Goal: Transaction & Acquisition: Purchase product/service

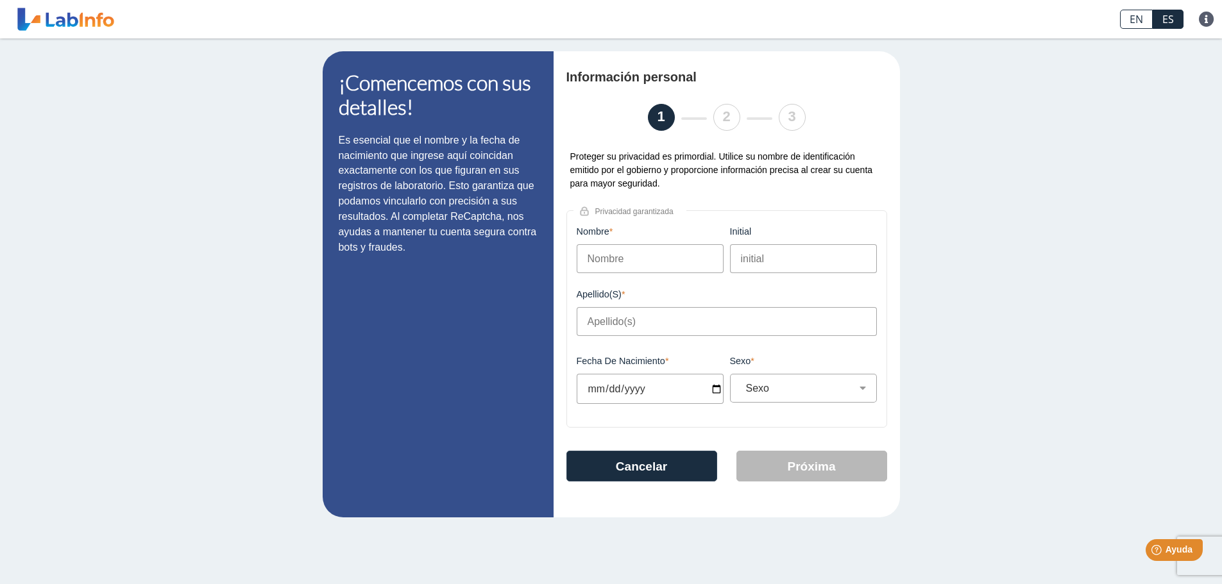
click at [527, 205] on input "Nombre" at bounding box center [650, 258] width 147 height 29
type input "[PERSON_NAME]"
click at [527, 205] on input "Fecha de Nacimiento" at bounding box center [650, 389] width 147 height 30
type input "2025-12-13"
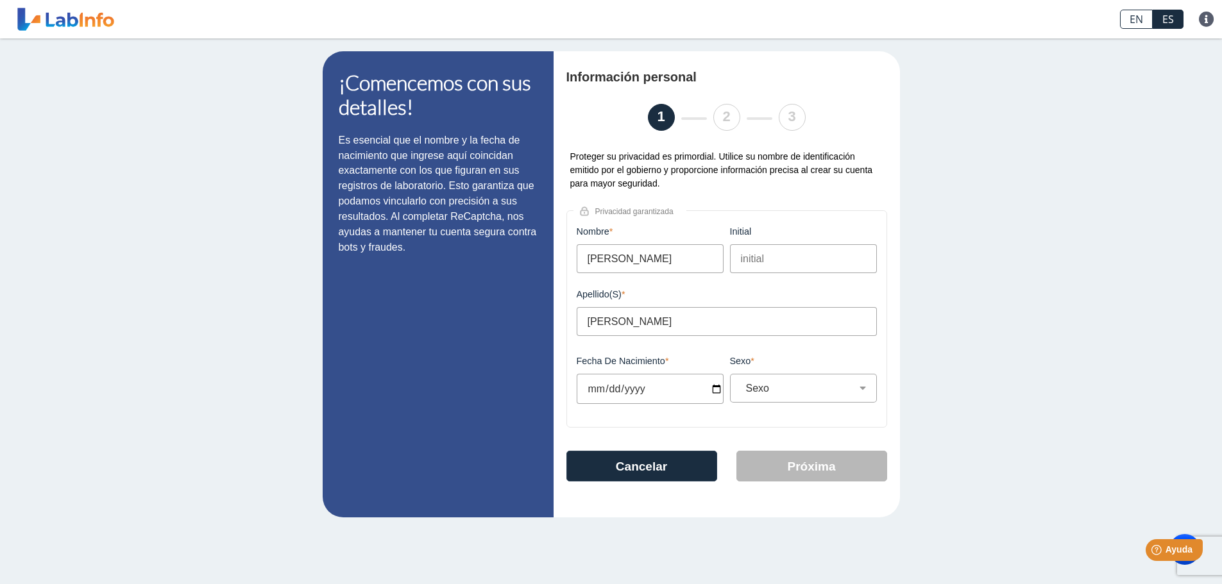
select select
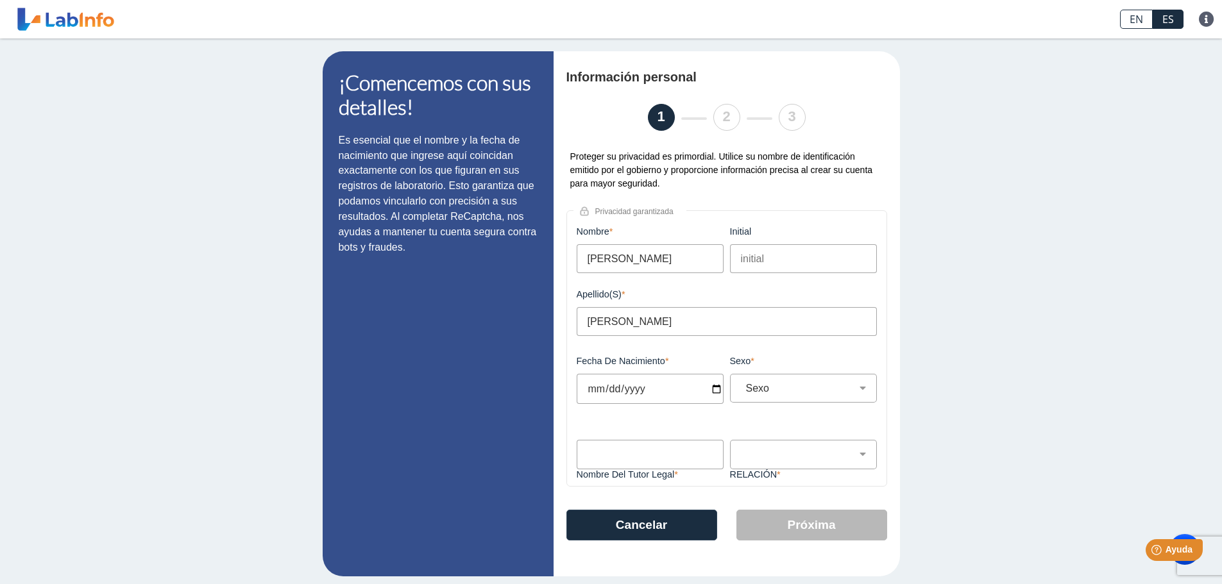
click at [527, 205] on input "2025-12-13" at bounding box center [650, 389] width 147 height 30
click at [527, 205] on input "2025-12-06" at bounding box center [650, 389] width 147 height 30
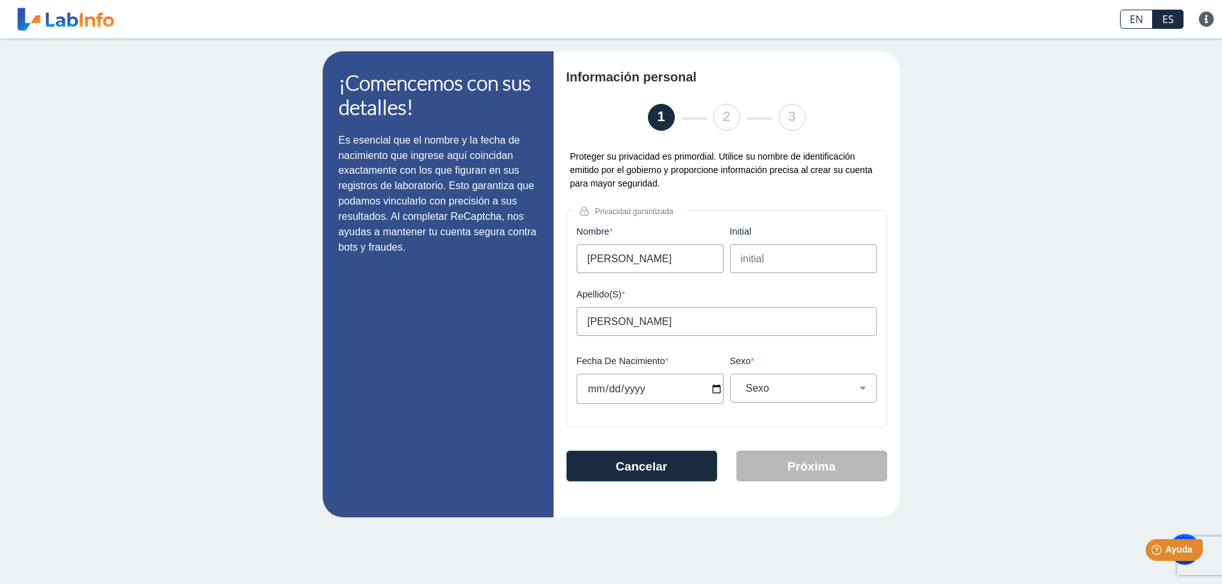
type input "1983-12-06"
click at [527, 205] on select "Sexo Masculino Femenino" at bounding box center [808, 388] width 135 height 12
select select "F"
click at [527, 205] on select "Sexo Masculino Femenino" at bounding box center [808, 388] width 135 height 12
click at [527, 205] on button "Próxima" at bounding box center [811, 466] width 151 height 31
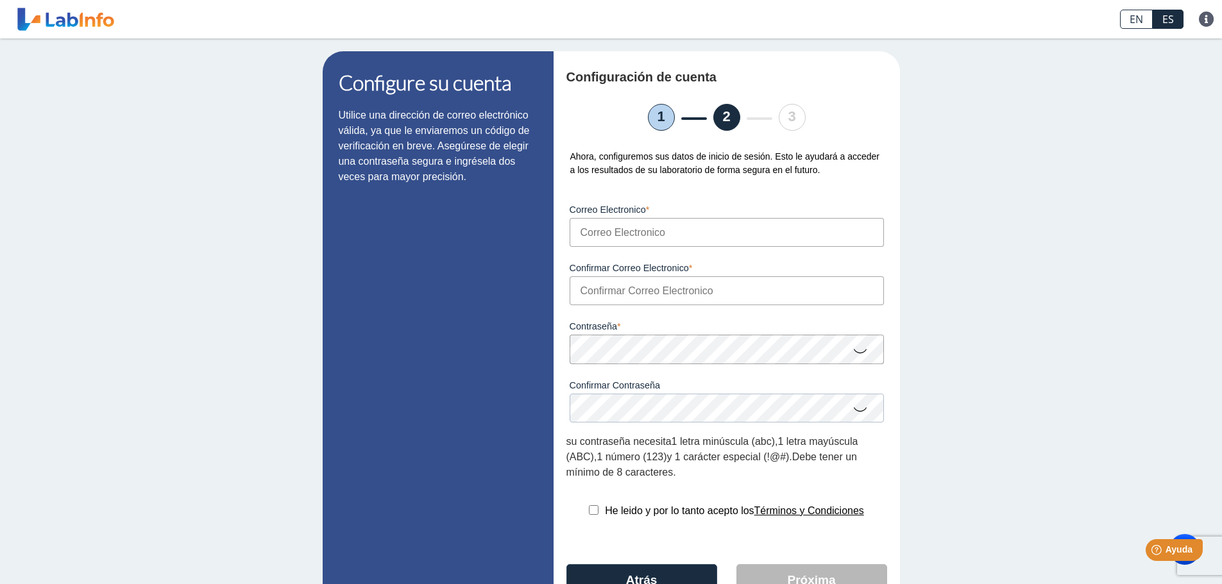
click at [527, 205] on input "Correo Electronico" at bounding box center [727, 232] width 314 height 29
type input "cm.cpaudio@gmail.com"
click at [527, 205] on input "Confirmar Correo Electronico" at bounding box center [727, 290] width 314 height 29
type input "cm.cpaudio@gmail.com"
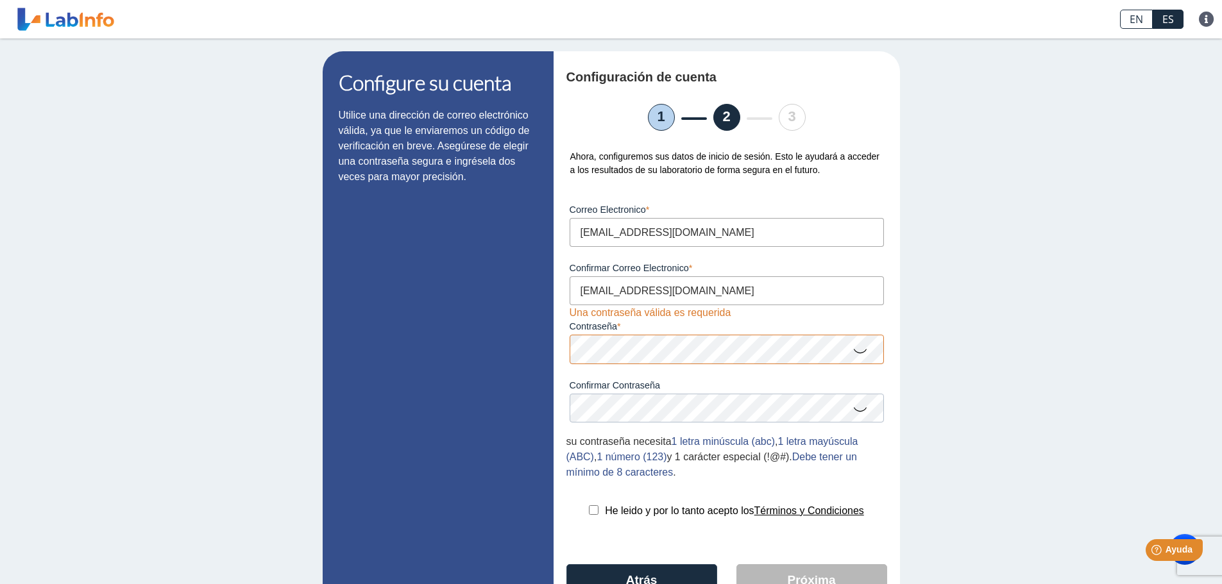
click at [527, 205] on icon at bounding box center [859, 350] width 15 height 25
click at [527, 205] on icon at bounding box center [859, 408] width 15 height 25
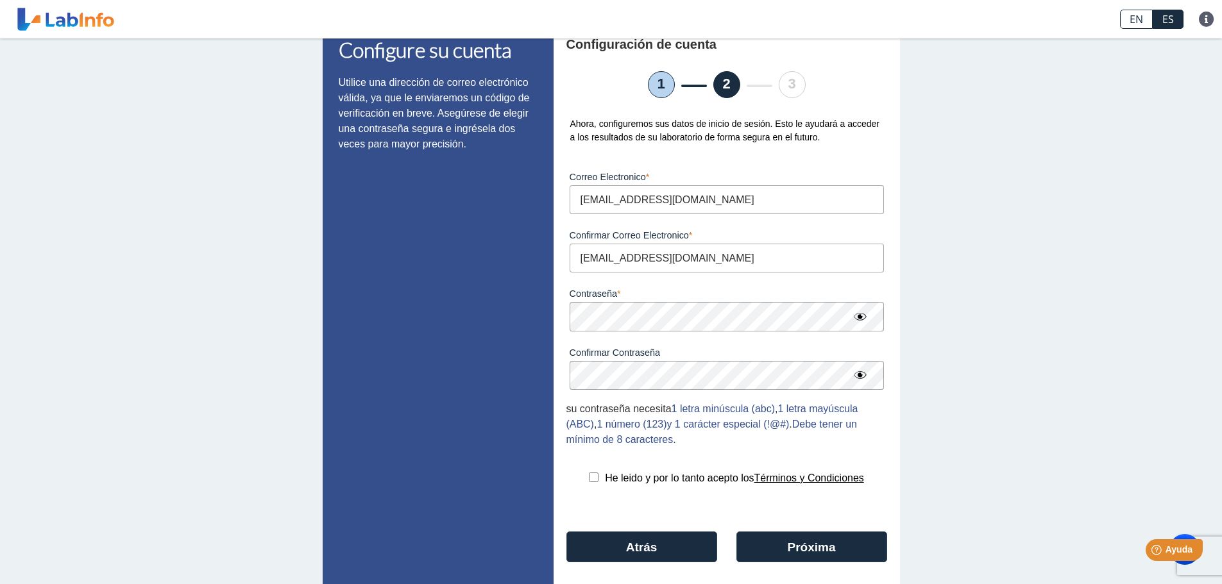
scroll to position [67, 0]
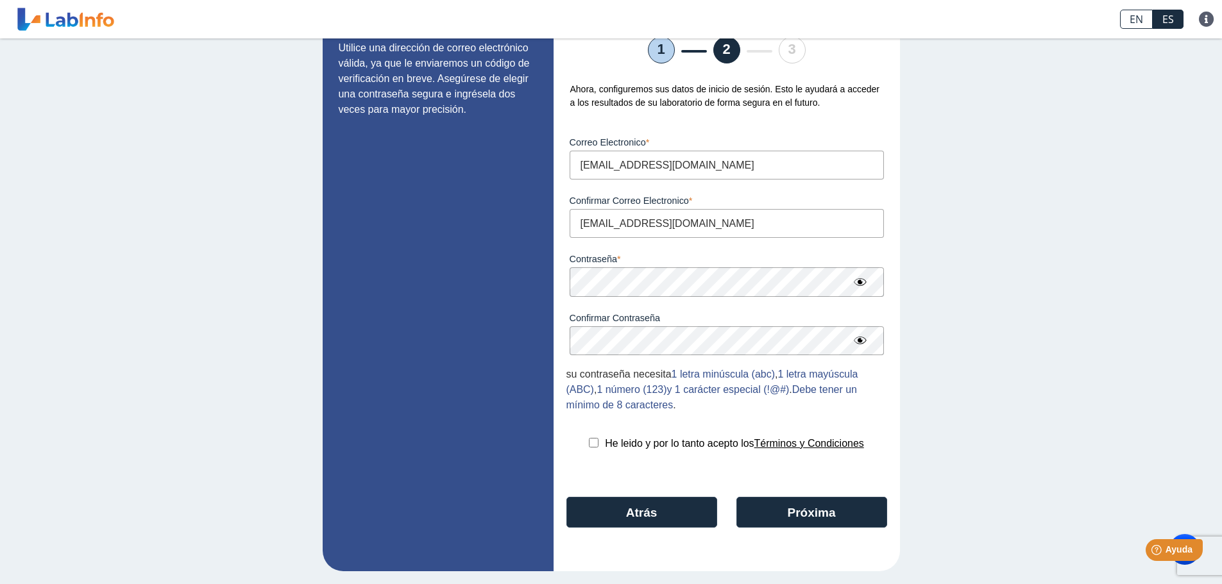
click at [527, 205] on input "checkbox" at bounding box center [594, 443] width 10 height 10
checkbox input "true"
click at [527, 205] on button "Próxima" at bounding box center [811, 512] width 151 height 31
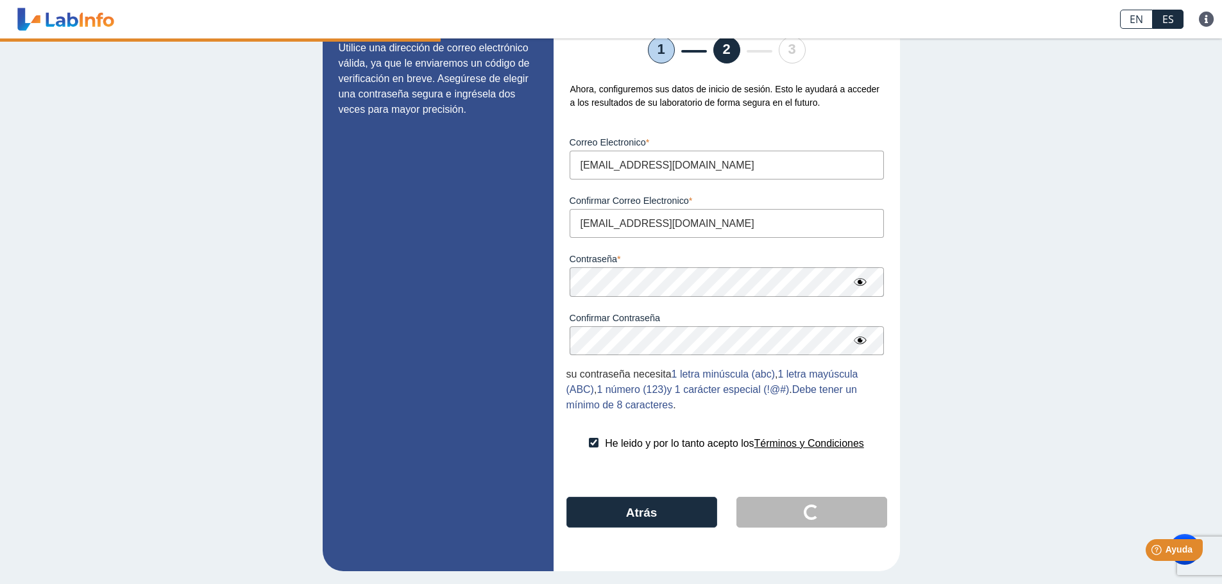
scroll to position [0, 0]
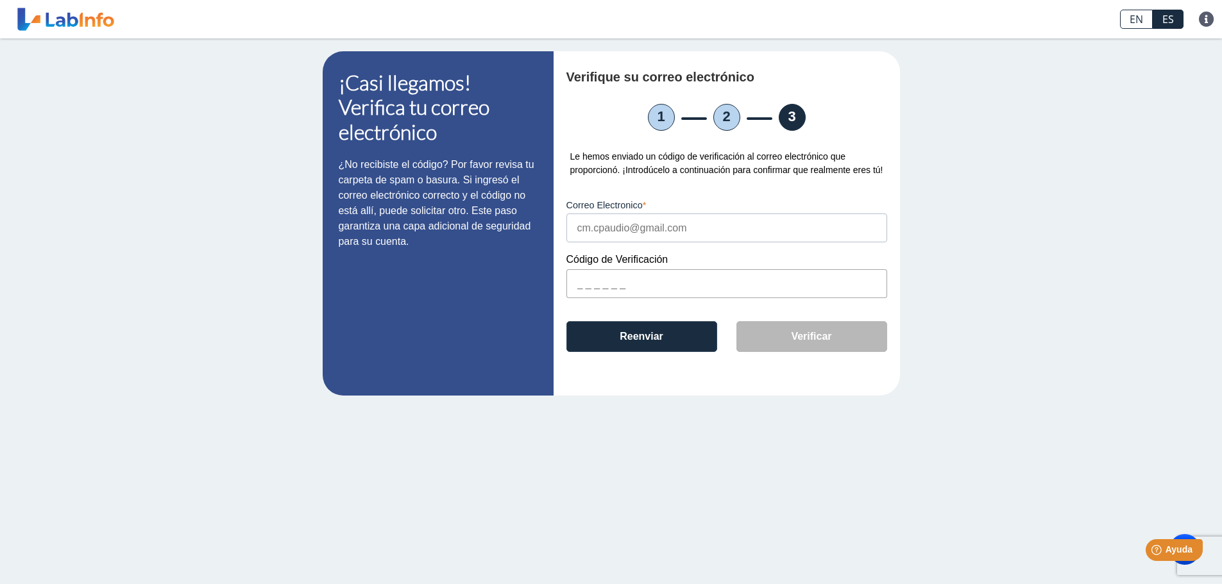
click at [527, 205] on input "text" at bounding box center [726, 283] width 321 height 29
paste input "60D3A2"
type input "60D3A2"
click at [527, 205] on button "Verificar" at bounding box center [811, 336] width 151 height 31
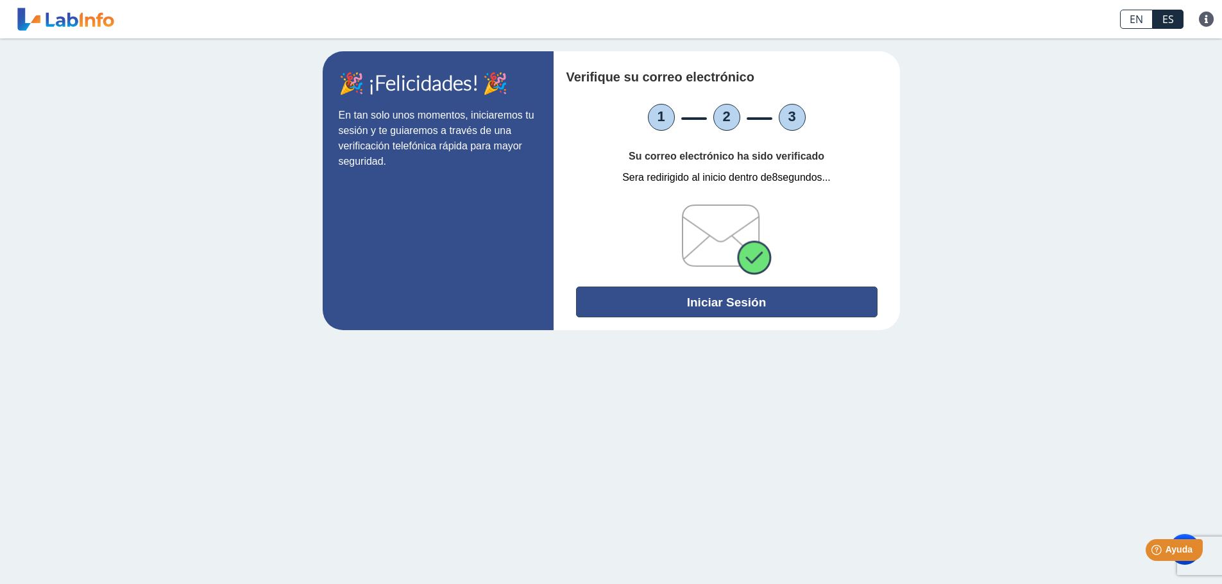
click at [527, 205] on button "Iniciar Sesión" at bounding box center [726, 302] width 301 height 31
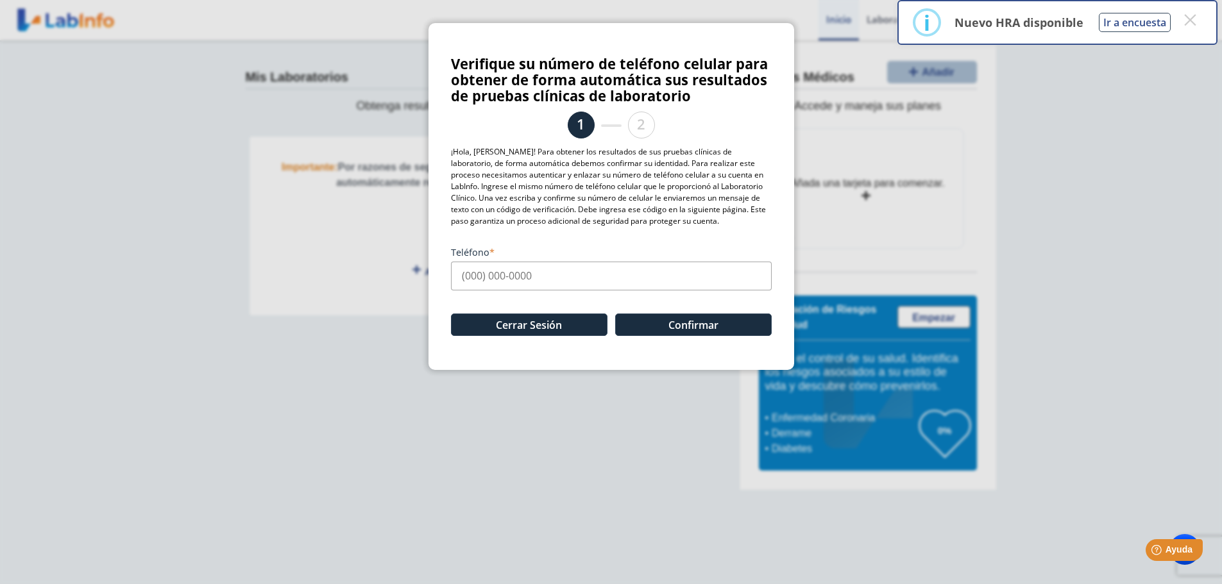
drag, startPoint x: 468, startPoint y: 273, endPoint x: 477, endPoint y: 276, distance: 9.8
click at [468, 205] on input "Teléfono" at bounding box center [611, 276] width 321 height 29
type input "(787) 903-3950"
click at [527, 205] on button "Confirmar" at bounding box center [693, 325] width 156 height 22
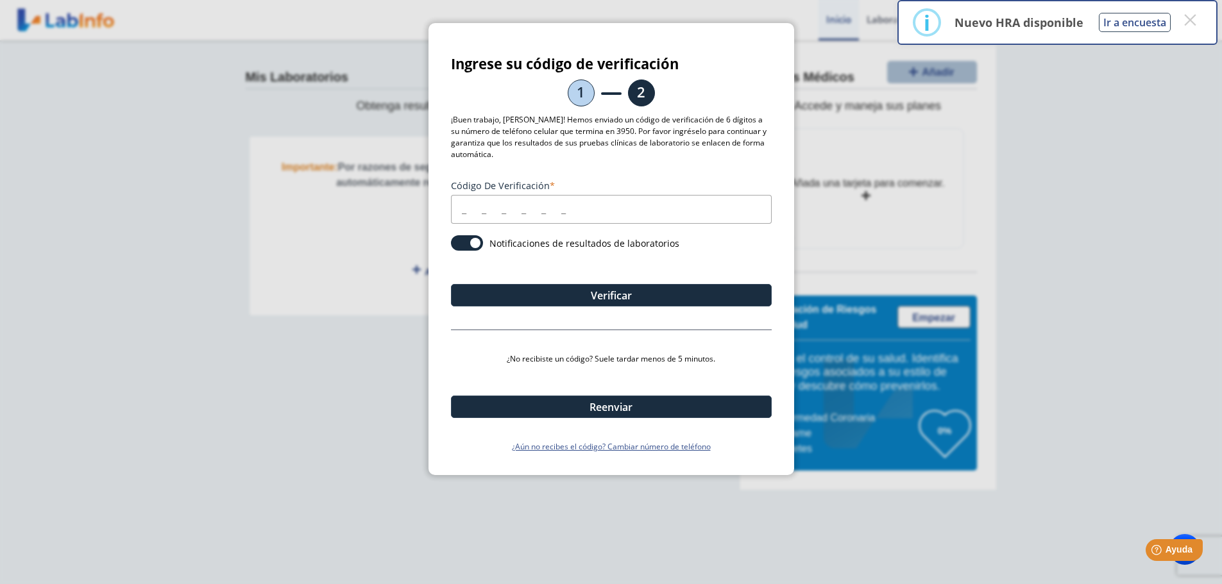
click at [460, 205] on input "Código de verificación" at bounding box center [611, 209] width 321 height 29
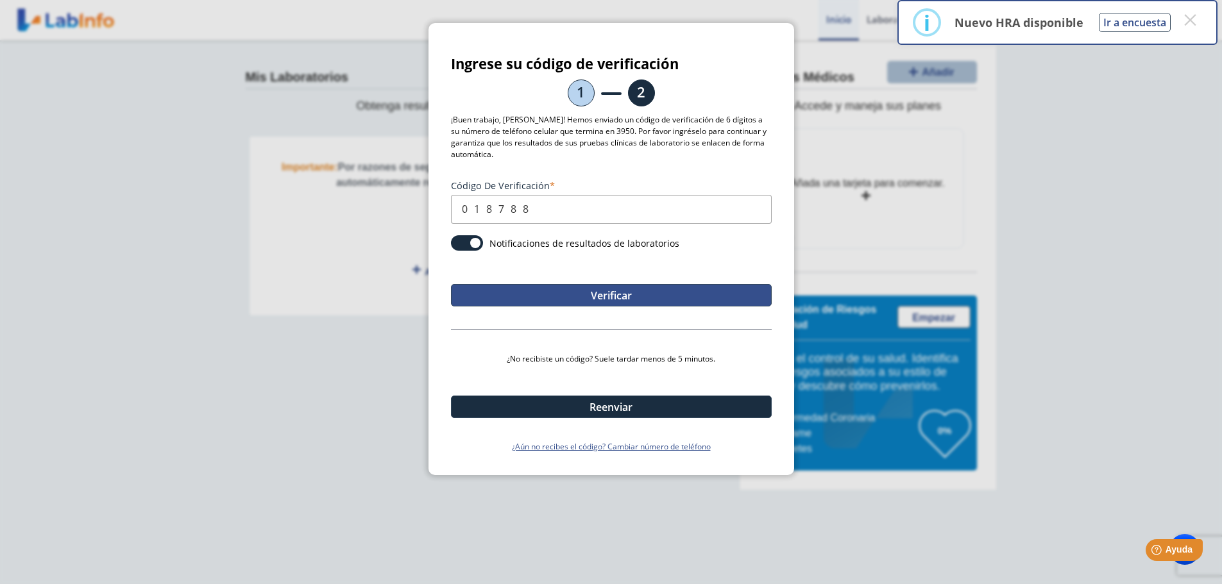
type input "018788"
click at [527, 205] on button "Verificar" at bounding box center [611, 295] width 321 height 22
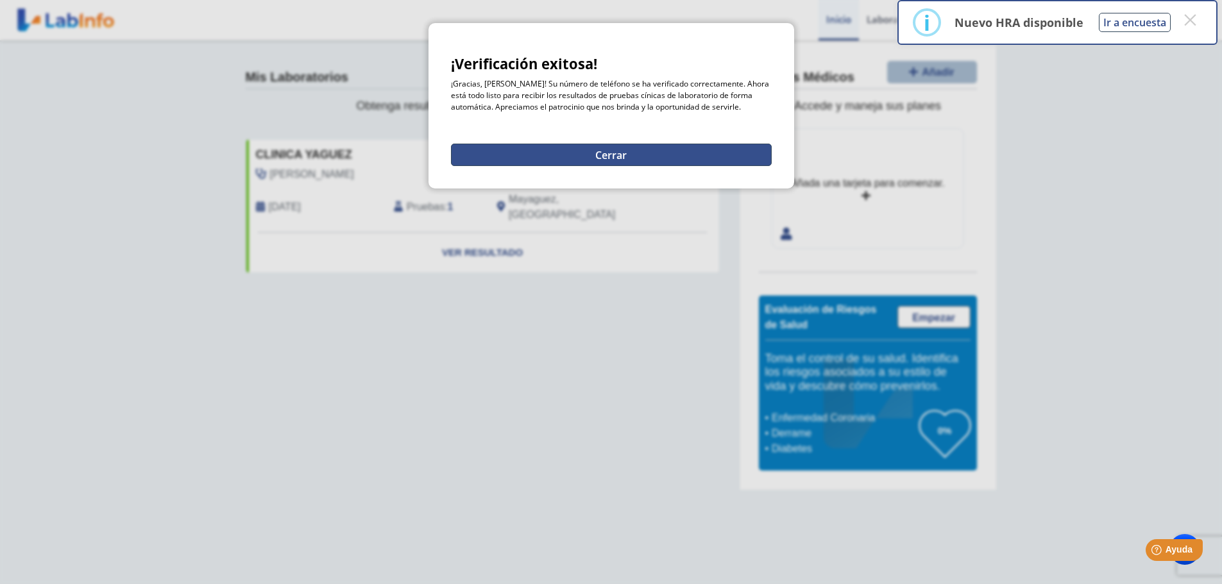
click at [527, 151] on button "Cerrar" at bounding box center [611, 155] width 321 height 22
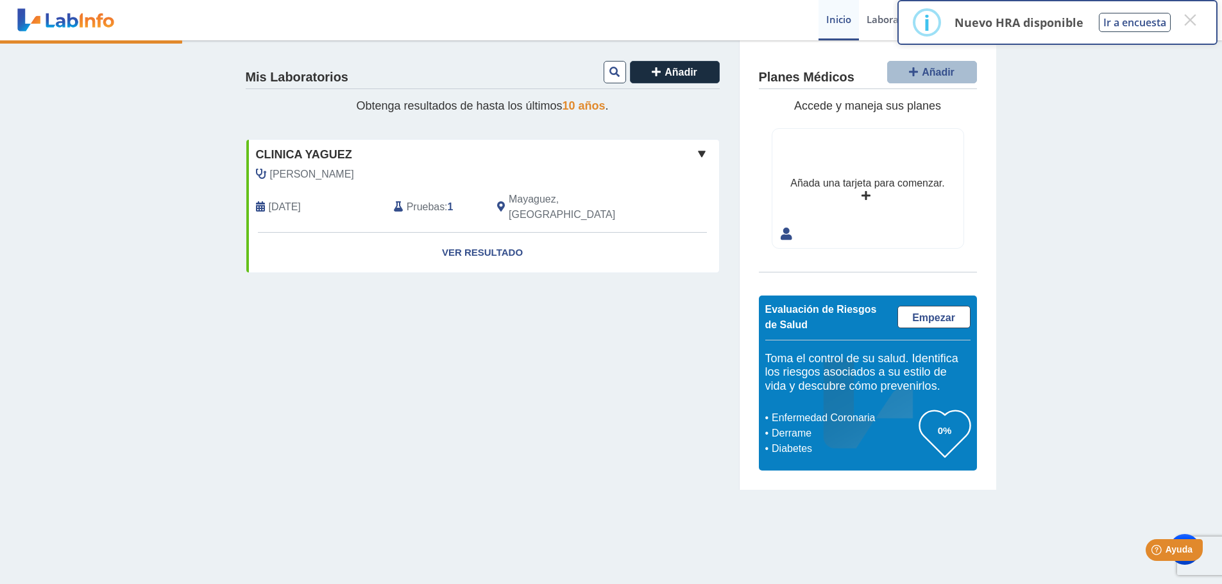
click at [431, 199] on span "Pruebas" at bounding box center [426, 206] width 38 height 15
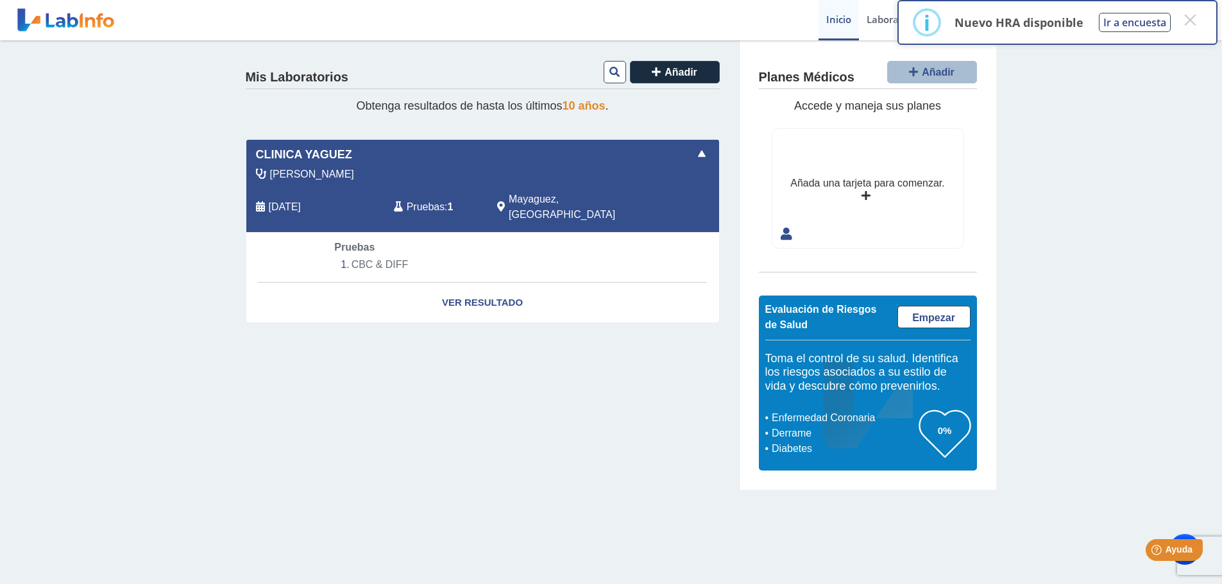
click at [380, 205] on li "CBC & DIFF" at bounding box center [482, 264] width 296 height 19
click at [471, 205] on link "Ver Resultado" at bounding box center [482, 303] width 473 height 40
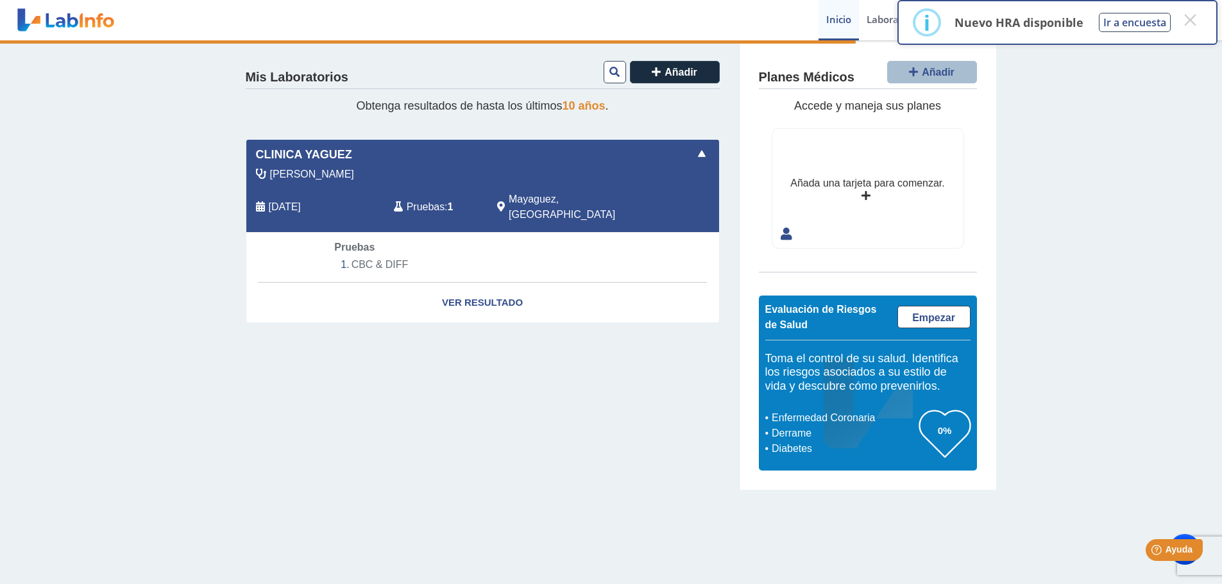
click at [527, 153] on span at bounding box center [701, 153] width 15 height 15
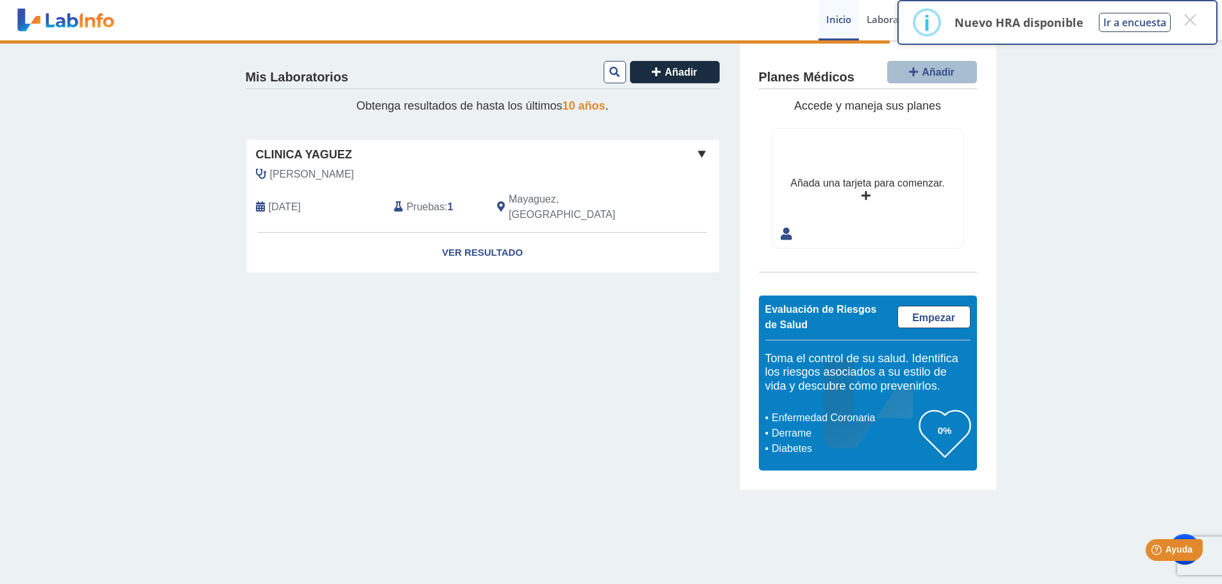
click at [527, 153] on span at bounding box center [701, 153] width 15 height 15
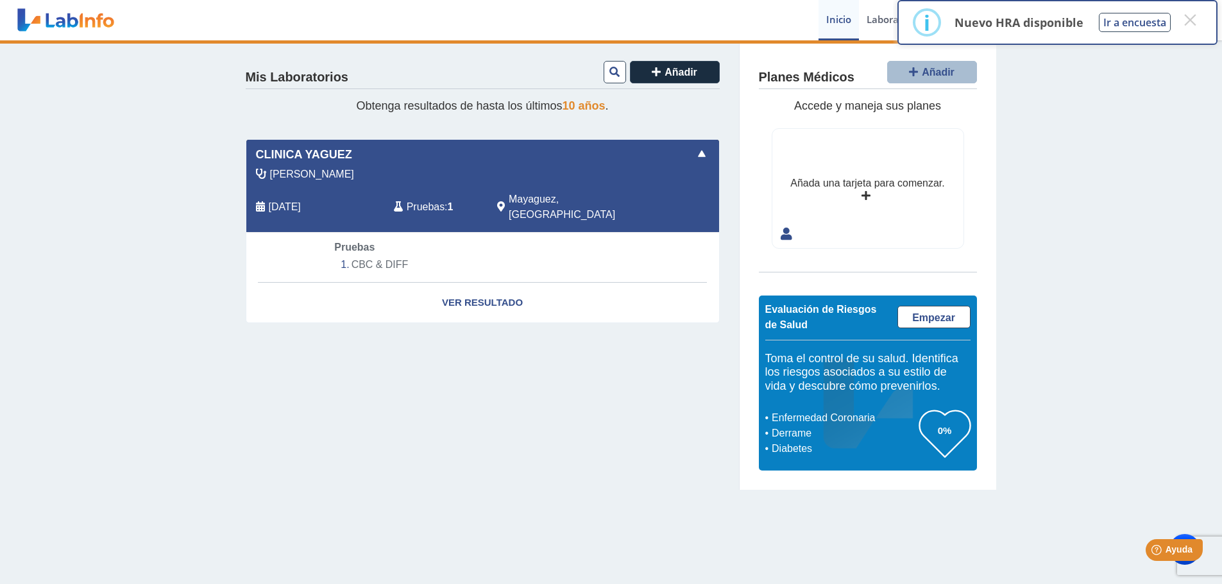
select select "**********"
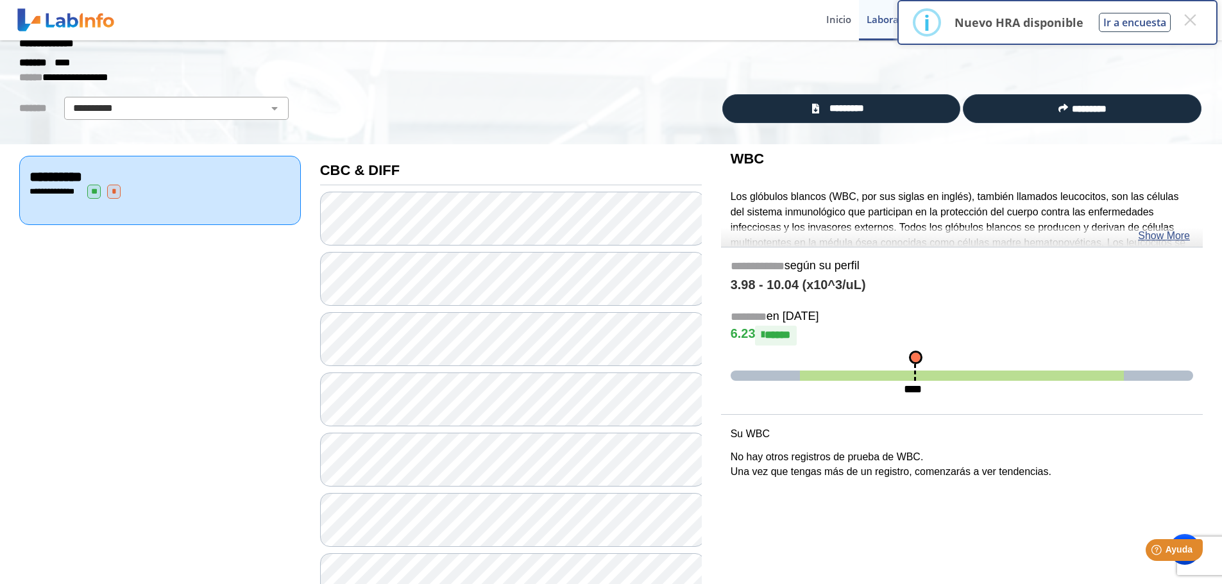
scroll to position [64, 0]
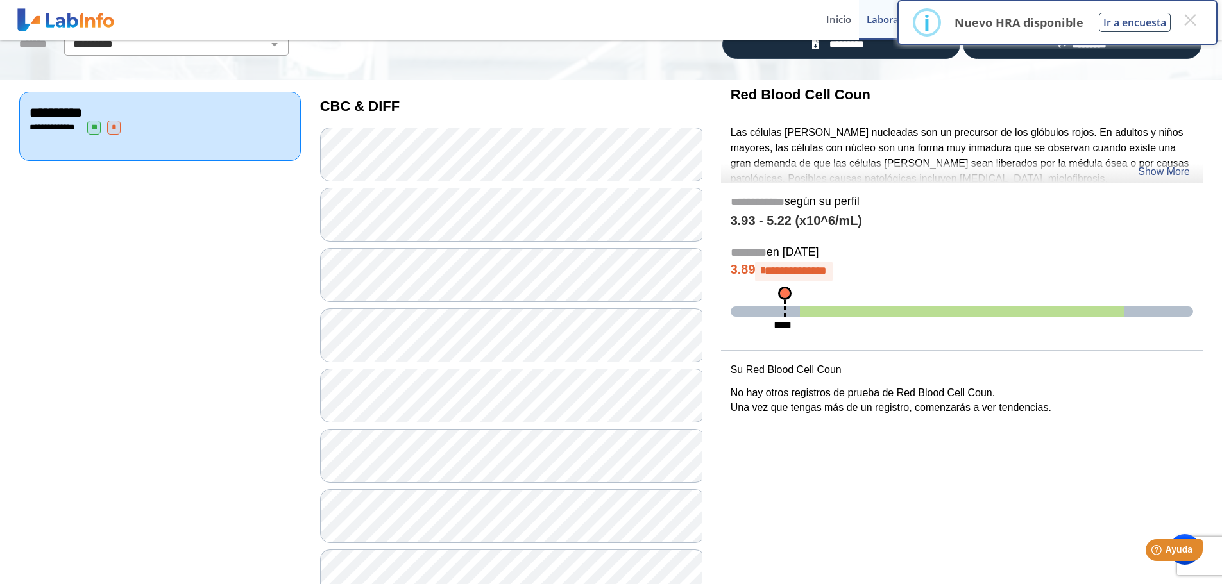
scroll to position [128, 0]
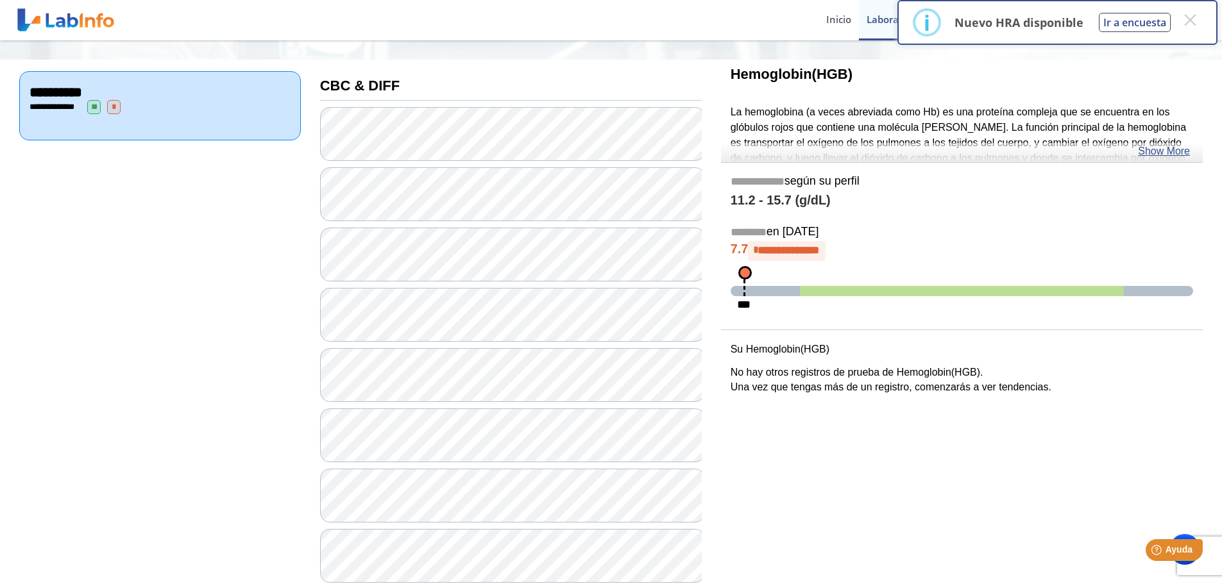
scroll to position [128, 0]
click at [527, 151] on link "Show More" at bounding box center [1164, 151] width 52 height 15
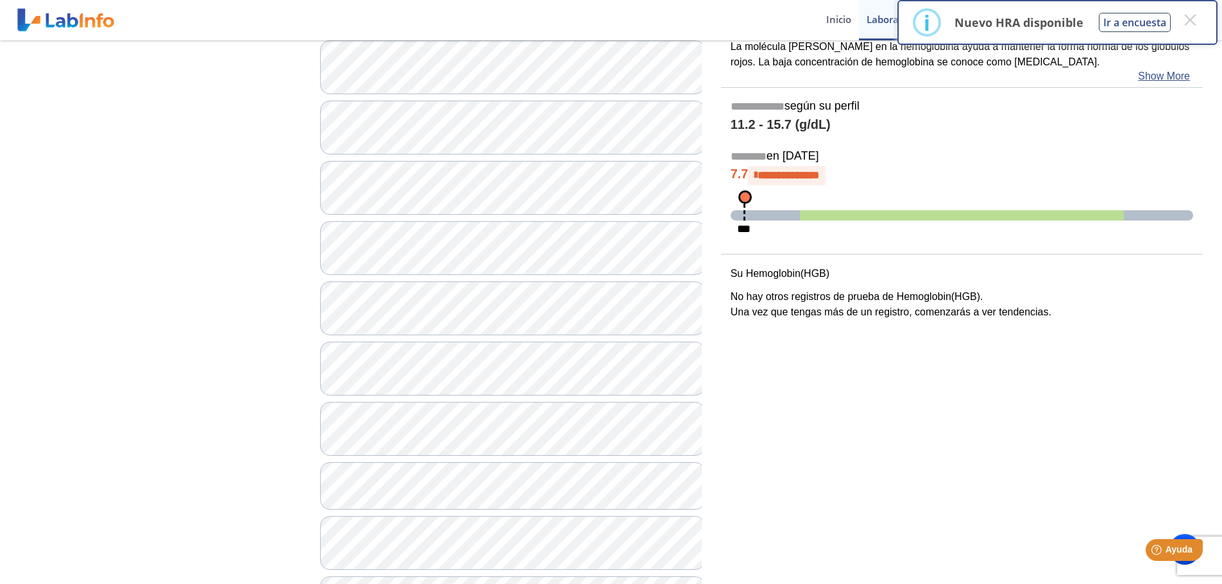
scroll to position [257, 0]
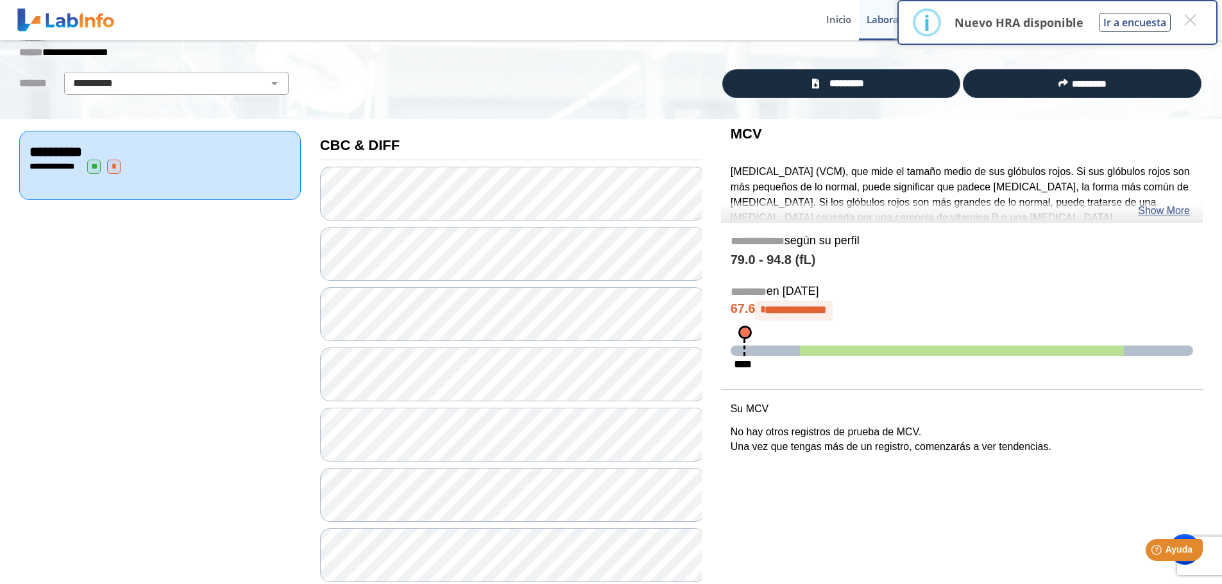
scroll to position [64, 0]
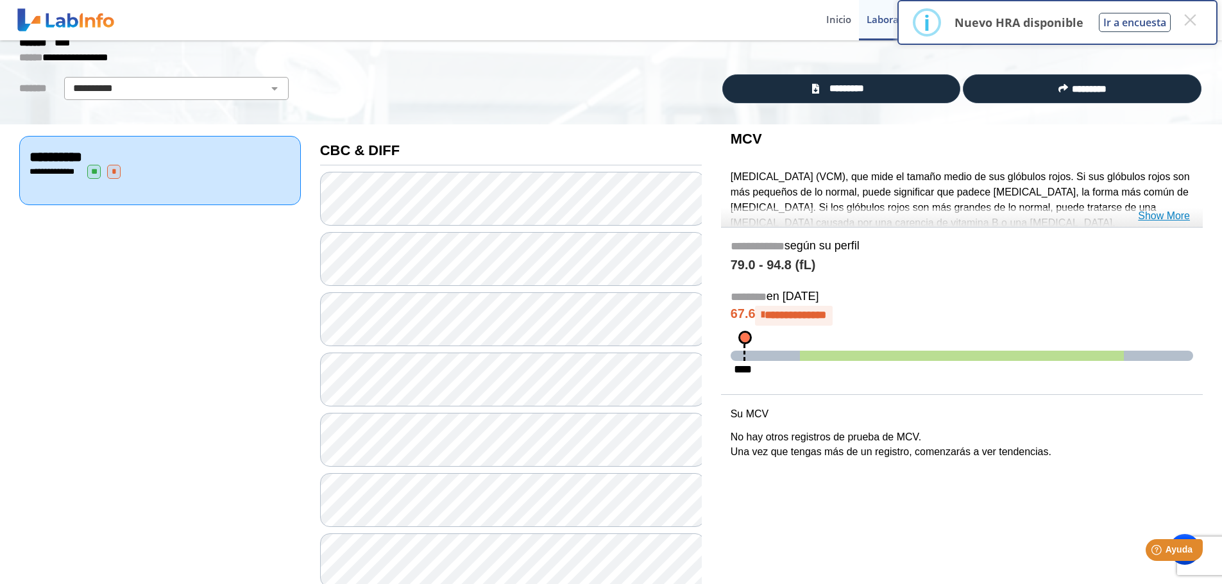
click at [527, 205] on link "Show More" at bounding box center [1164, 215] width 52 height 15
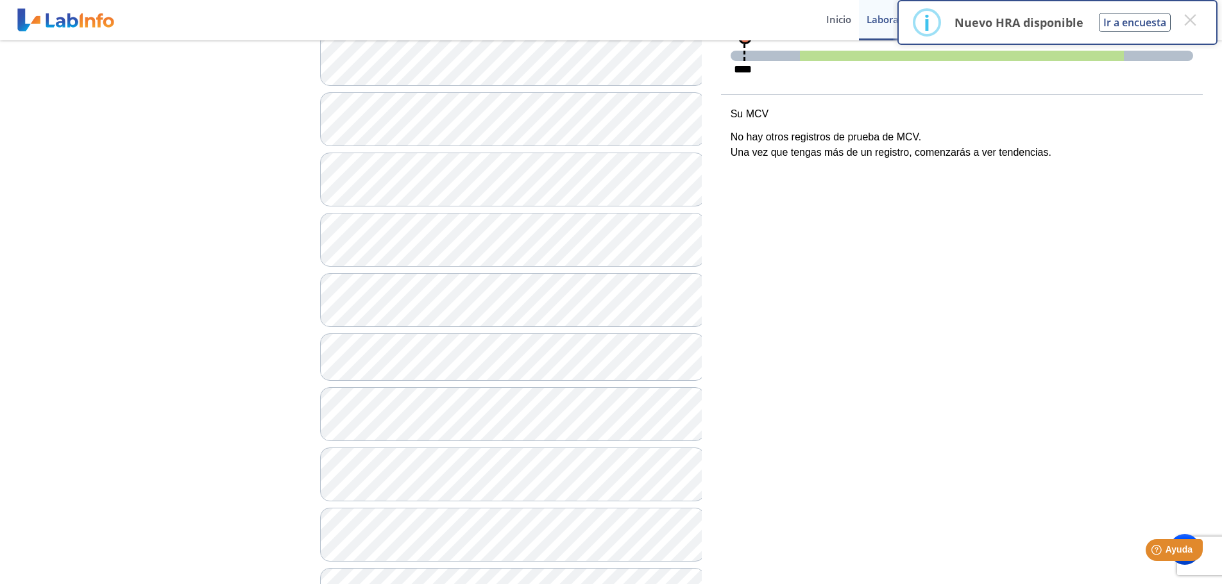
scroll to position [449, 0]
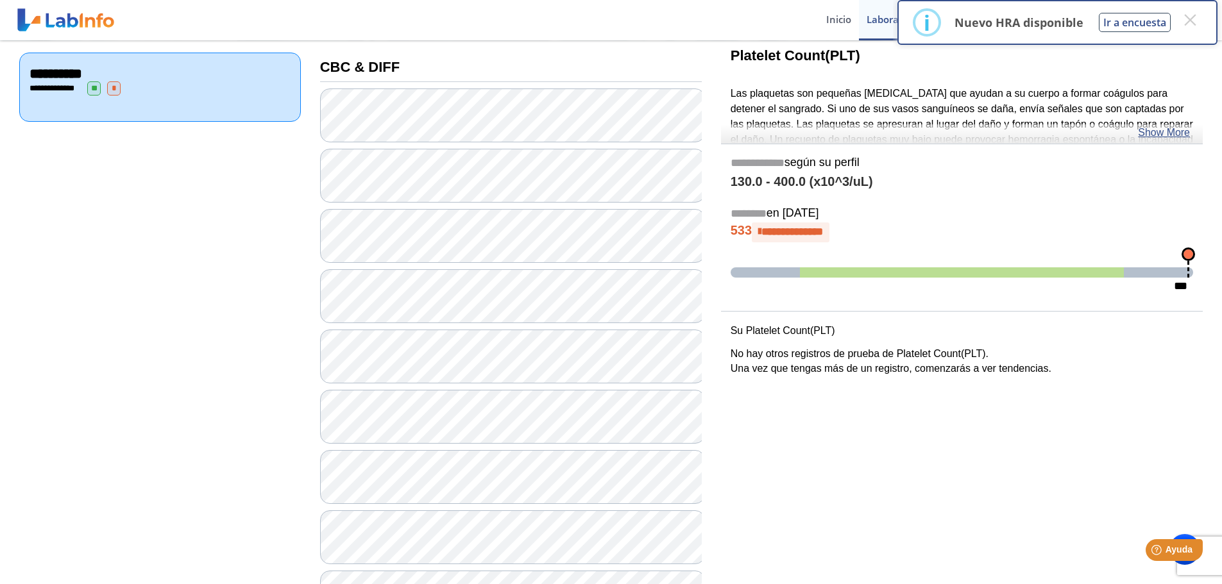
scroll to position [128, 0]
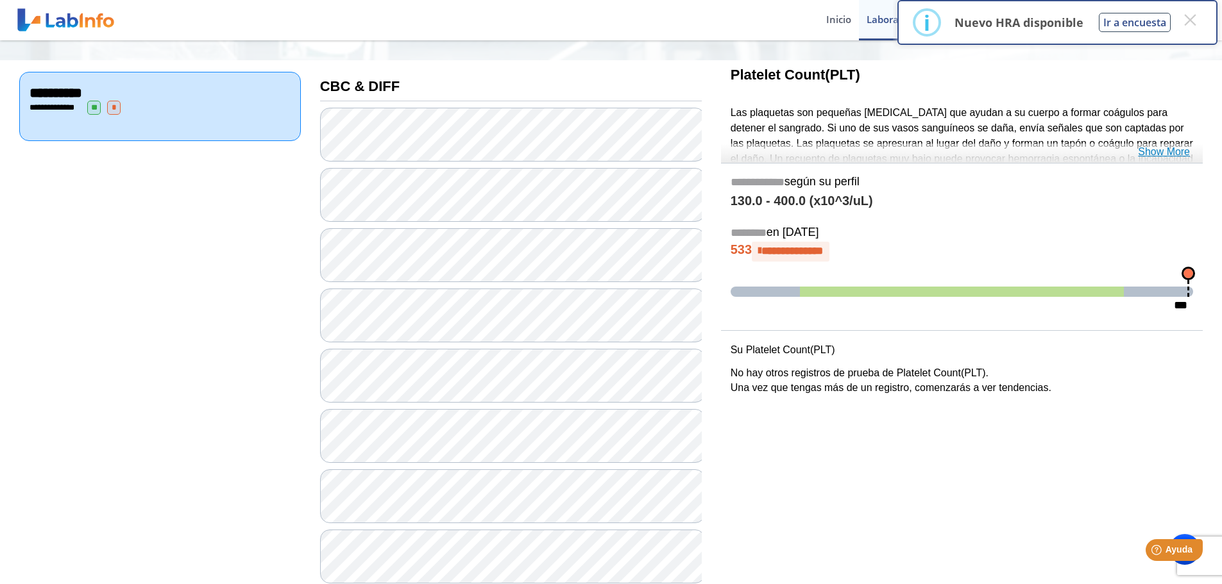
click at [527, 149] on link "Show More" at bounding box center [1164, 151] width 52 height 15
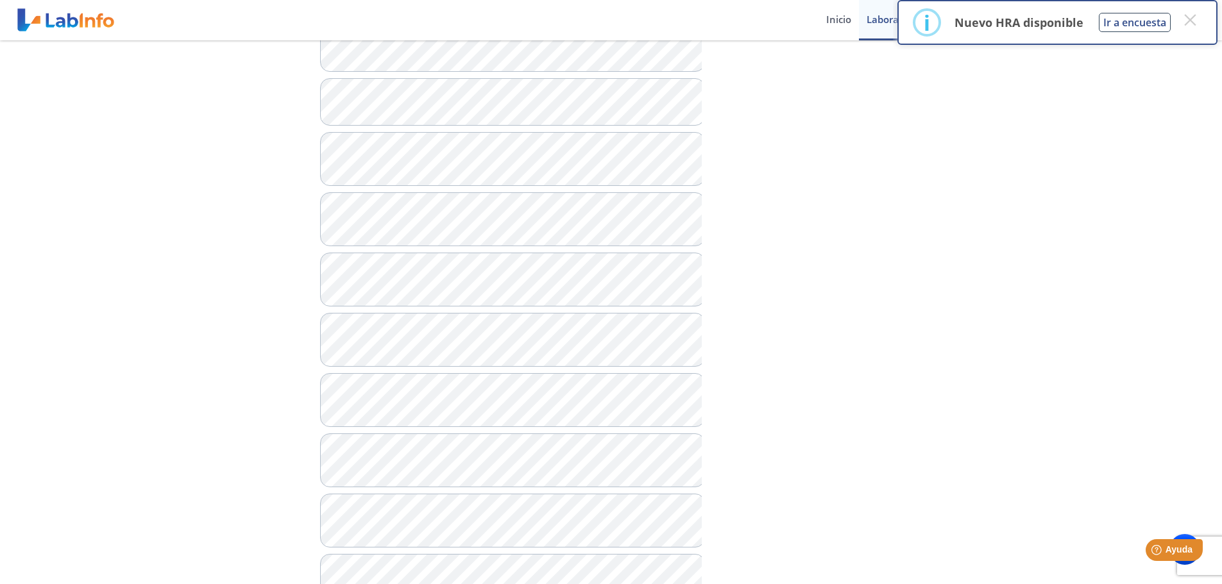
scroll to position [641, 0]
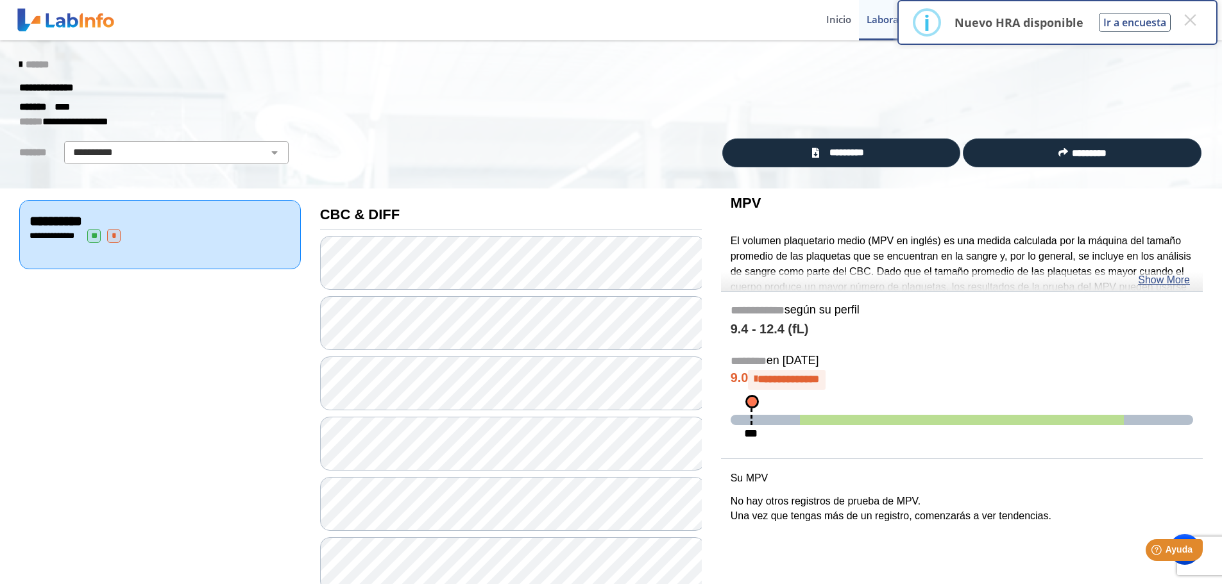
click at [99, 205] on span "**" at bounding box center [93, 236] width 13 height 14
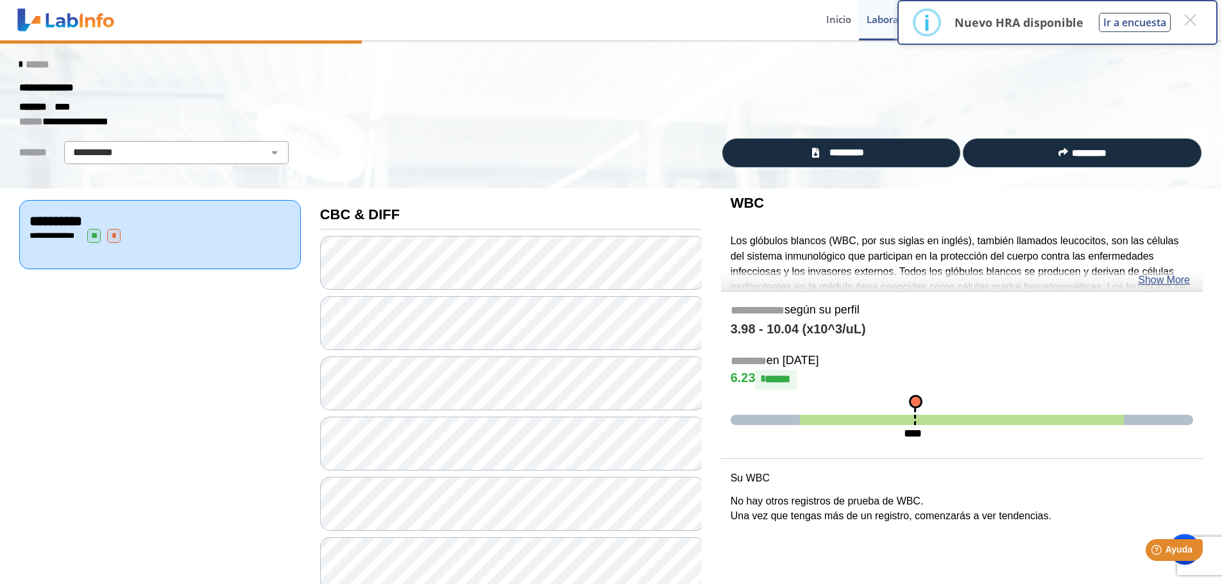
click at [88, 205] on span "**" at bounding box center [93, 236] width 13 height 14
click at [169, 146] on select "**********" at bounding box center [176, 152] width 217 height 15
click at [68, 145] on select "**********" at bounding box center [176, 152] width 217 height 15
click at [37, 61] on span "******" at bounding box center [37, 65] width 23 height 10
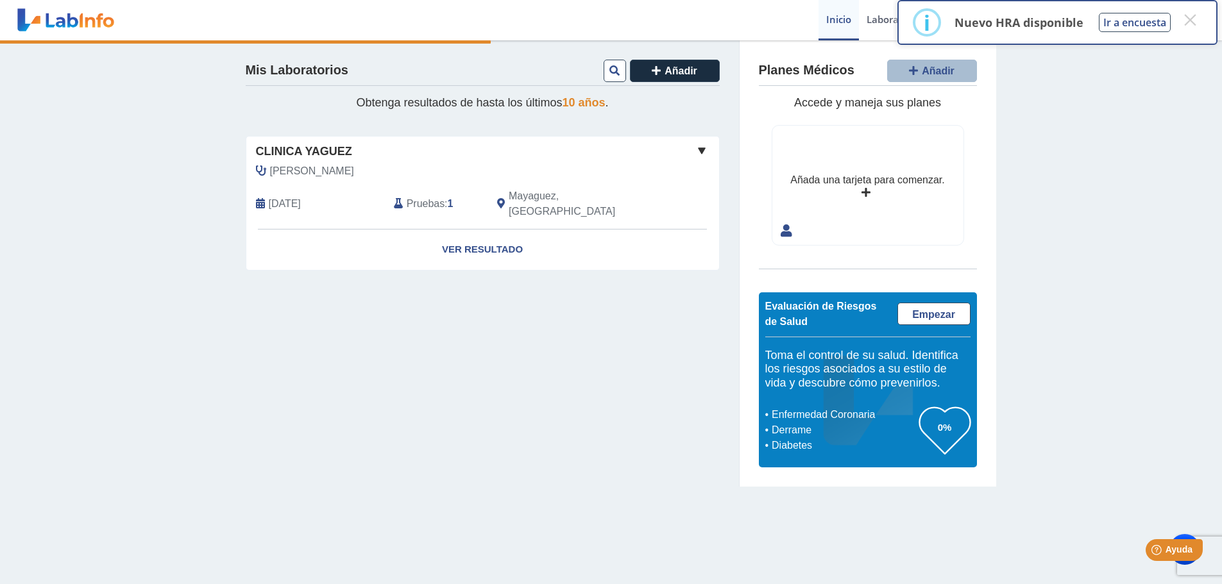
click at [273, 196] on span "[DATE]" at bounding box center [285, 203] width 32 height 15
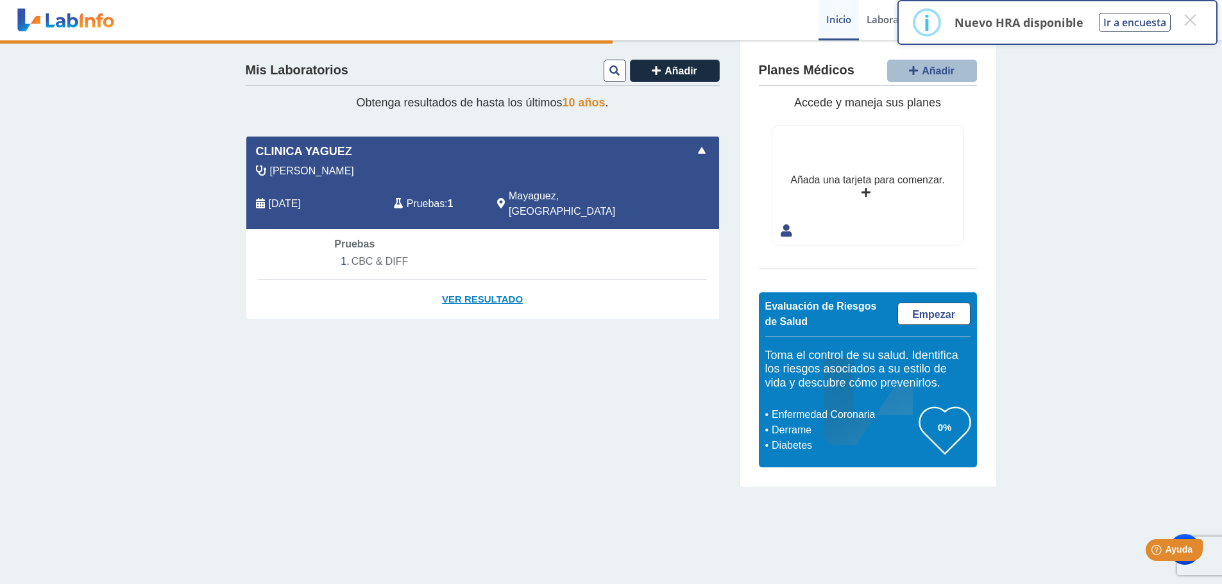
click at [513, 205] on link "Ver Resultado" at bounding box center [482, 300] width 473 height 40
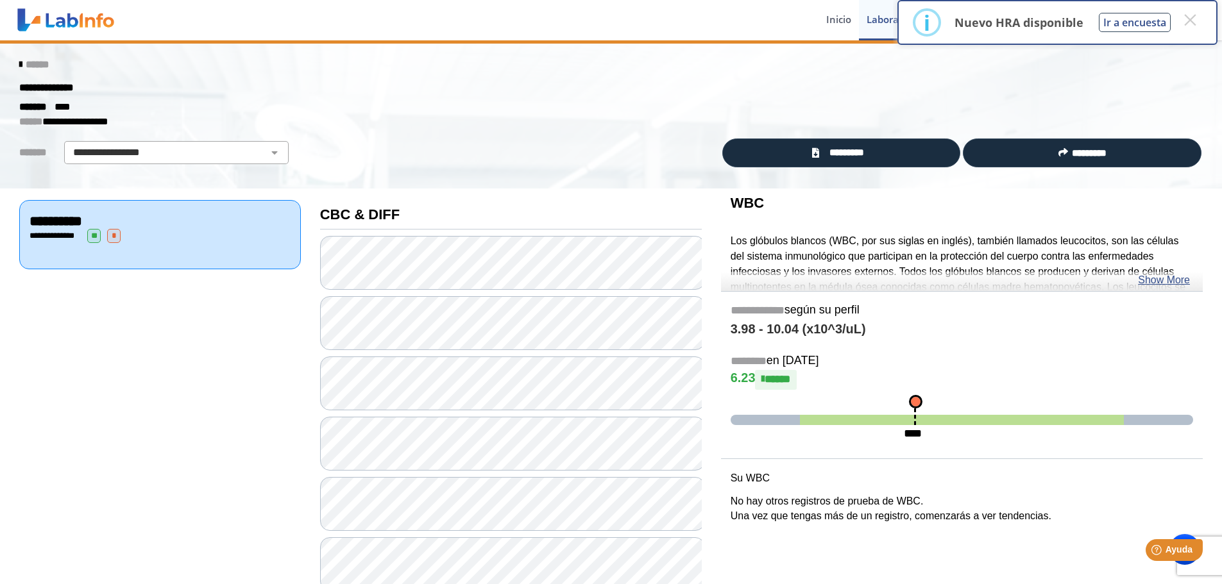
click at [19, 60] on icon at bounding box center [20, 65] width 3 height 10
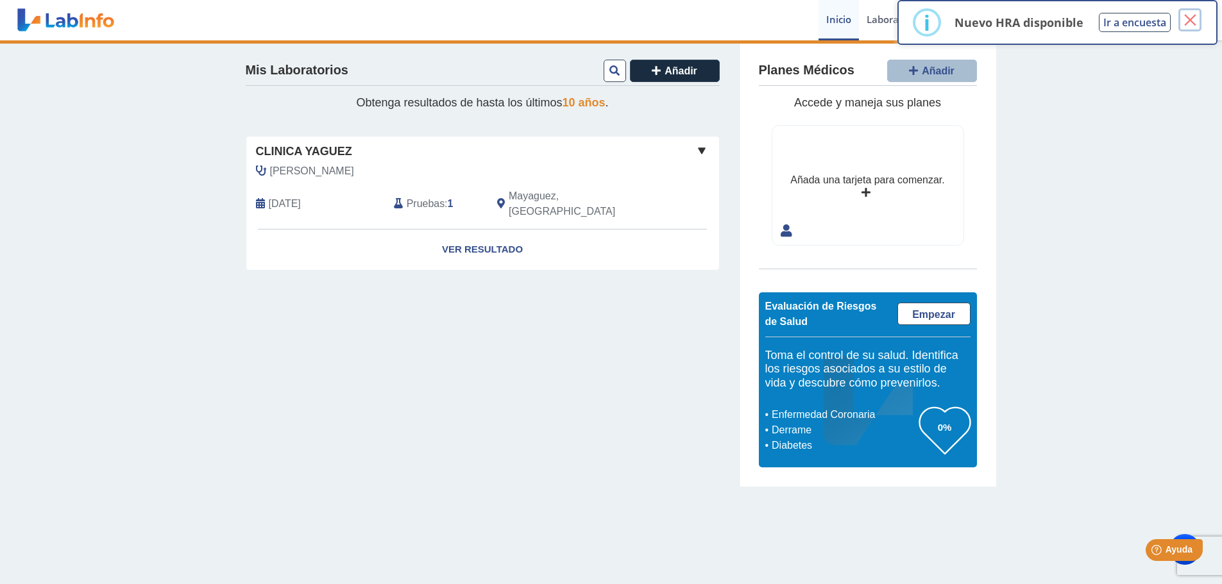
click at [527, 18] on button "×" at bounding box center [1189, 19] width 23 height 23
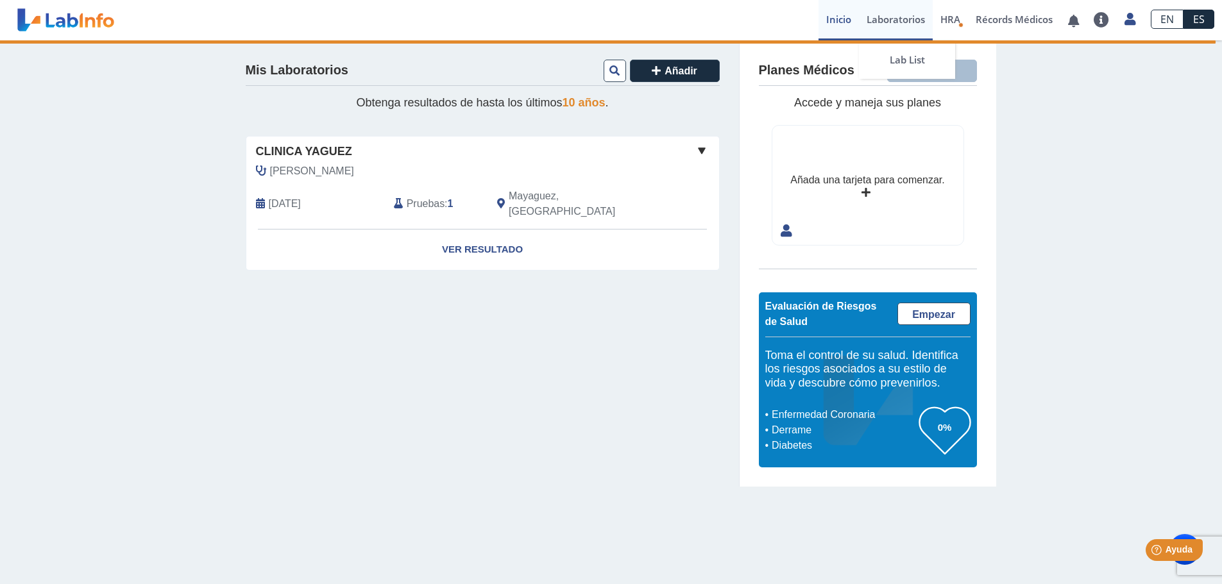
click at [527, 21] on link "Laboratorios" at bounding box center [896, 20] width 74 height 40
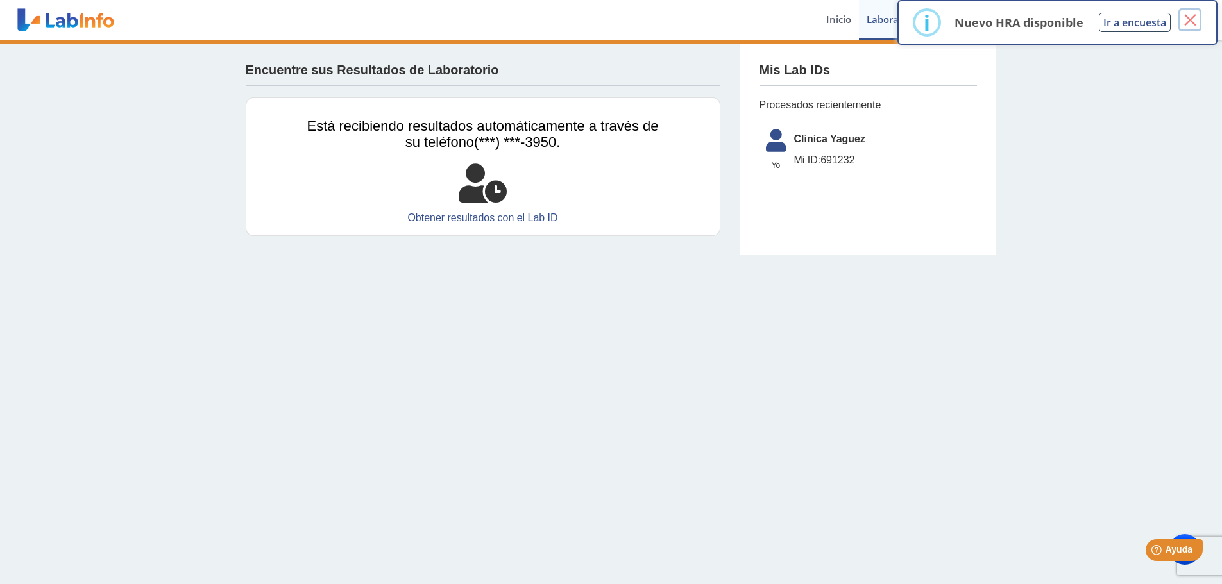
click at [527, 22] on button "×" at bounding box center [1189, 19] width 23 height 23
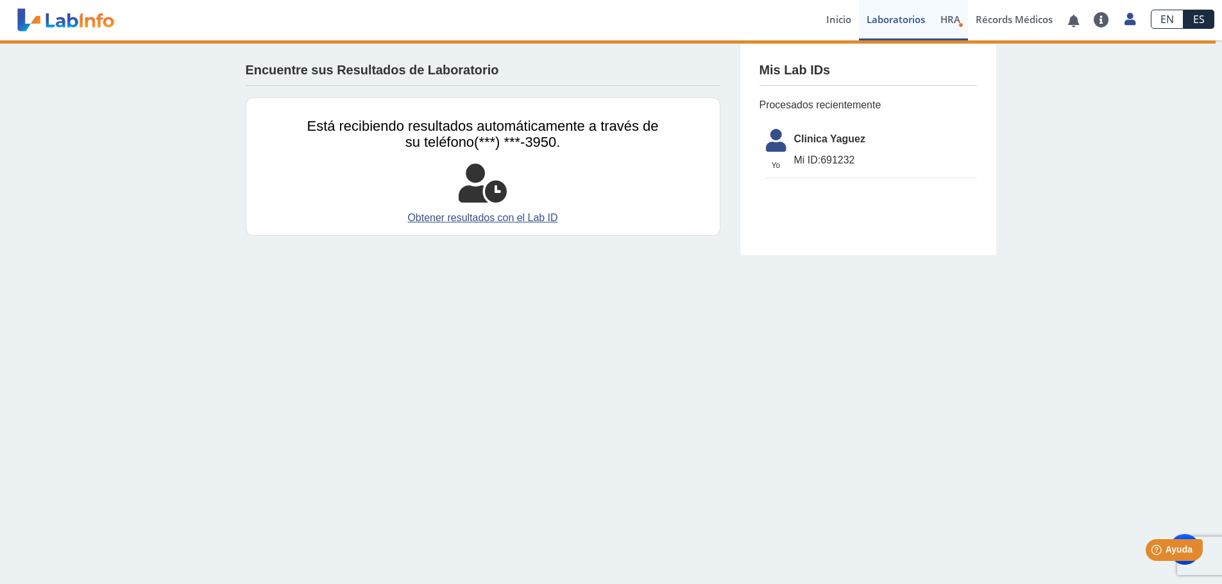
click at [527, 20] on span "HRA" at bounding box center [950, 19] width 20 height 13
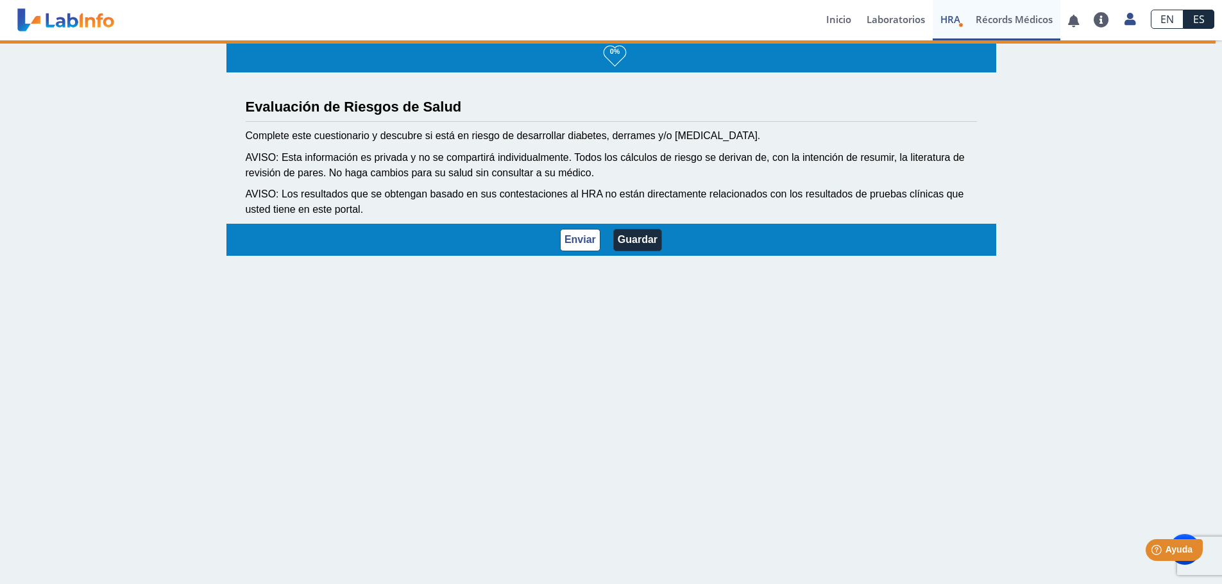
click at [527, 19] on link "Récords Médicos" at bounding box center [1014, 20] width 92 height 40
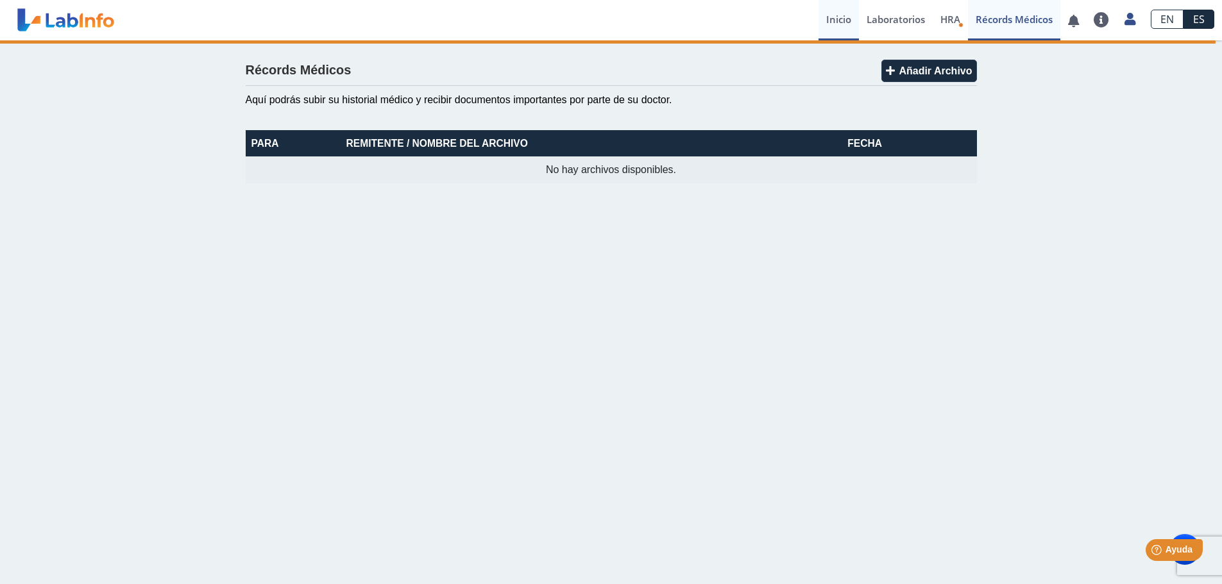
click at [527, 16] on link "Inicio" at bounding box center [838, 20] width 40 height 40
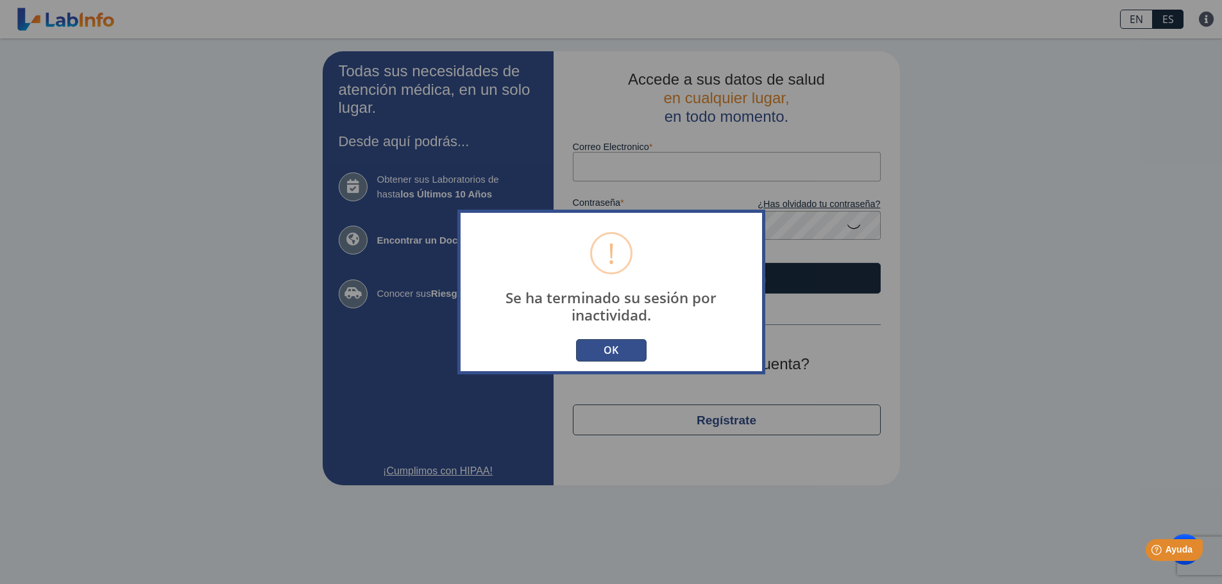
click at [527, 205] on button "OK" at bounding box center [611, 350] width 71 height 22
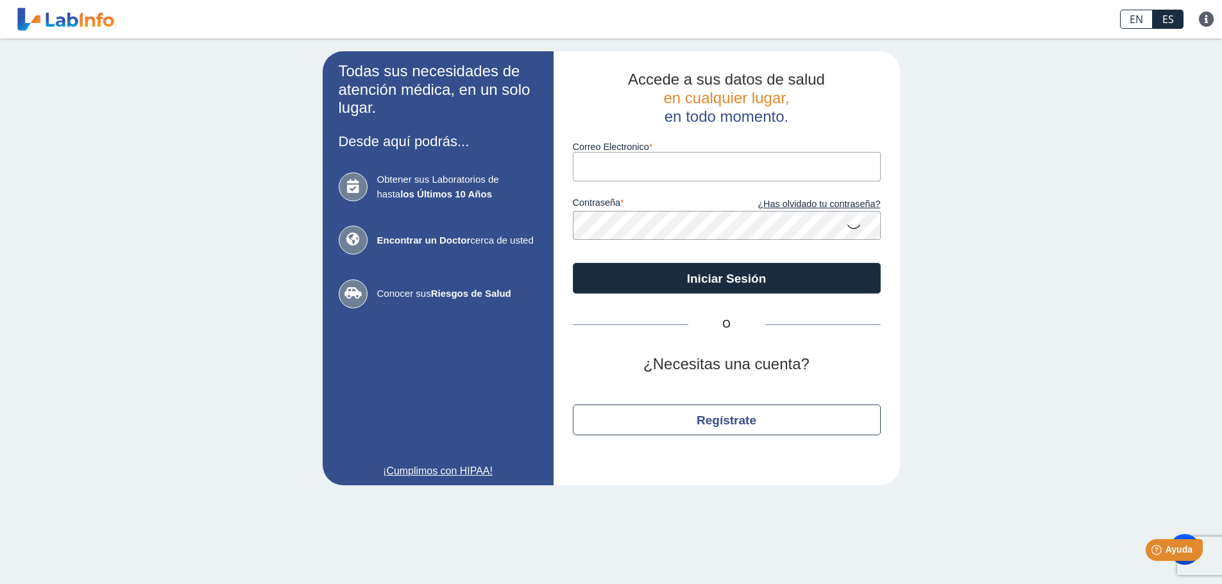
drag, startPoint x: 611, startPoint y: 164, endPoint x: 605, endPoint y: 170, distance: 8.2
click at [527, 164] on input "Correo Electronico" at bounding box center [727, 166] width 308 height 29
type input "[EMAIL_ADDRESS][DOMAIN_NAME]"
click at [527, 205] on icon at bounding box center [853, 226] width 15 height 25
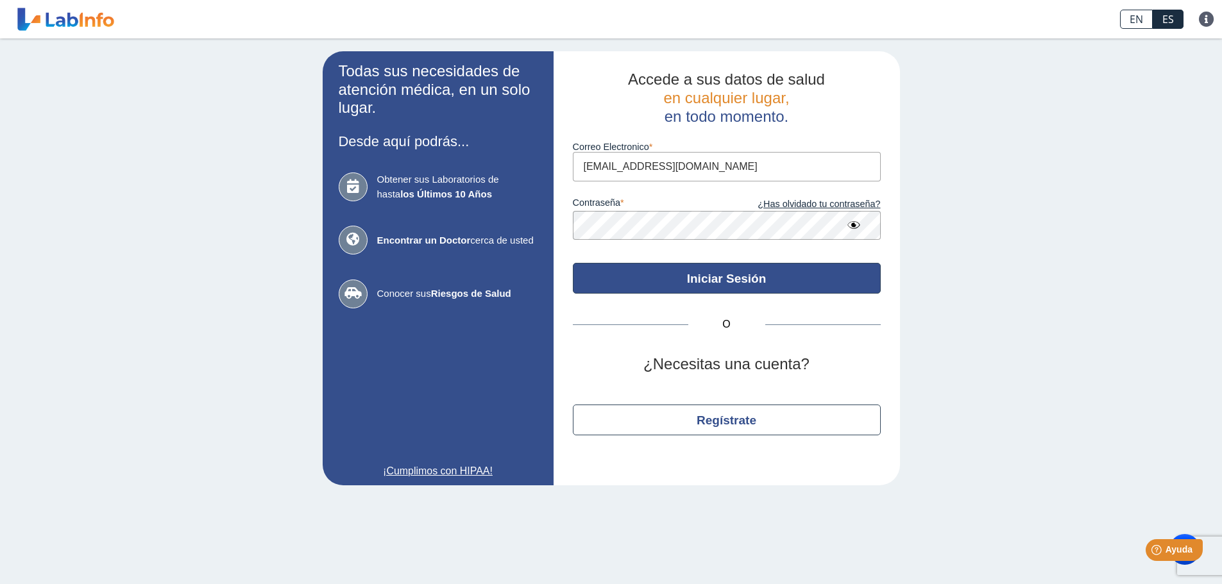
click at [527, 205] on button "Iniciar Sesión" at bounding box center [727, 278] width 308 height 31
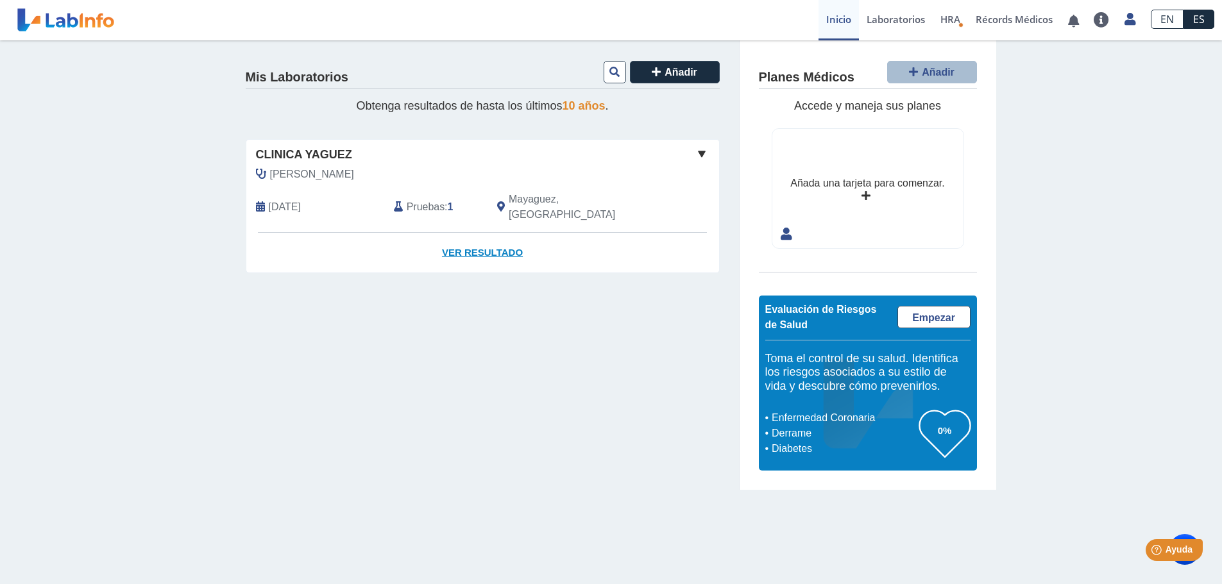
click at [466, 234] on link "Ver Resultado" at bounding box center [482, 253] width 473 height 40
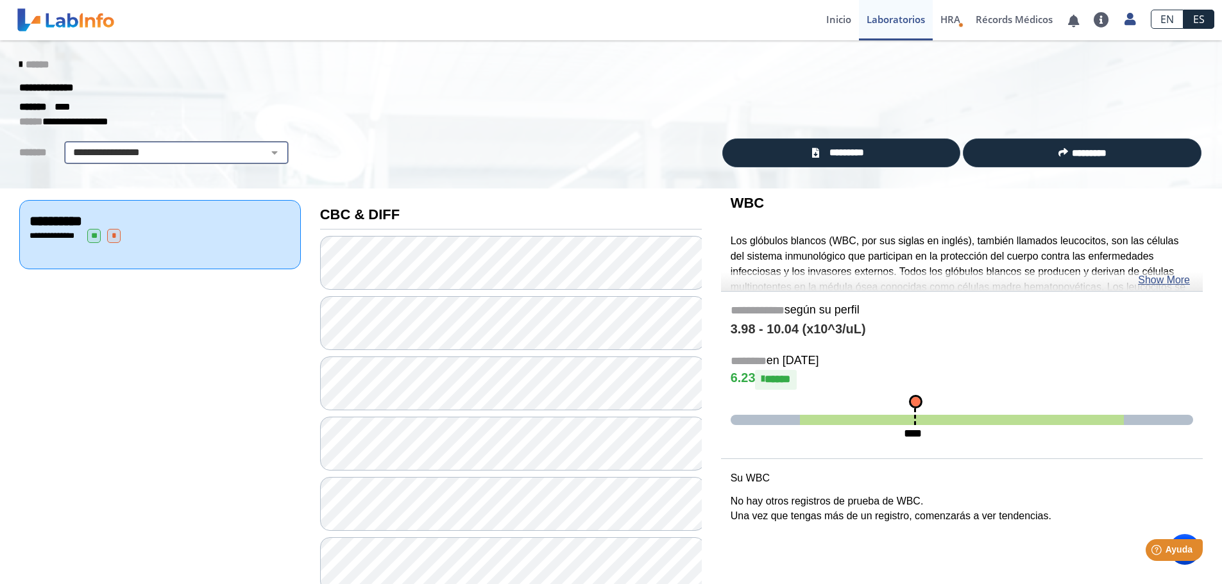
click at [133, 158] on select "**********" at bounding box center [176, 152] width 217 height 15
select select "**********"
click at [68, 145] on select "**********" at bounding box center [176, 152] width 217 height 15
click at [84, 146] on select "**********" at bounding box center [176, 152] width 217 height 15
select select
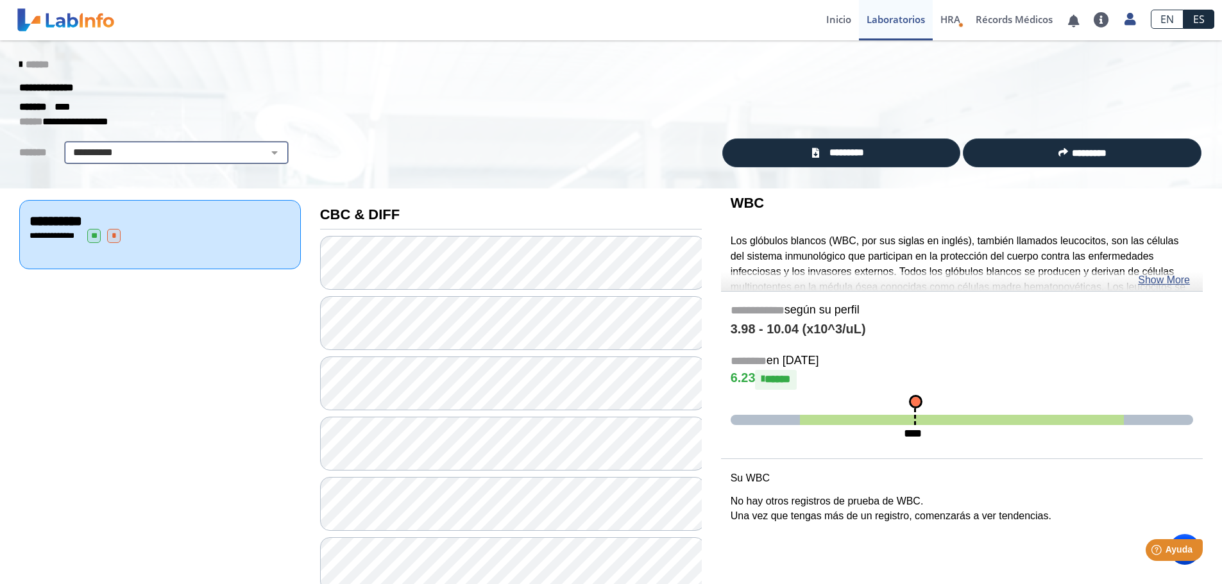
click at [68, 145] on select "**********" at bounding box center [176, 152] width 217 height 15
drag, startPoint x: 14, startPoint y: 61, endPoint x: 37, endPoint y: 76, distance: 27.7
click at [19, 62] on icon at bounding box center [20, 65] width 3 height 10
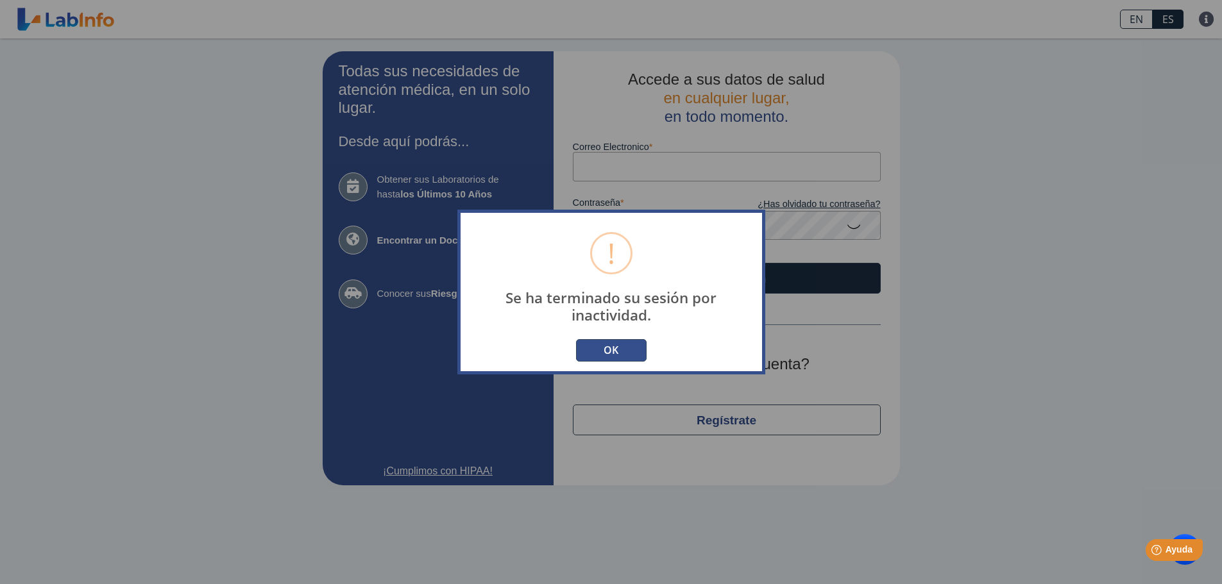
click at [601, 345] on button "OK" at bounding box center [611, 350] width 71 height 22
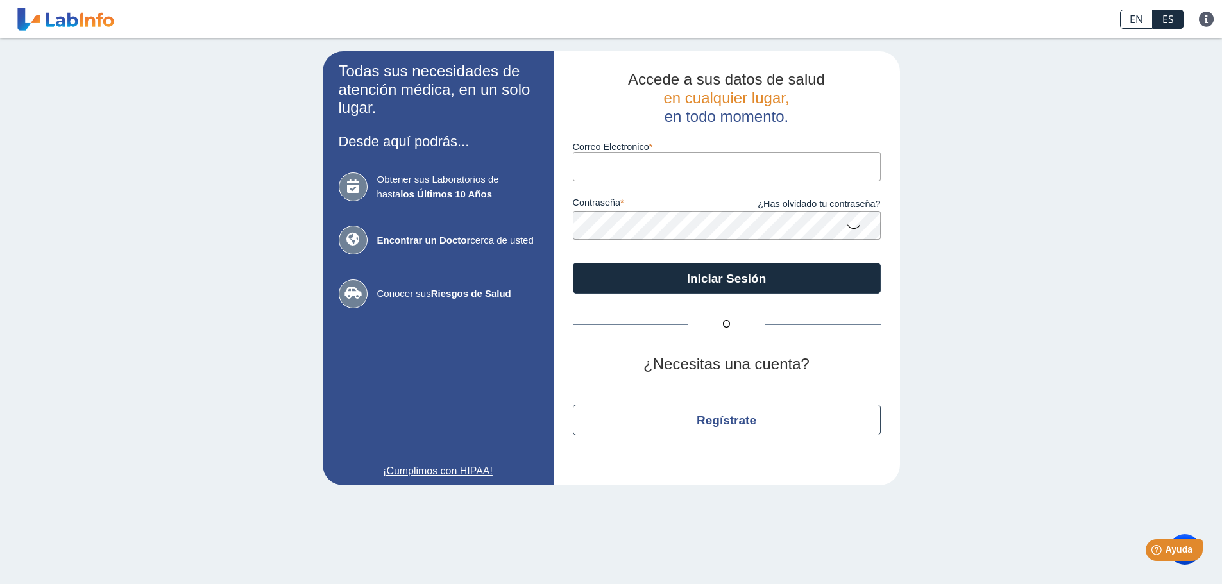
click at [603, 167] on input "Correo Electronico" at bounding box center [727, 166] width 308 height 29
type input "[EMAIL_ADDRESS][DOMAIN_NAME]"
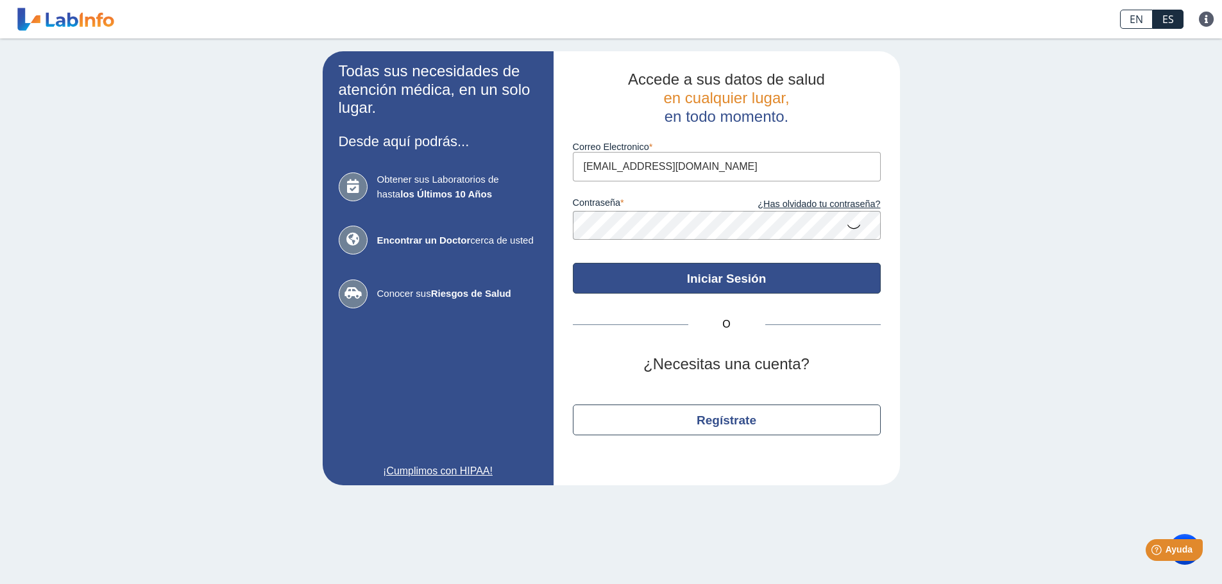
click at [705, 281] on button "Iniciar Sesión" at bounding box center [727, 278] width 308 height 31
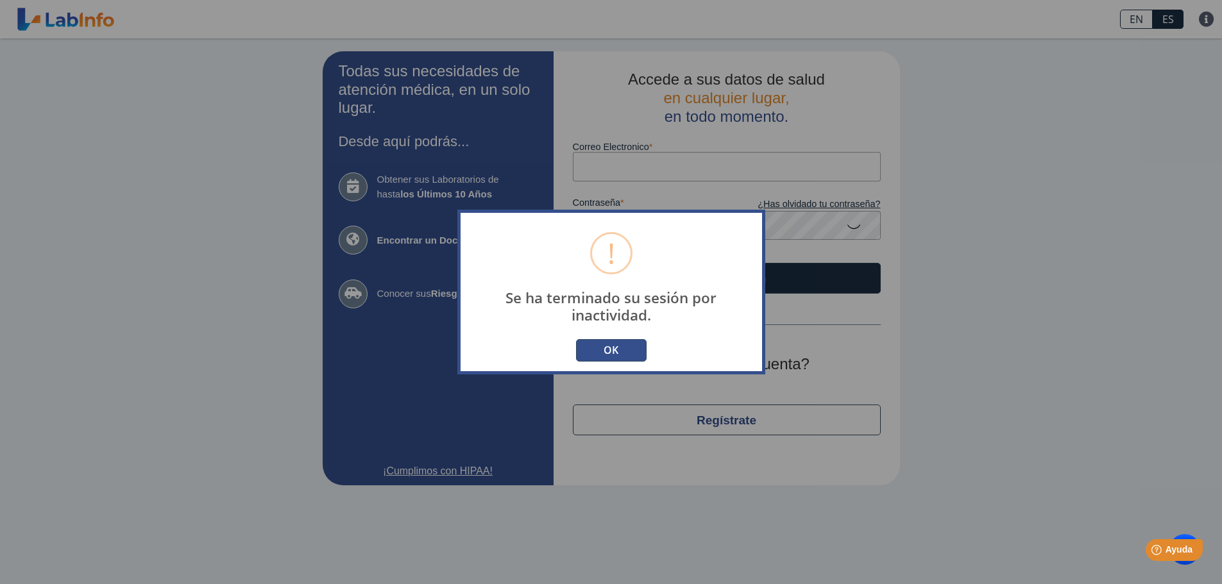
click at [602, 350] on button "OK" at bounding box center [611, 350] width 71 height 22
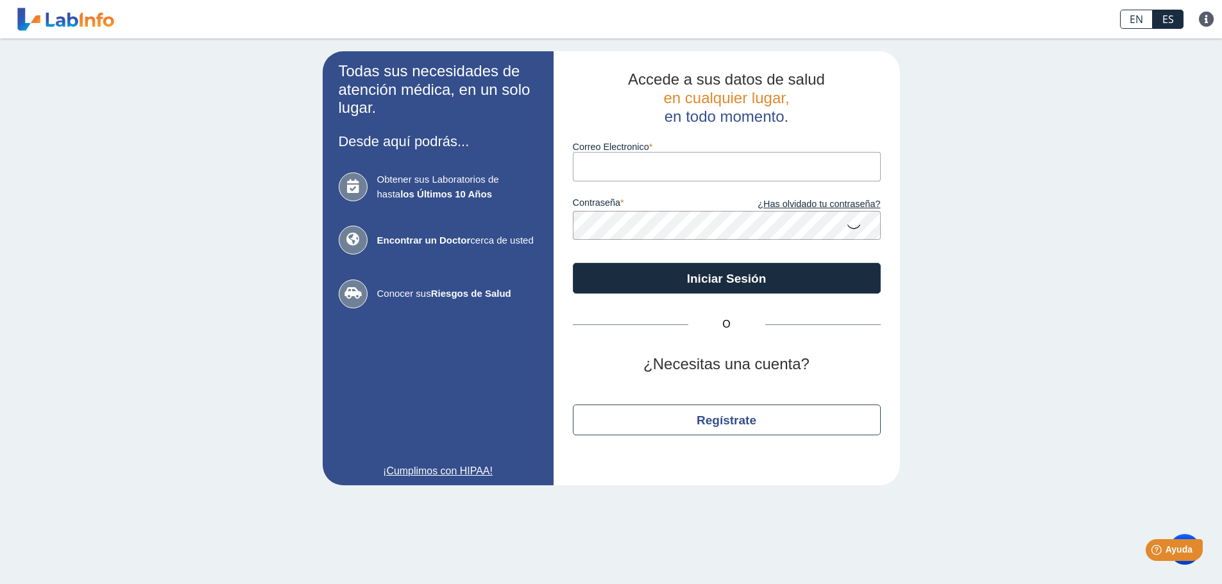
click at [620, 159] on input "Correo Electronico" at bounding box center [727, 166] width 308 height 29
type input "cm.cpaudio@gmail.com"
click at [852, 225] on icon at bounding box center [853, 226] width 15 height 25
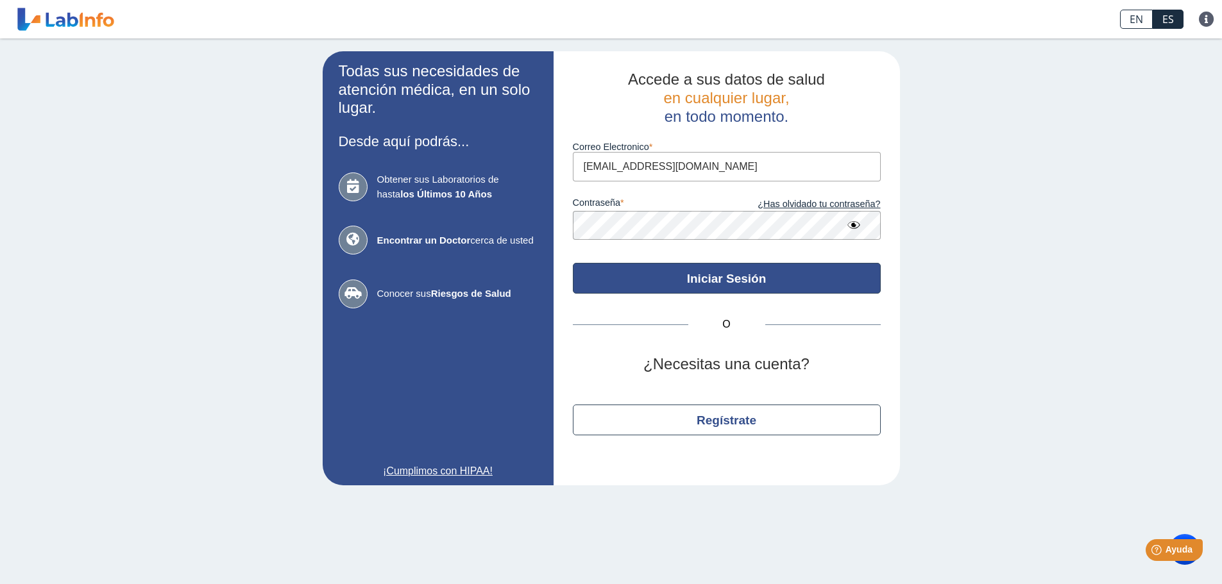
click at [746, 268] on button "Iniciar Sesión" at bounding box center [727, 278] width 308 height 31
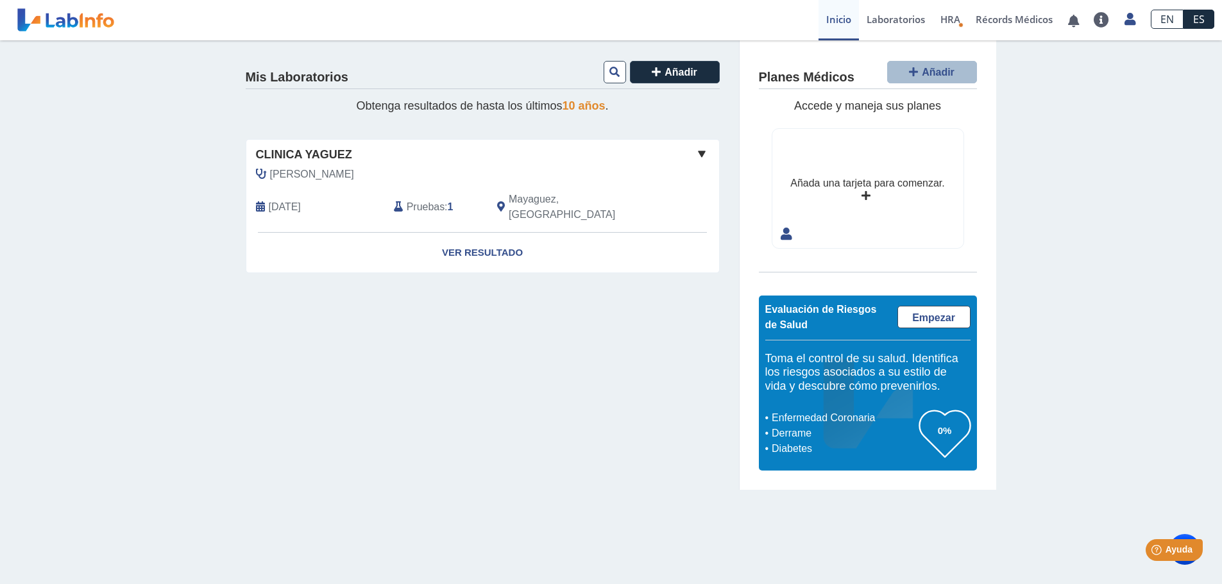
click at [704, 158] on span at bounding box center [701, 153] width 15 height 15
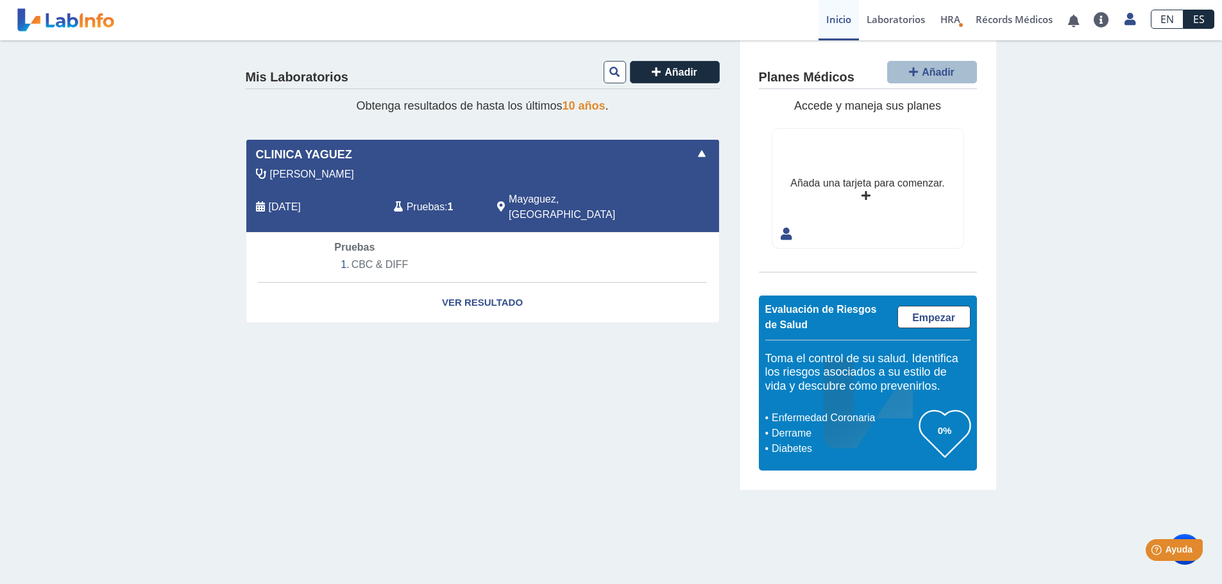
click at [269, 165] on div "Clinica [PERSON_NAME] [DATE] Pruebas : 1 Mayaguez, PR Yo Yo" at bounding box center [482, 186] width 473 height 92
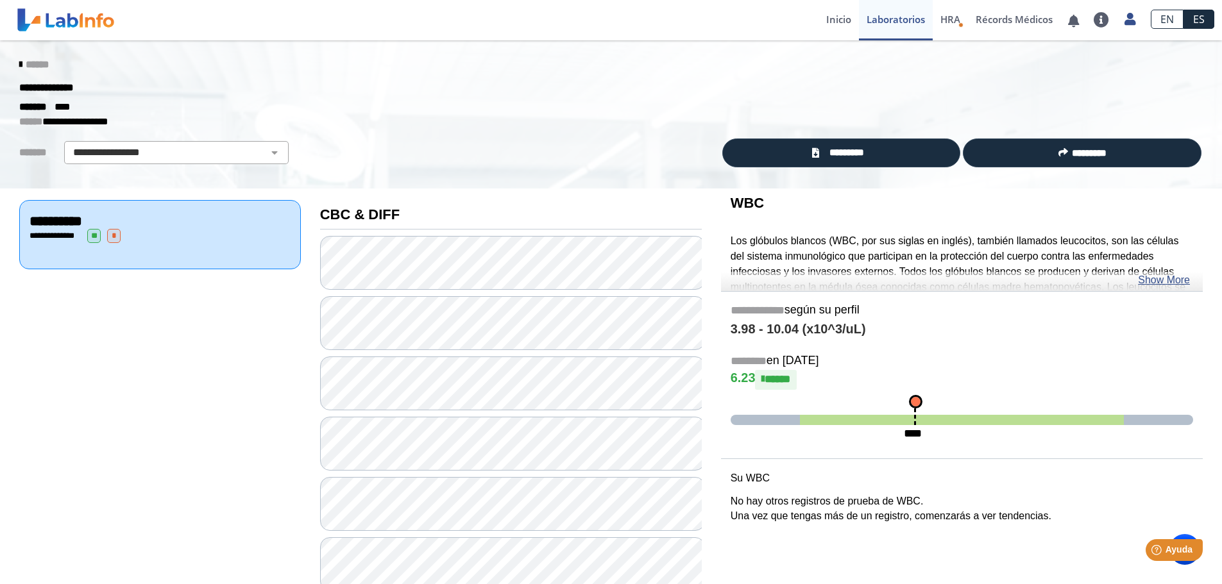
click at [19, 64] on icon at bounding box center [20, 65] width 3 height 10
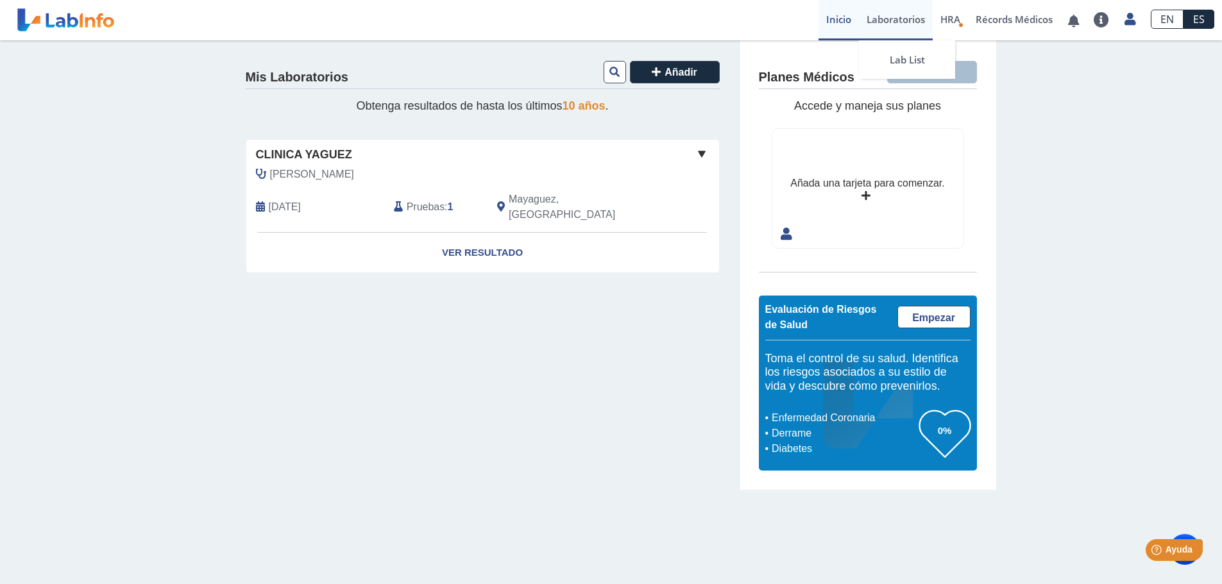
click at [903, 18] on link "Laboratorios" at bounding box center [896, 20] width 74 height 40
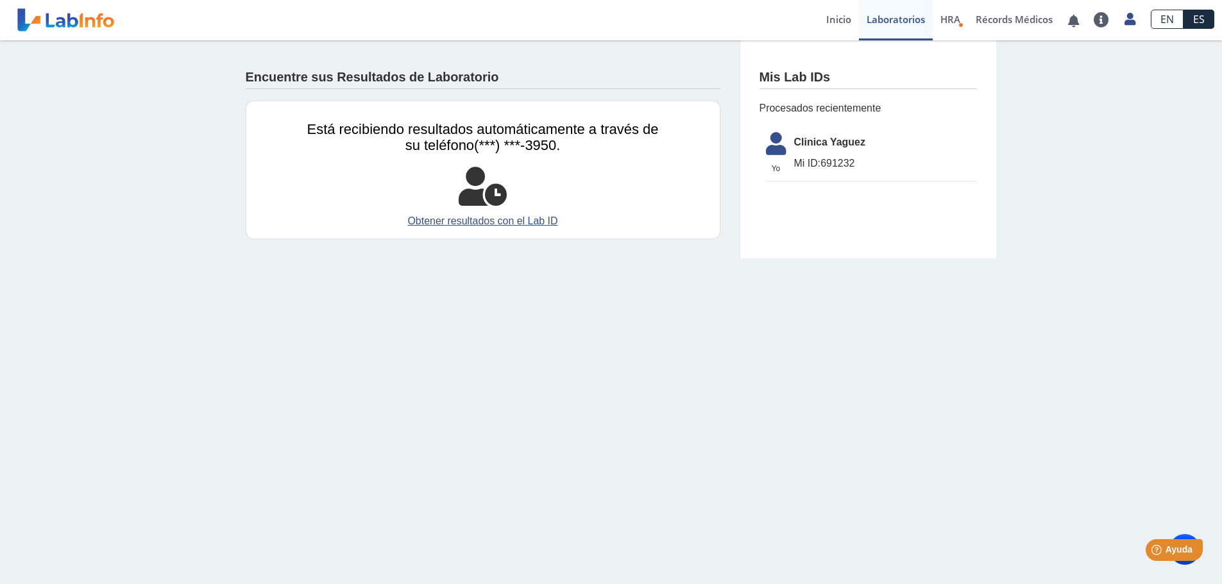
click at [817, 165] on span "Mi ID:" at bounding box center [807, 163] width 27 height 11
click at [1007, 24] on link "Récords Médicos" at bounding box center [1014, 20] width 92 height 40
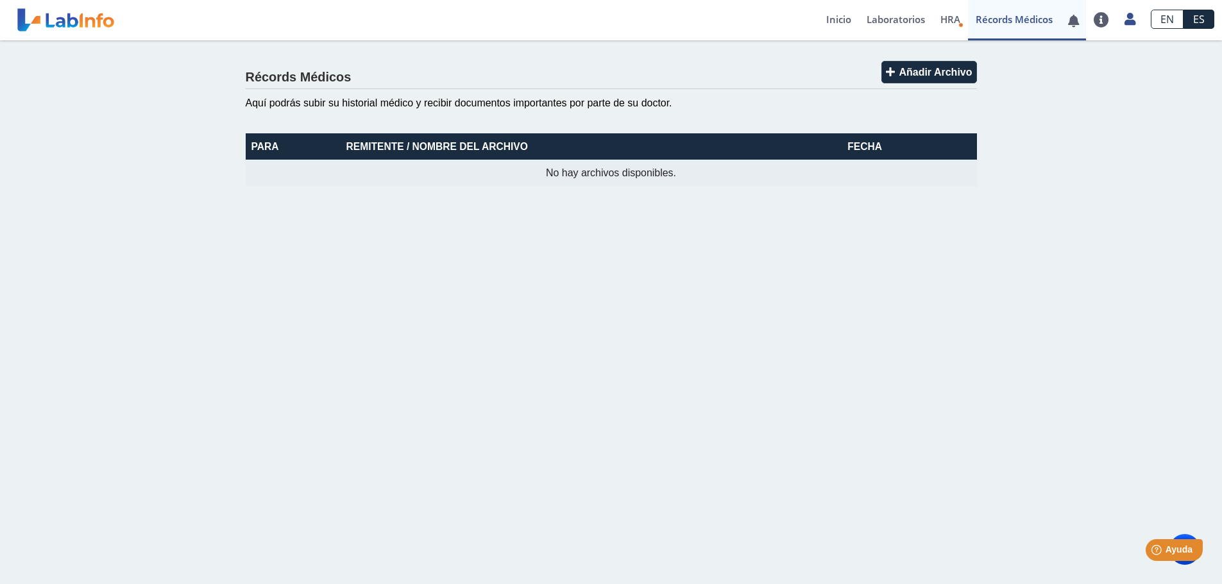
click at [1068, 16] on link at bounding box center [1073, 21] width 26 height 10
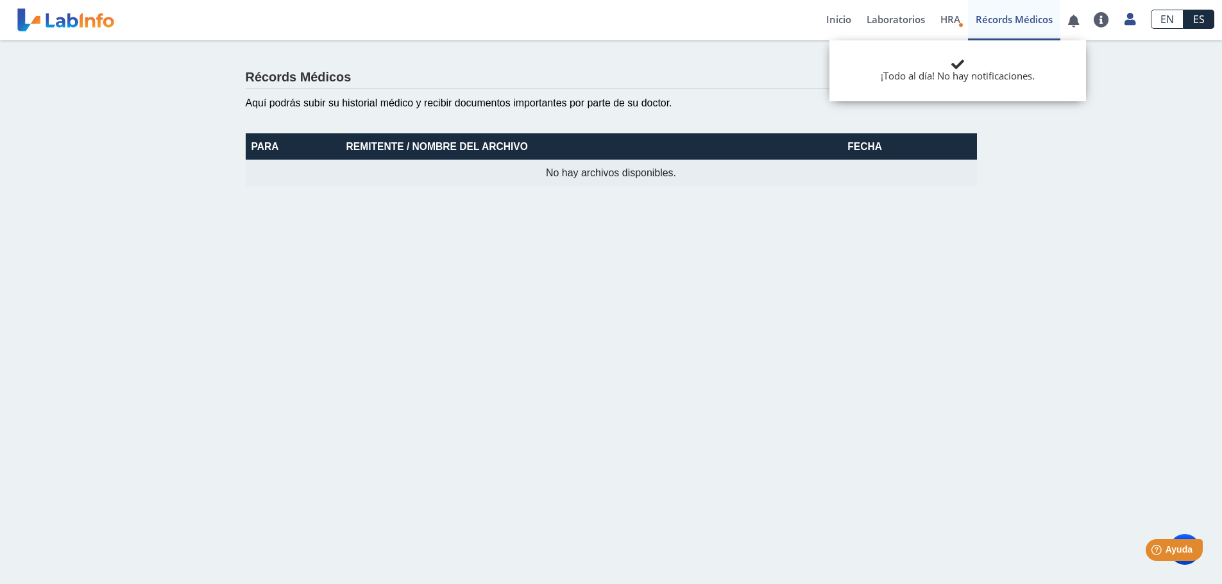
click at [861, 298] on main "Récords Médicos Añadir Archivo Aquí podrás subir su historial médico y recibir …" at bounding box center [611, 312] width 1222 height 544
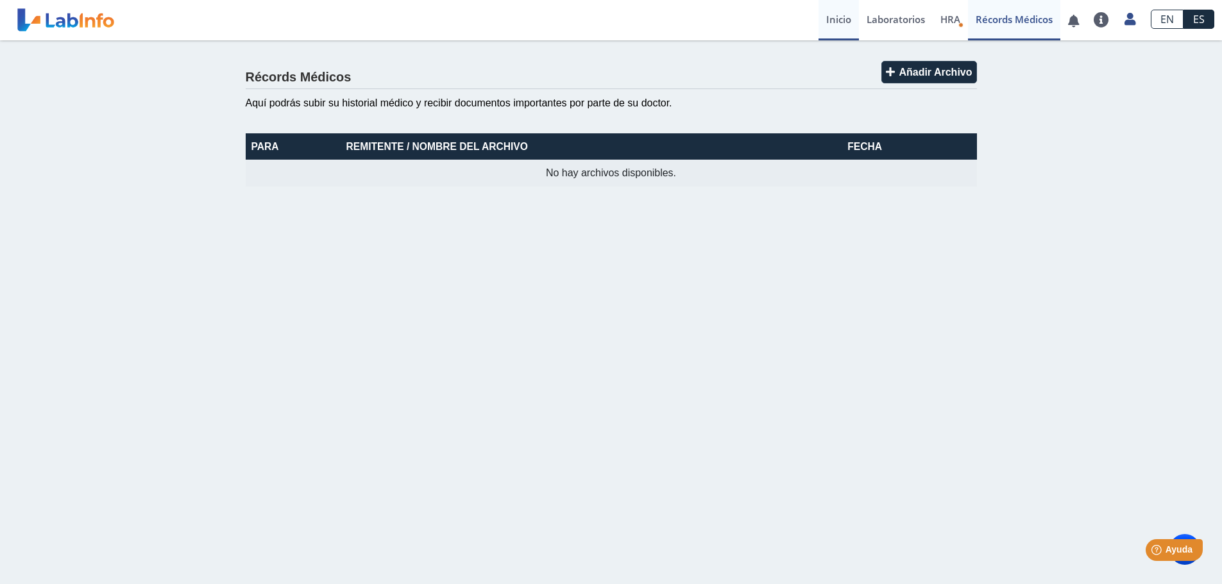
click at [834, 20] on link "Inicio" at bounding box center [838, 20] width 40 height 40
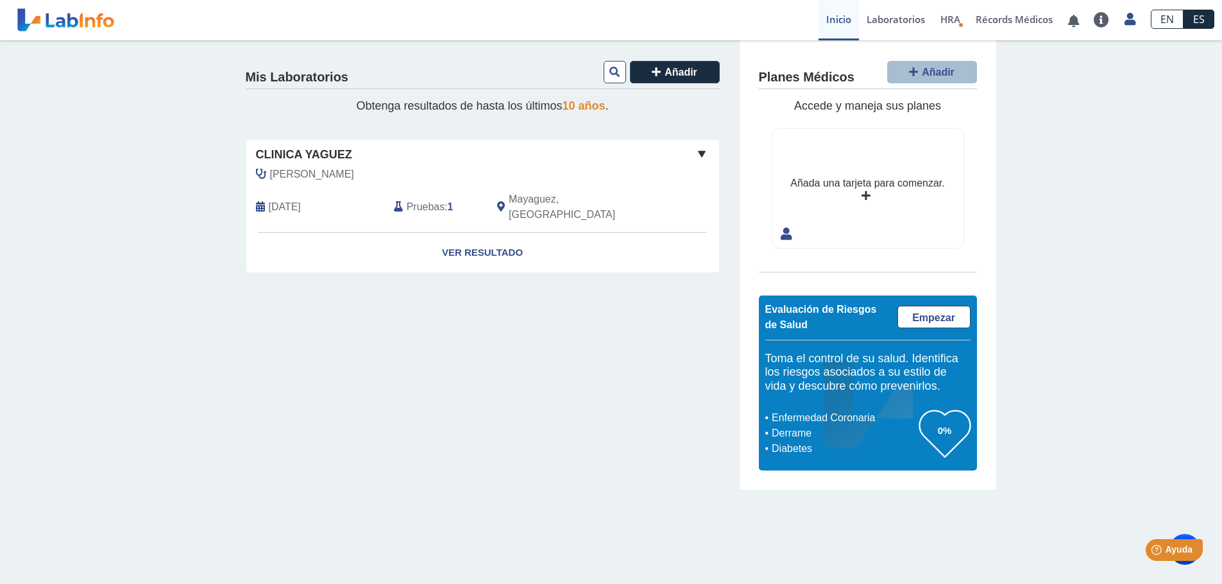
click at [706, 155] on span at bounding box center [701, 153] width 15 height 15
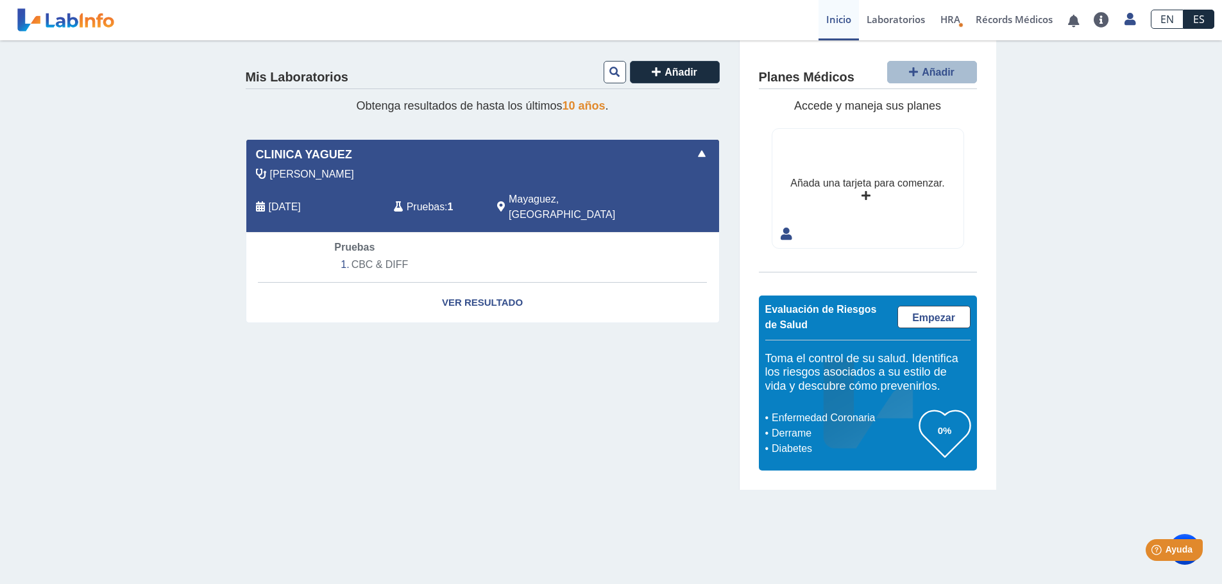
click at [702, 155] on span at bounding box center [701, 153] width 15 height 15
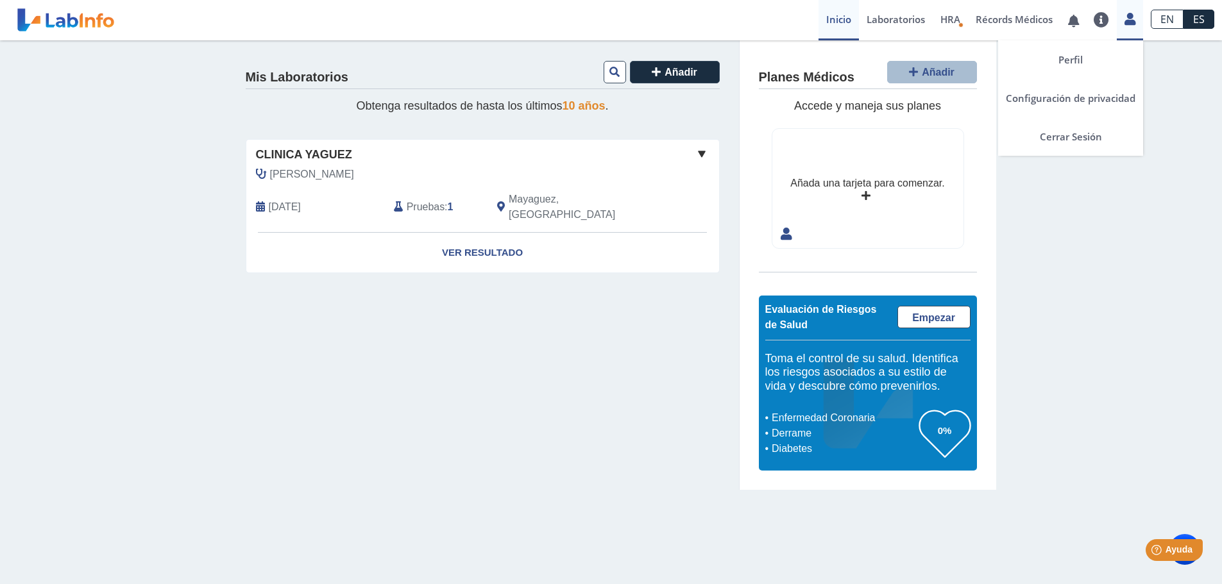
click at [1128, 22] on icon at bounding box center [1129, 19] width 11 height 10
click at [1065, 139] on link "Cerrar Sesión" at bounding box center [1070, 136] width 145 height 38
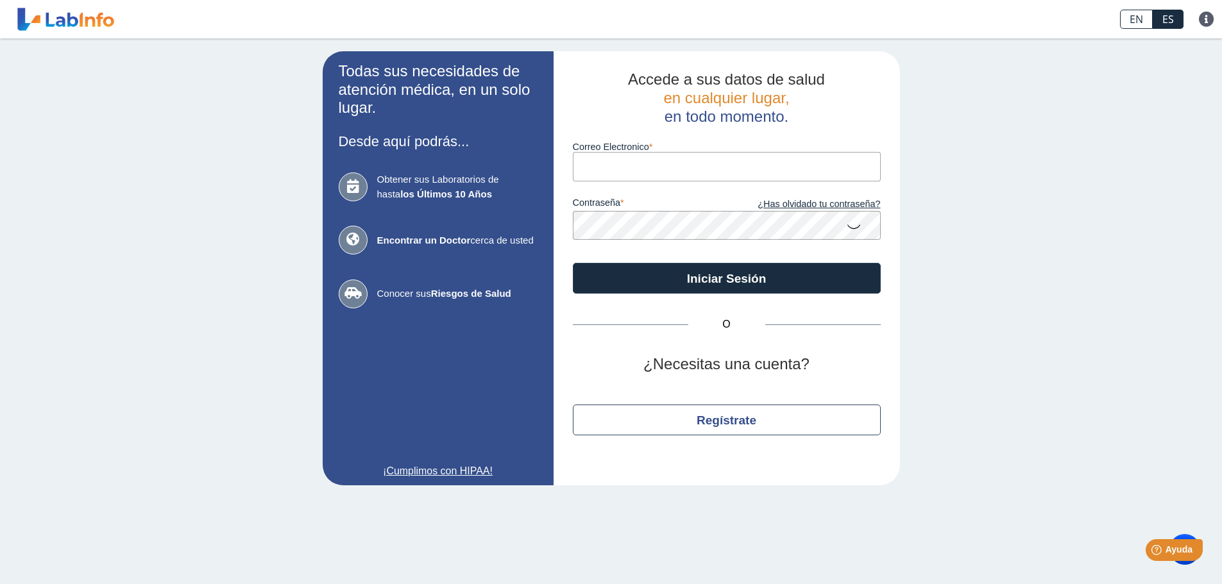
click at [647, 166] on input "Correo Electronico" at bounding box center [727, 166] width 308 height 29
type input "cm.cpaudio@gmail.com"
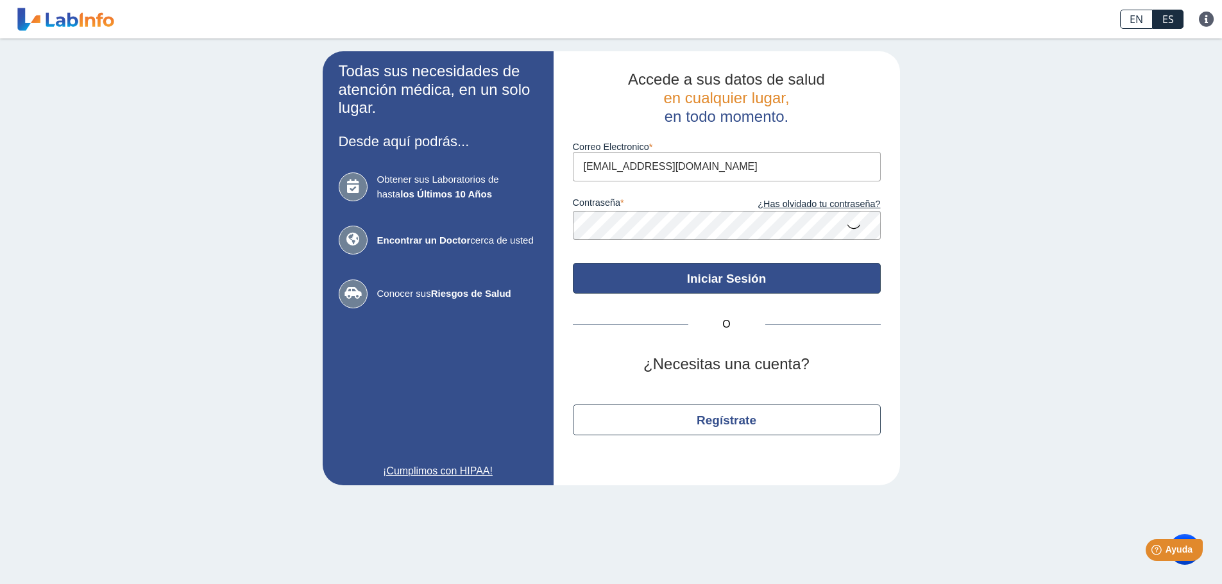
click at [729, 274] on button "Iniciar Sesión" at bounding box center [727, 278] width 308 height 31
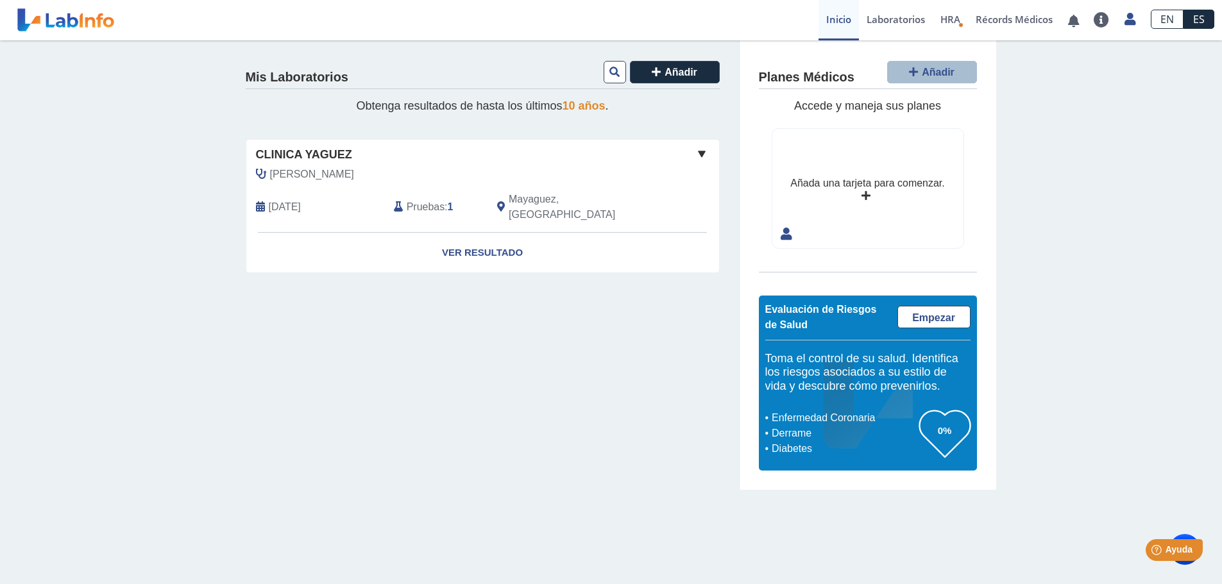
click at [701, 152] on span at bounding box center [701, 153] width 15 height 15
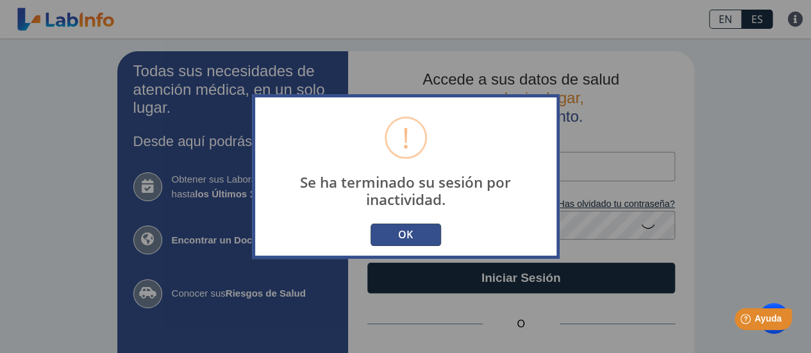
click at [414, 235] on button "OK" at bounding box center [406, 235] width 71 height 22
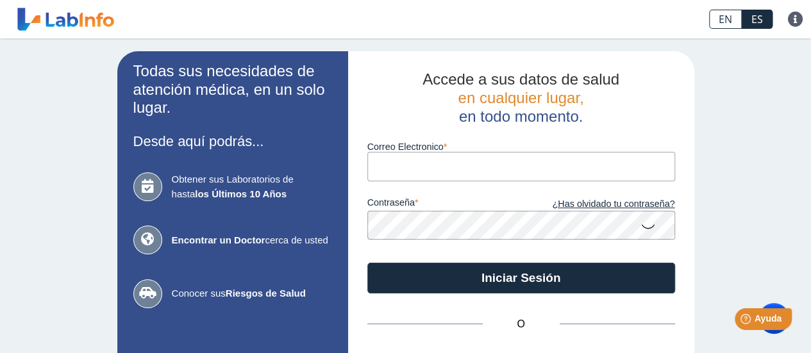
click at [396, 164] on input "Correo Electronico" at bounding box center [521, 166] width 308 height 29
type input "[EMAIL_ADDRESS][DOMAIN_NAME]"
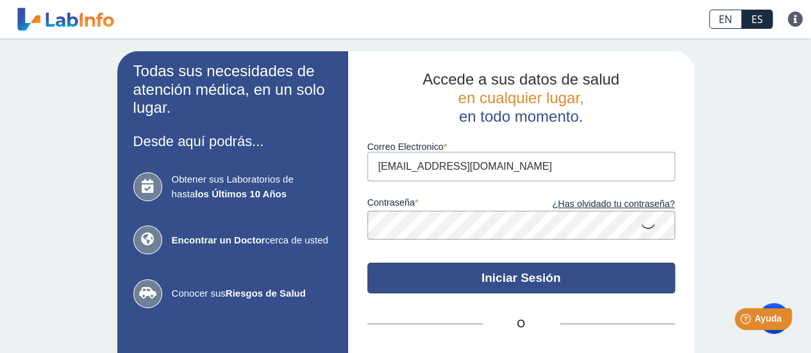
click at [453, 282] on button "Iniciar Sesión" at bounding box center [521, 278] width 308 height 31
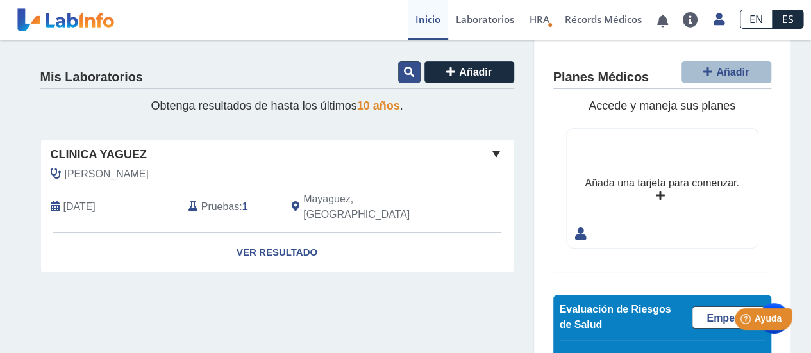
click at [398, 72] on button at bounding box center [409, 72] width 22 height 22
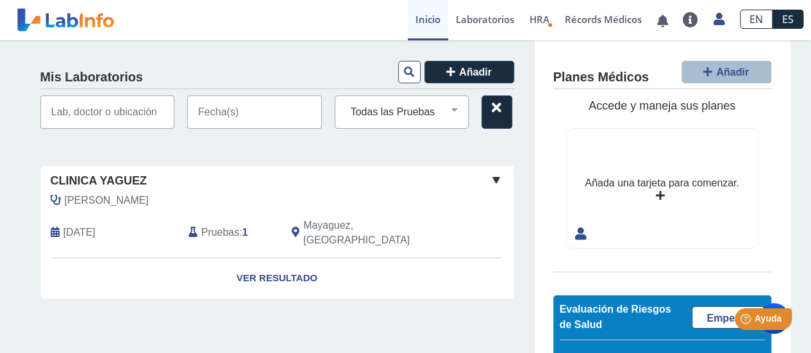
click at [264, 110] on input "text" at bounding box center [254, 112] width 135 height 33
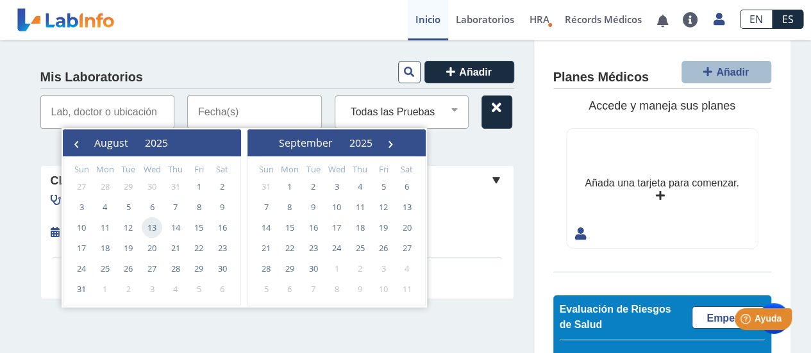
drag, startPoint x: 144, startPoint y: 233, endPoint x: 157, endPoint y: 219, distance: 19.5
click at [157, 219] on span "13" at bounding box center [152, 227] width 21 height 21
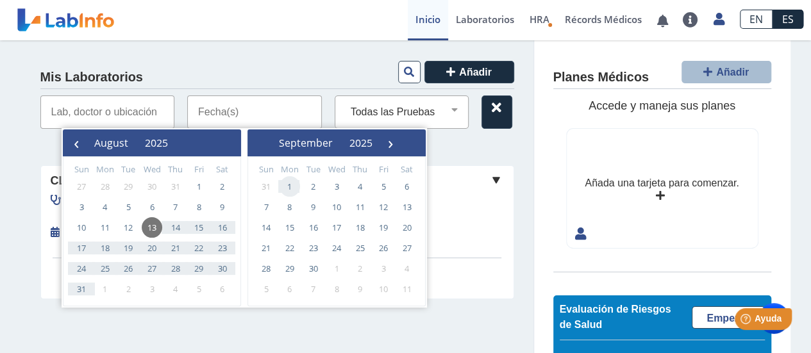
click at [292, 183] on span "1" at bounding box center [290, 186] width 21 height 21
type input "08/13/2025 - 09/01/2025"
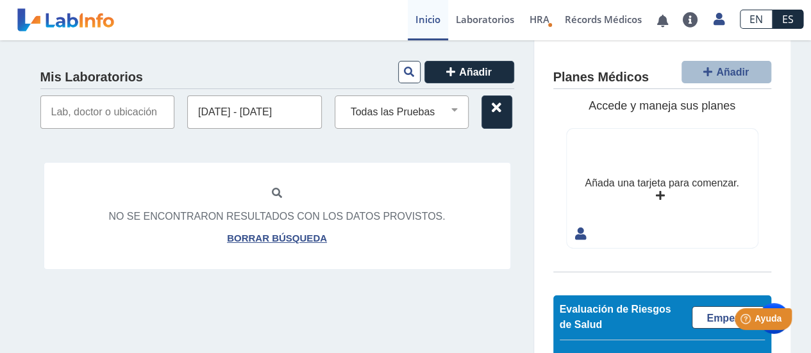
click at [412, 14] on link "Inicio" at bounding box center [428, 20] width 40 height 40
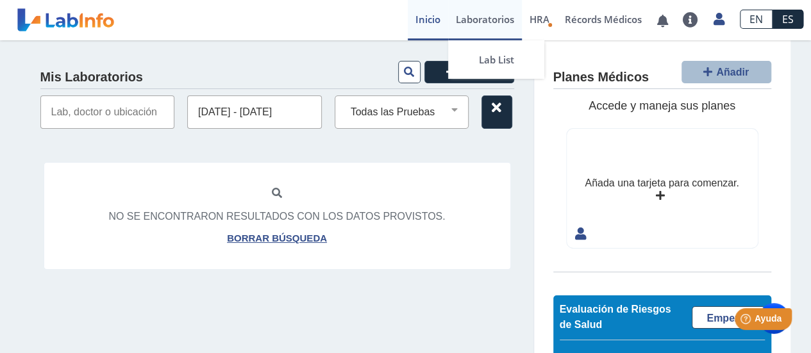
click at [457, 17] on link "Laboratorios" at bounding box center [485, 20] width 74 height 40
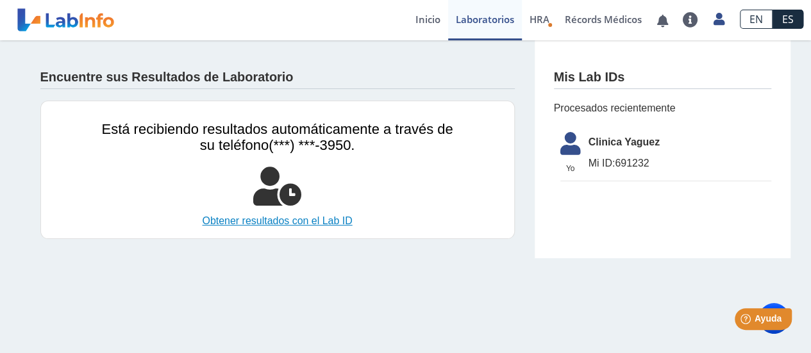
click at [289, 221] on link "Obtener resultados con el Lab ID" at bounding box center [277, 221] width 351 height 15
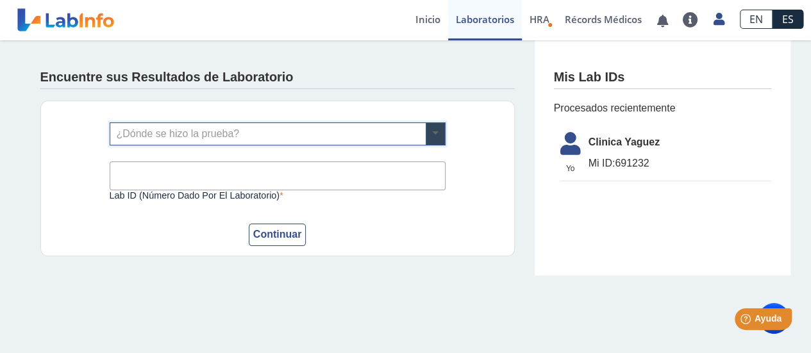
click at [431, 131] on span at bounding box center [435, 134] width 19 height 22
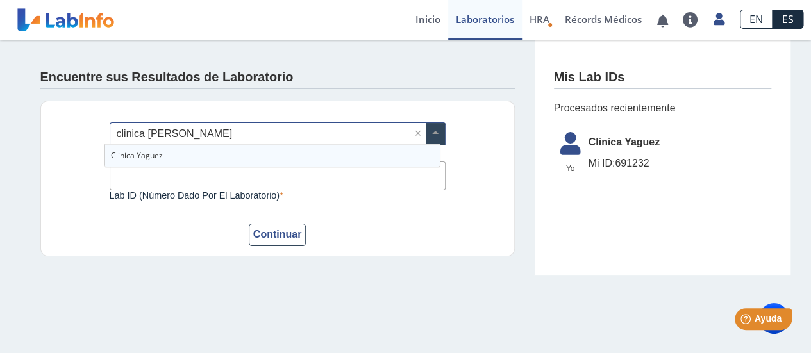
type input "clinica yaguez"
click at [159, 156] on span "Clinica Yaguez" at bounding box center [137, 155] width 52 height 11
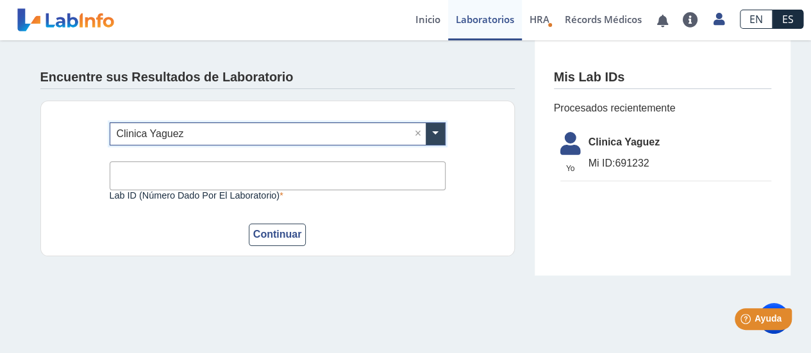
click at [154, 175] on input "Lab ID (número dado por el laboratorio)" at bounding box center [278, 176] width 336 height 29
type input "85025"
click at [251, 239] on button "Continuar" at bounding box center [278, 235] width 58 height 22
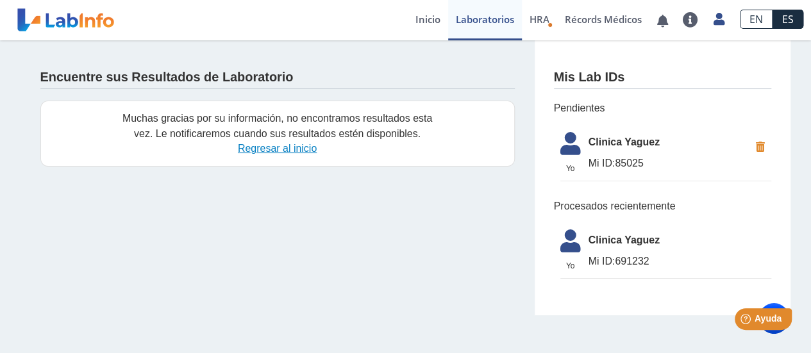
click at [276, 149] on link "Regresar al inicio" at bounding box center [277, 148] width 79 height 11
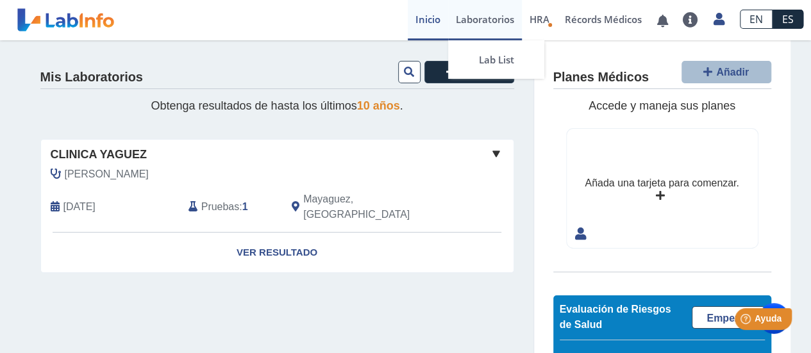
click at [473, 21] on link "Laboratorios" at bounding box center [485, 20] width 74 height 40
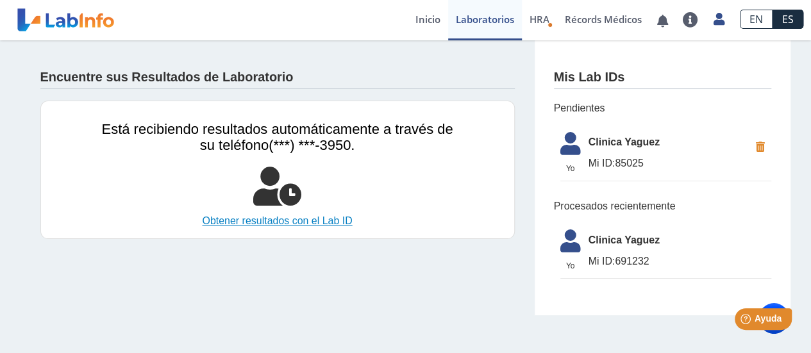
click at [295, 221] on link "Obtener resultados con el Lab ID" at bounding box center [277, 221] width 351 height 15
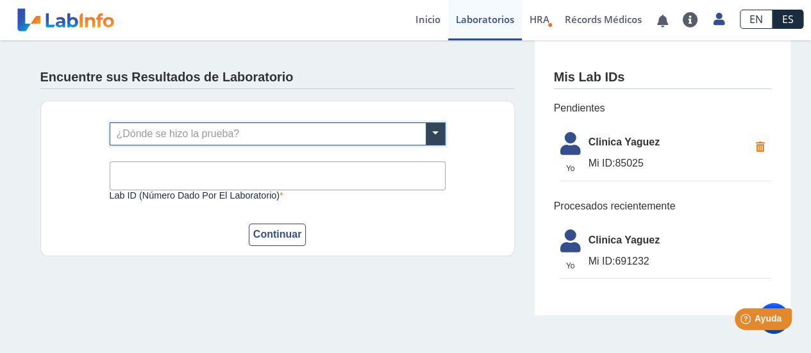
drag, startPoint x: 217, startPoint y: 133, endPoint x: 212, endPoint y: 130, distance: 6.6
click at [217, 133] on input "text" at bounding box center [277, 134] width 335 height 22
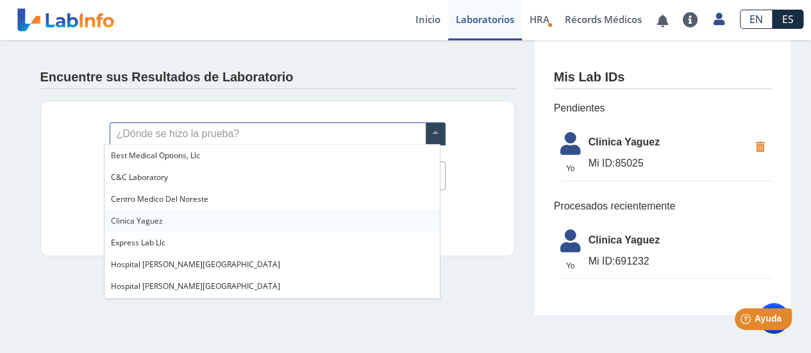
drag, startPoint x: 162, startPoint y: 216, endPoint x: 189, endPoint y: 214, distance: 27.0
click at [162, 215] on span "Clinica Yaguez" at bounding box center [137, 220] width 52 height 11
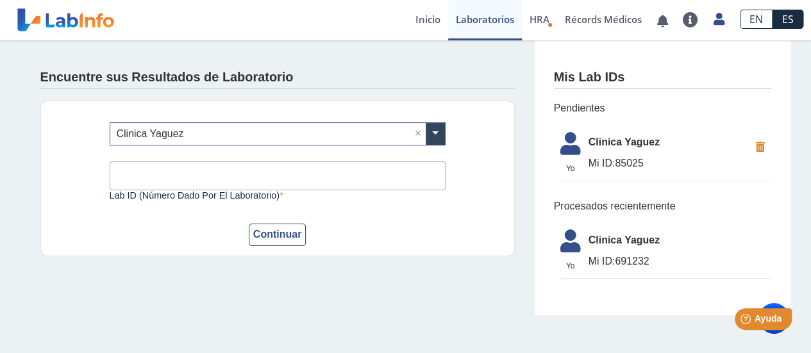
click at [206, 170] on input "Lab ID (número dado por el laboratorio)" at bounding box center [278, 176] width 336 height 29
type input "691232"
click at [262, 234] on button "Continuar" at bounding box center [278, 235] width 58 height 22
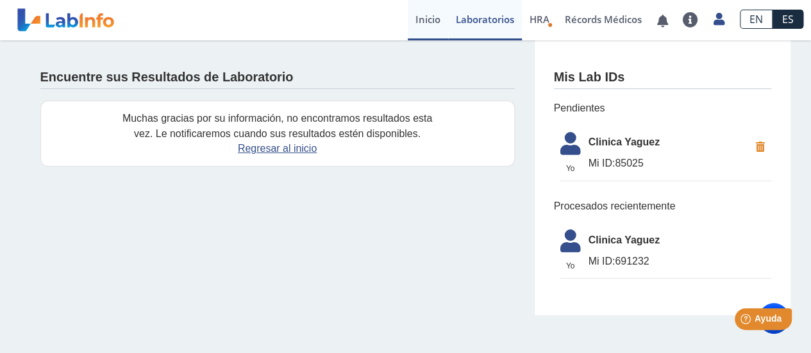
click at [414, 18] on link "Inicio" at bounding box center [428, 20] width 40 height 40
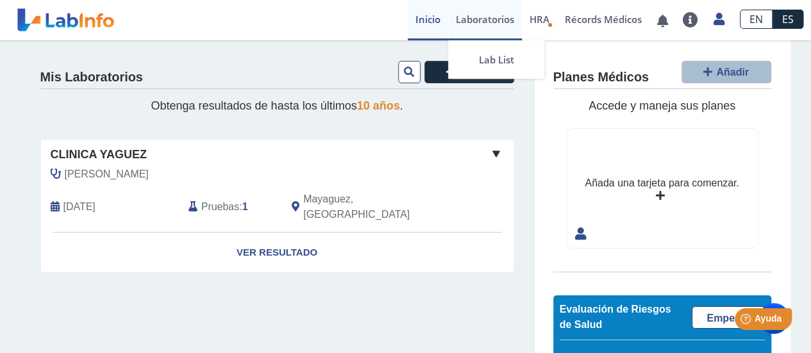
click at [466, 21] on link "Laboratorios" at bounding box center [485, 20] width 74 height 40
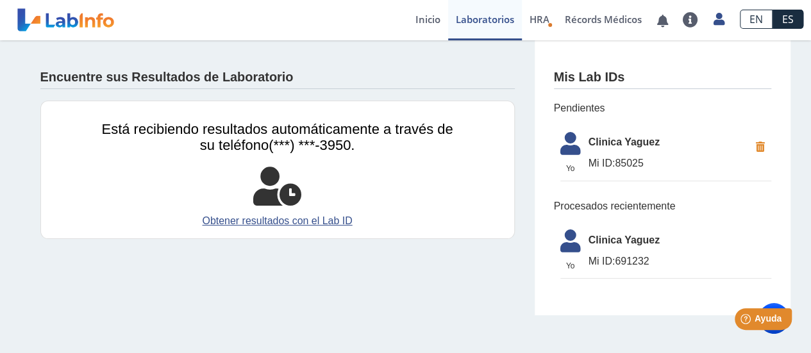
click at [755, 149] on icon at bounding box center [761, 147] width 22 height 23
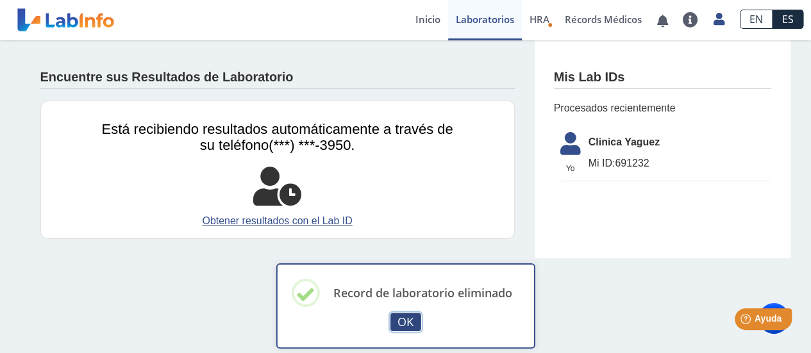
click at [406, 323] on button "OK" at bounding box center [406, 322] width 31 height 19
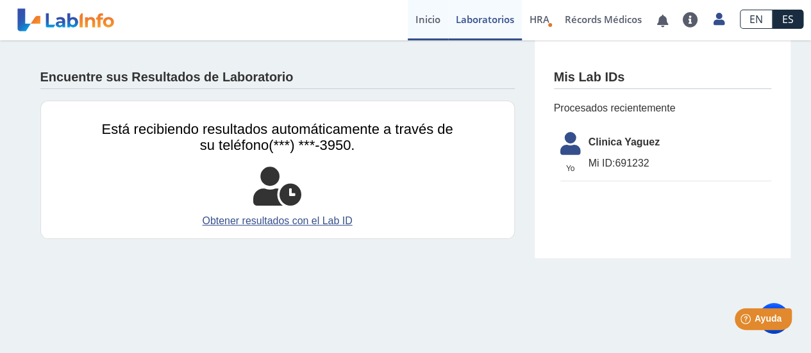
click at [413, 21] on link "Inicio" at bounding box center [428, 20] width 40 height 40
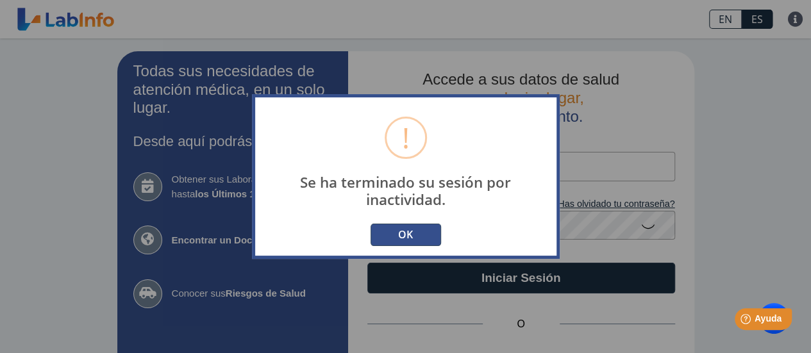
click at [421, 235] on button "OK" at bounding box center [406, 235] width 71 height 22
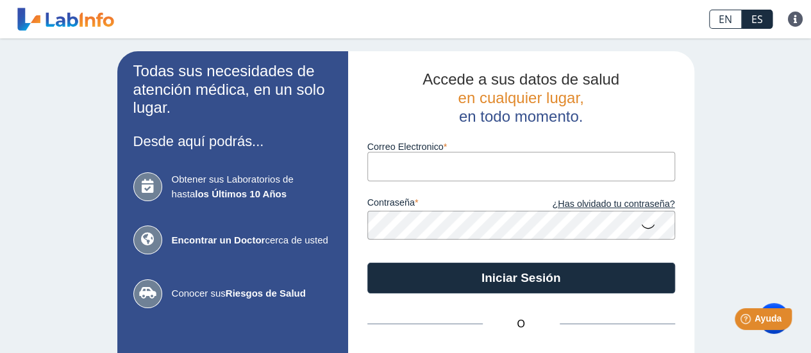
click at [421, 171] on input "Correo Electronico" at bounding box center [521, 166] width 308 height 29
type input "[EMAIL_ADDRESS][DOMAIN_NAME]"
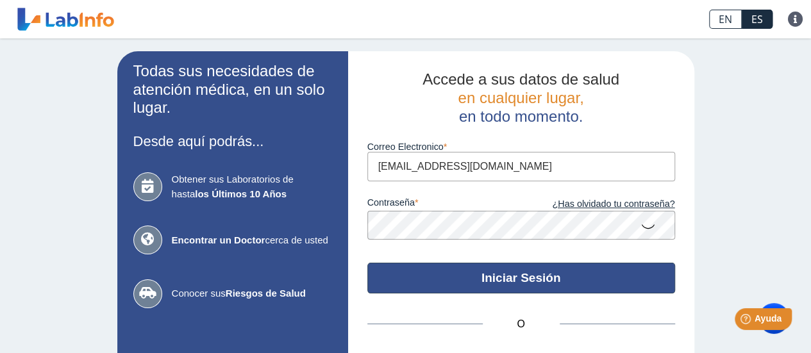
click at [496, 277] on button "Iniciar Sesión" at bounding box center [521, 278] width 308 height 31
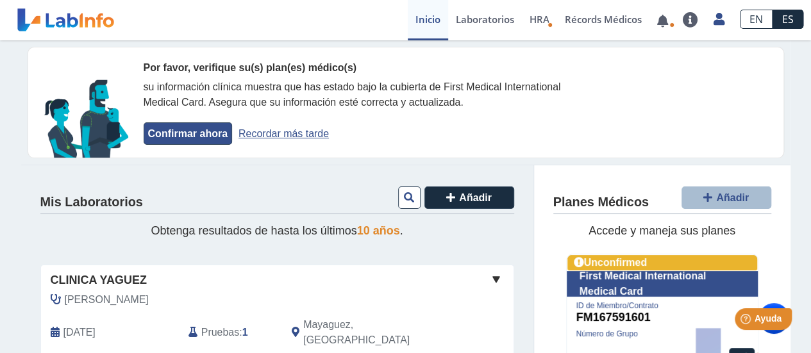
click at [165, 137] on button "Confirmar ahora" at bounding box center [188, 133] width 89 height 22
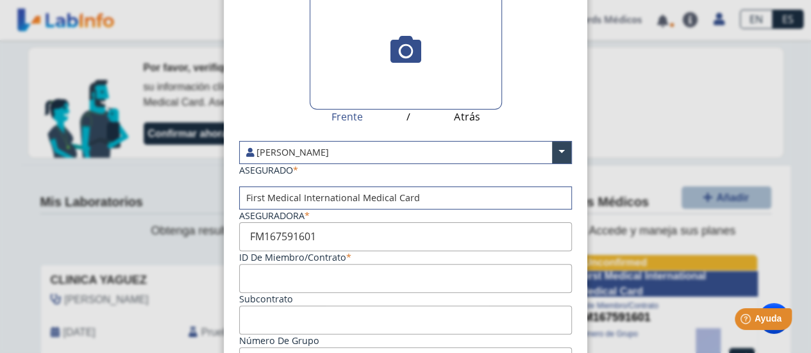
scroll to position [70, 0]
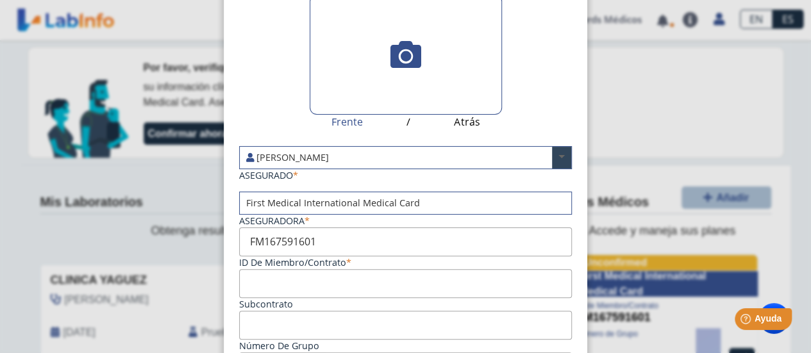
click at [552, 156] on span at bounding box center [561, 158] width 19 height 22
click at [552, 158] on span at bounding box center [561, 158] width 19 height 22
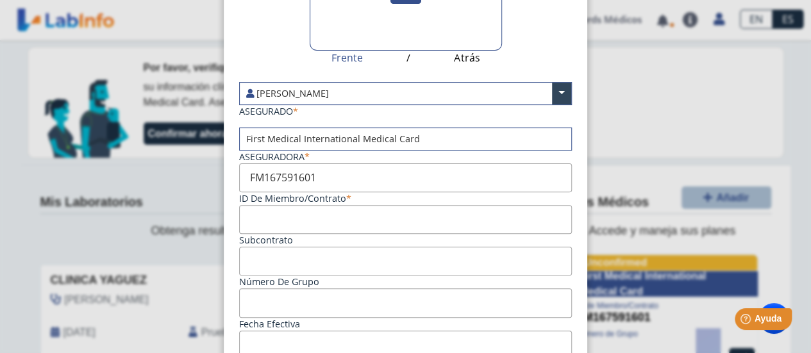
click at [327, 213] on input "Subcontrato" at bounding box center [405, 219] width 333 height 29
drag, startPoint x: 328, startPoint y: 174, endPoint x: 243, endPoint y: 174, distance: 85.3
click at [243, 174] on input "FM167591601" at bounding box center [405, 178] width 333 height 29
click at [276, 214] on input "Subcontrato" at bounding box center [405, 219] width 333 height 29
paste input "FM167591601"
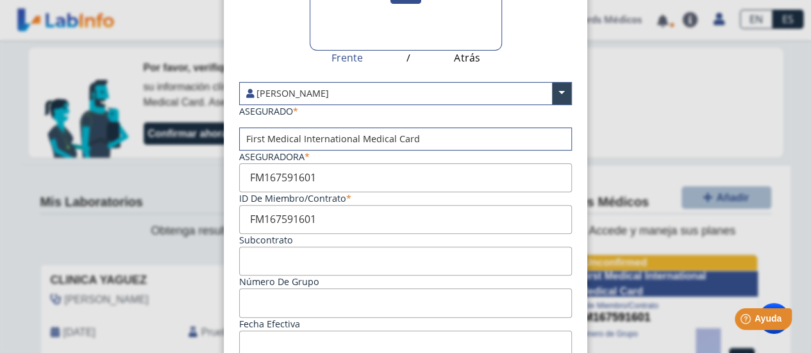
type input "FM167591601"
click at [308, 257] on input "Aseguradora" at bounding box center [405, 261] width 333 height 29
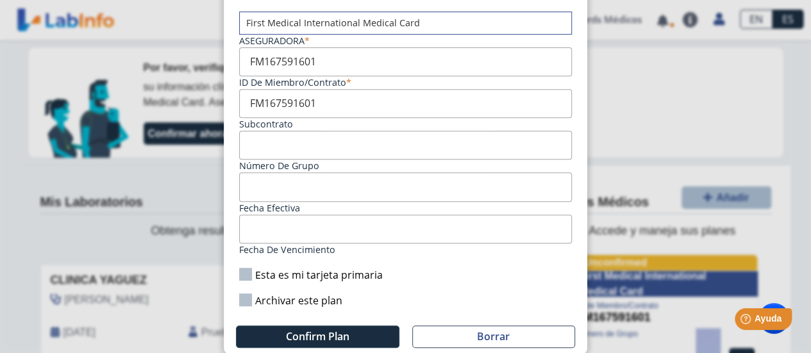
scroll to position [262, 0]
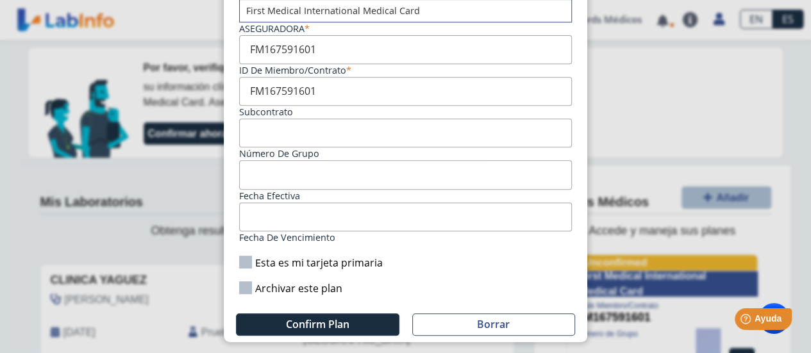
click at [253, 173] on input "Fecha efectiva" at bounding box center [405, 174] width 333 height 29
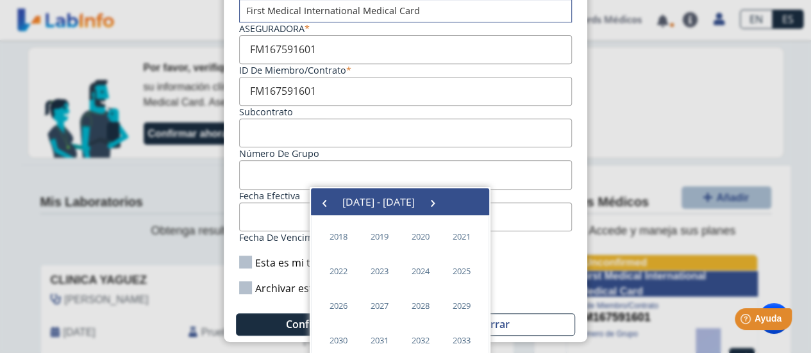
click at [185, 167] on ngb-modal-window "Confirma su plan  Frente / Atrás [PERSON_NAME] × ASEGURADO First Medical Inter…" at bounding box center [405, 176] width 811 height 353
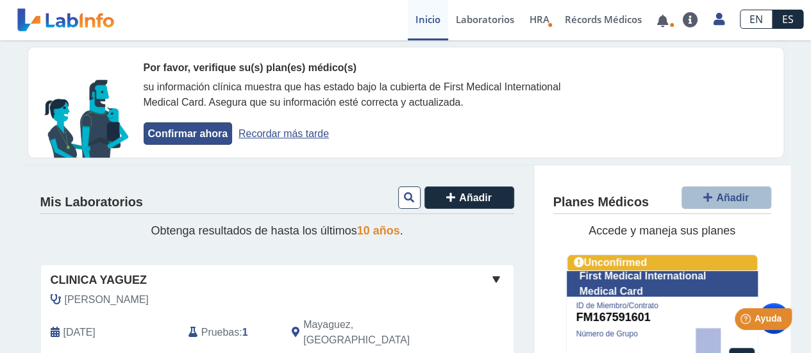
click at [177, 132] on button "Confirmar ahora" at bounding box center [188, 133] width 89 height 22
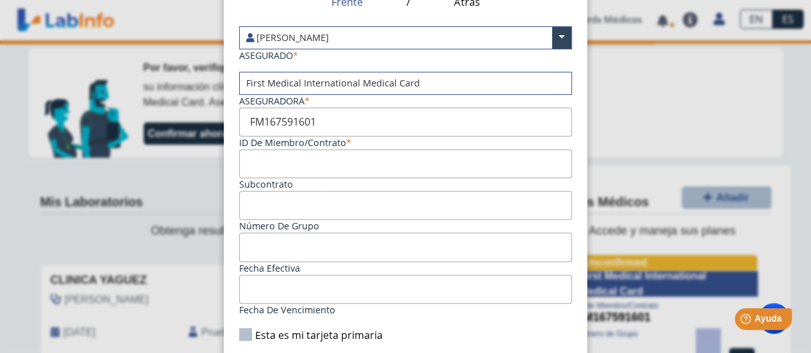
scroll to position [192, 0]
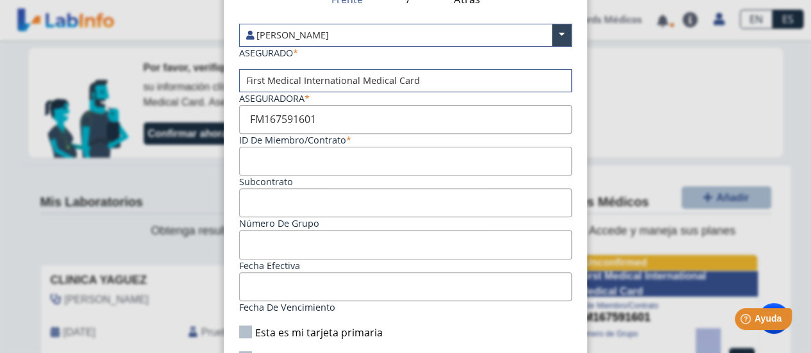
drag, startPoint x: 318, startPoint y: 118, endPoint x: 215, endPoint y: 99, distance: 104.4
click at [215, 97] on ngb-modal-window "Confirma su plan  Frente / Atrás [PERSON_NAME] × ASEGURADO First Medical Inter…" at bounding box center [405, 176] width 811 height 353
click at [259, 159] on input "Subcontrato" at bounding box center [405, 161] width 333 height 29
paste input "FM167591601"
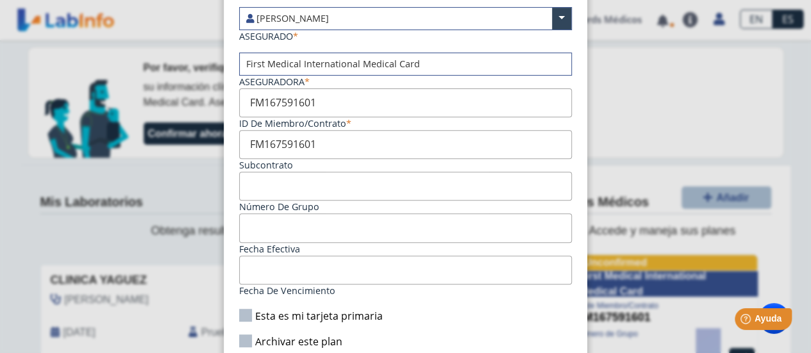
scroll to position [262, 0]
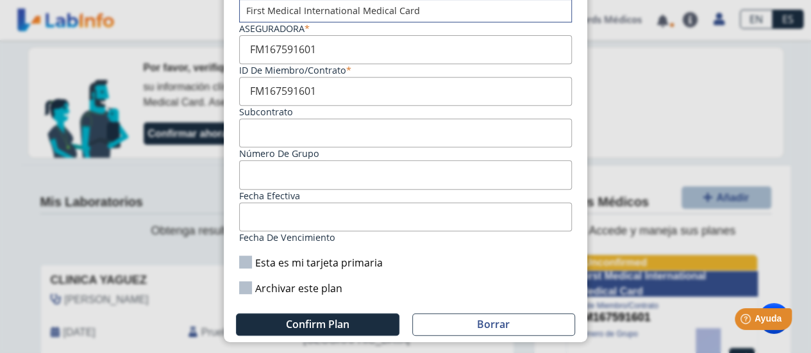
type input "FM167591601"
click at [250, 257] on label "Esta es mi tarjeta primaria" at bounding box center [311, 263] width 144 height 14
click at [0, 0] on input "Esta es mi tarjeta primaria" at bounding box center [0, 0] width 0 height 0
click at [317, 212] on input "Fecha de vencimiento" at bounding box center [405, 217] width 333 height 29
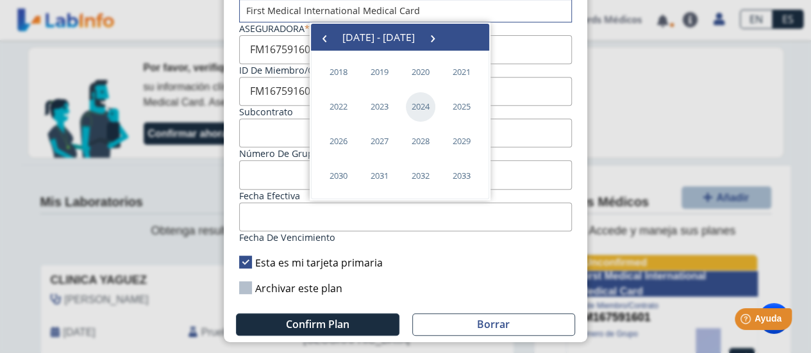
click at [422, 111] on span "2024" at bounding box center [421, 107] width 30 height 30
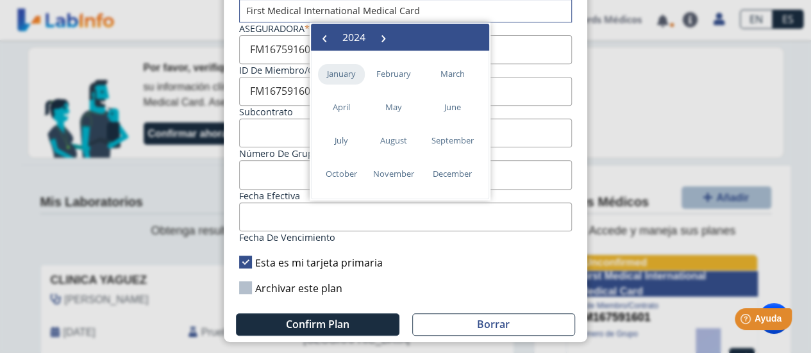
click at [346, 77] on span "January" at bounding box center [341, 74] width 47 height 21
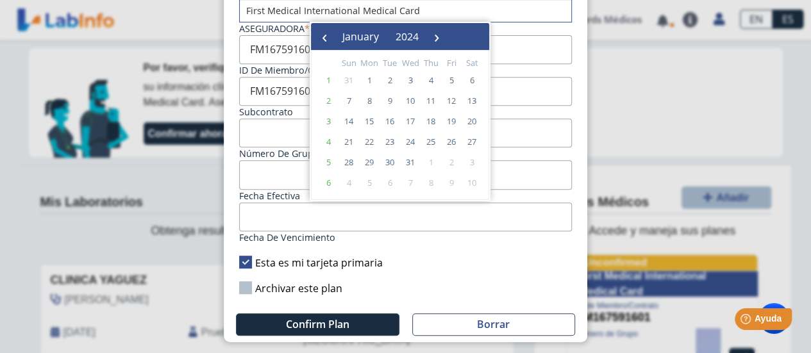
click at [326, 77] on span "1" at bounding box center [328, 80] width 21 height 21
click at [324, 80] on span "1" at bounding box center [328, 80] width 21 height 21
click at [324, 79] on span "1" at bounding box center [328, 80] width 21 height 21
click at [325, 74] on span "1" at bounding box center [328, 80] width 21 height 21
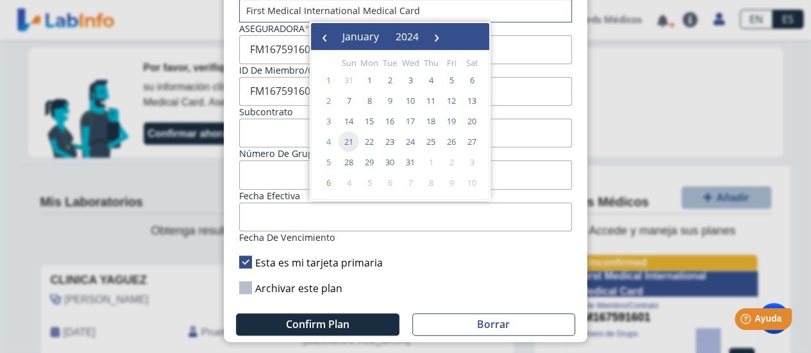
click at [353, 81] on span "31" at bounding box center [349, 80] width 21 height 21
click at [366, 73] on span "1" at bounding box center [369, 80] width 21 height 21
type input "[DATE]"
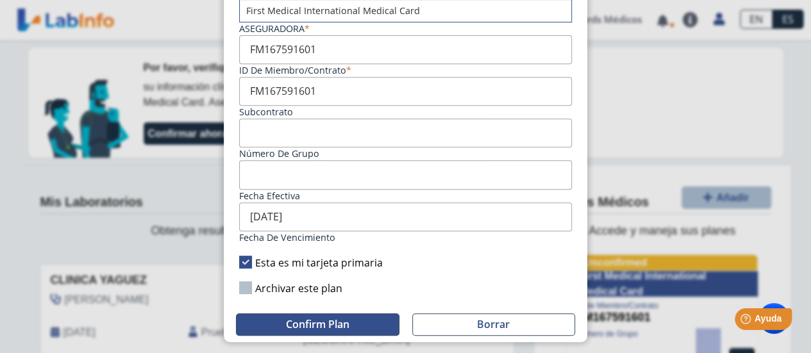
click at [331, 319] on span "Confirm Plan" at bounding box center [317, 324] width 63 height 14
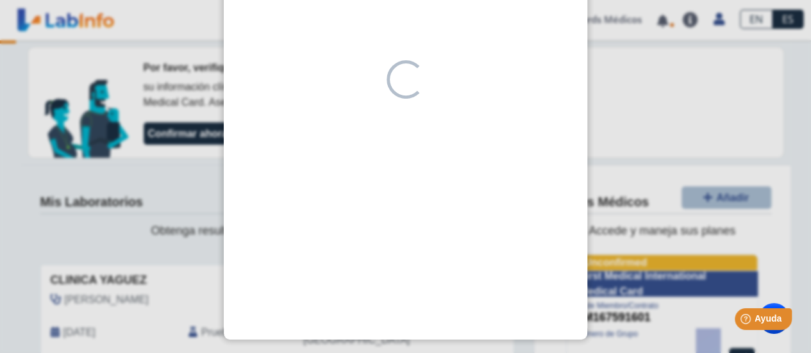
scroll to position [227, 0]
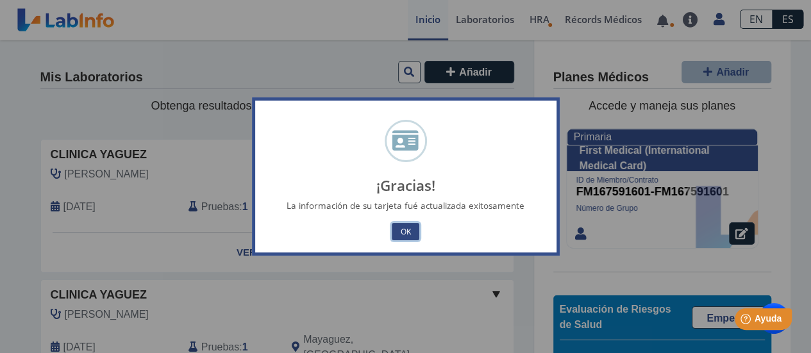
click at [404, 229] on button "OK" at bounding box center [405, 231] width 27 height 17
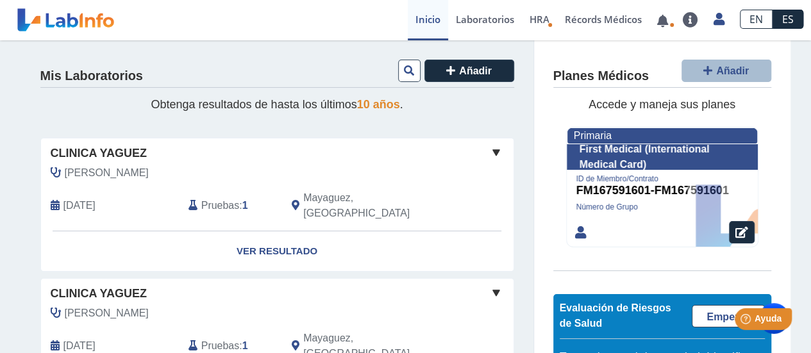
scroll to position [0, 0]
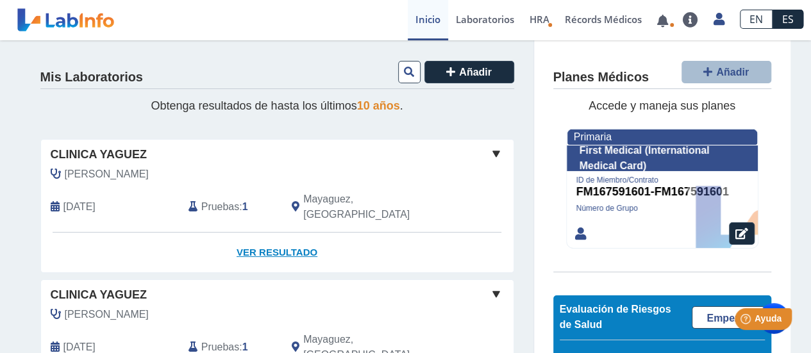
click at [258, 233] on link "Ver Resultado" at bounding box center [277, 253] width 473 height 40
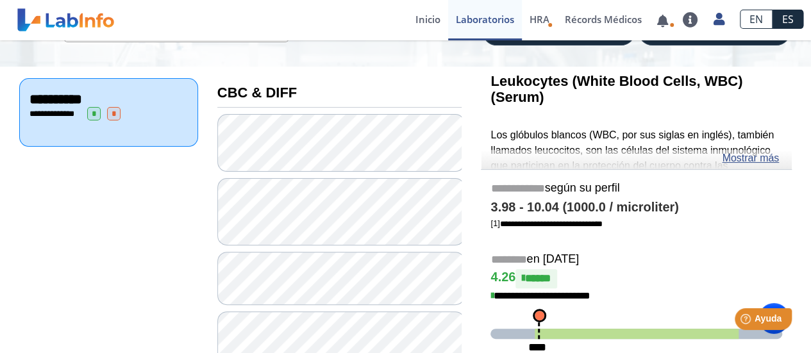
scroll to position [128, 0]
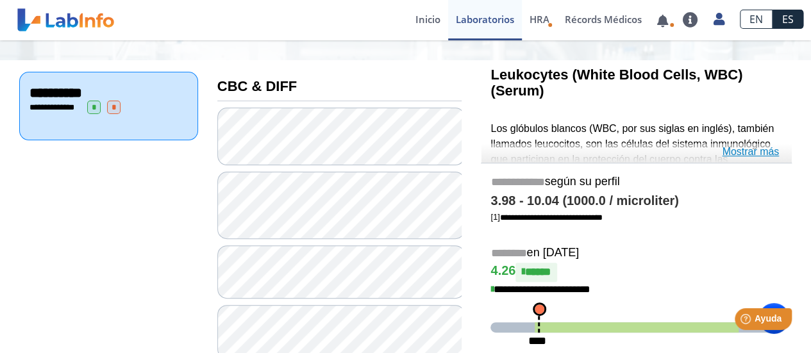
click at [739, 154] on link "Mostrar más" at bounding box center [750, 151] width 57 height 15
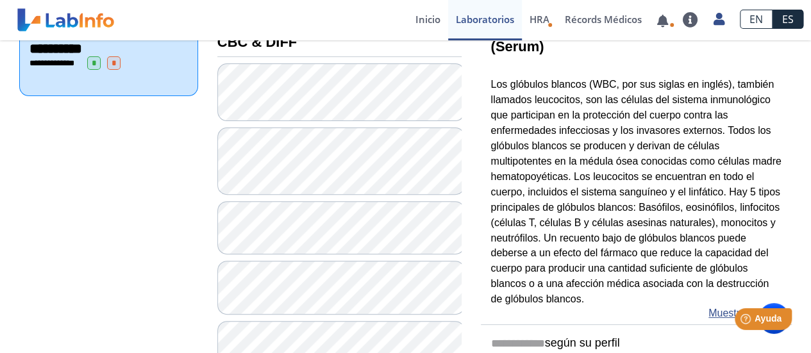
scroll to position [192, 0]
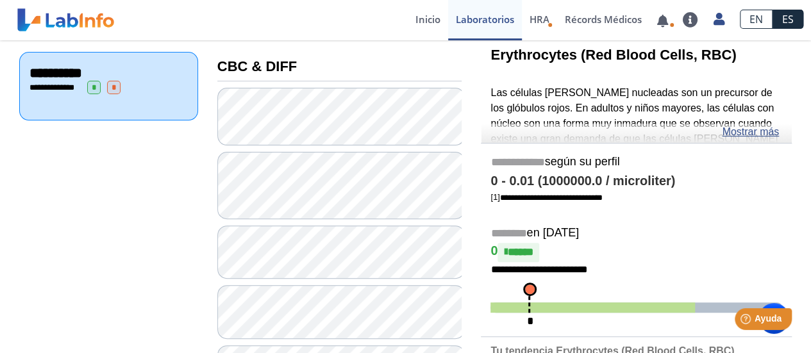
scroll to position [128, 0]
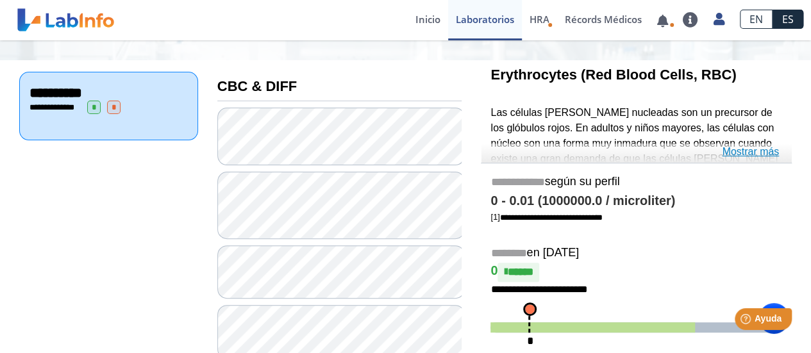
click at [741, 150] on link "Mostrar más" at bounding box center [750, 151] width 57 height 15
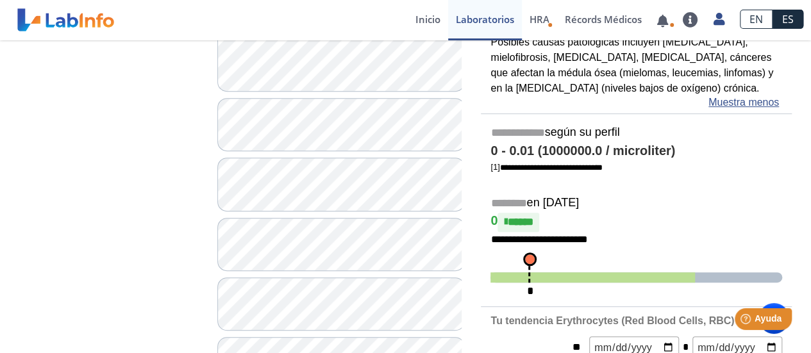
scroll to position [257, 0]
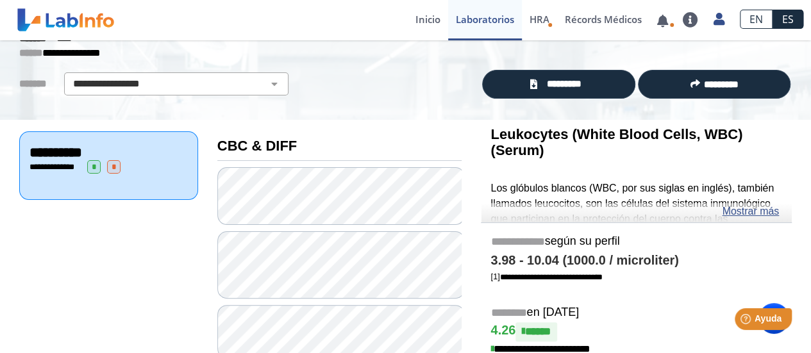
scroll to position [128, 0]
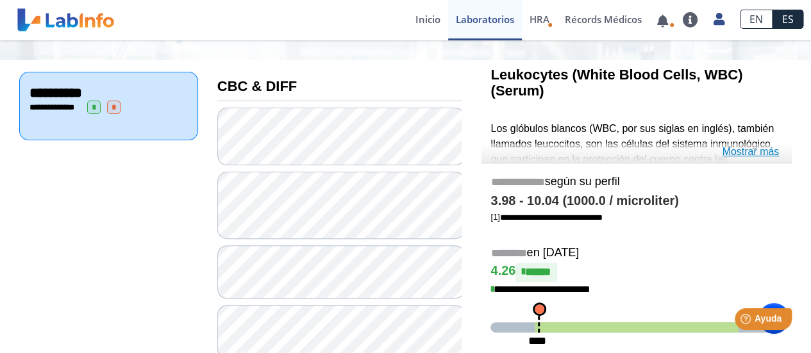
click at [749, 157] on link "Mostrar más" at bounding box center [750, 151] width 57 height 15
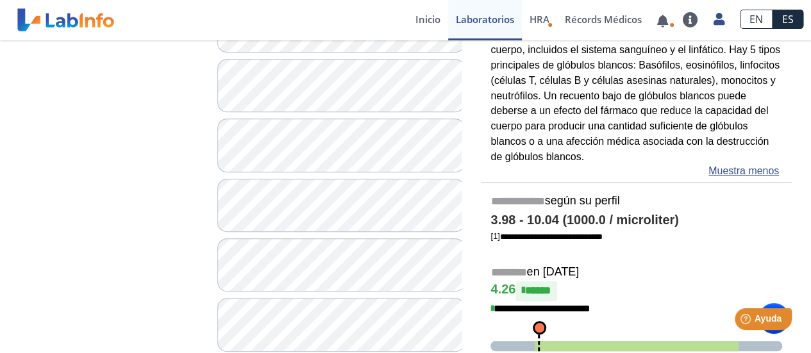
scroll to position [321, 0]
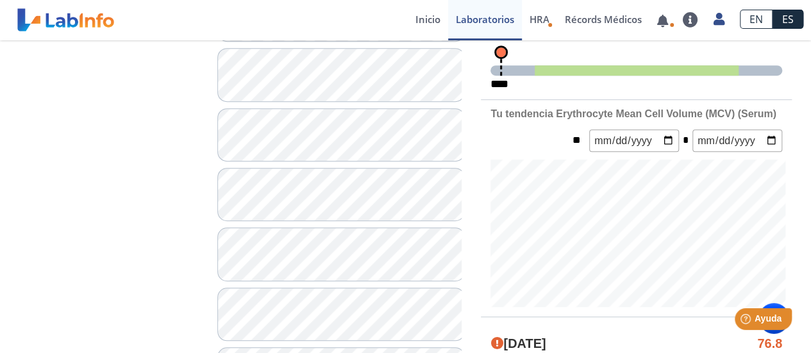
scroll to position [449, 0]
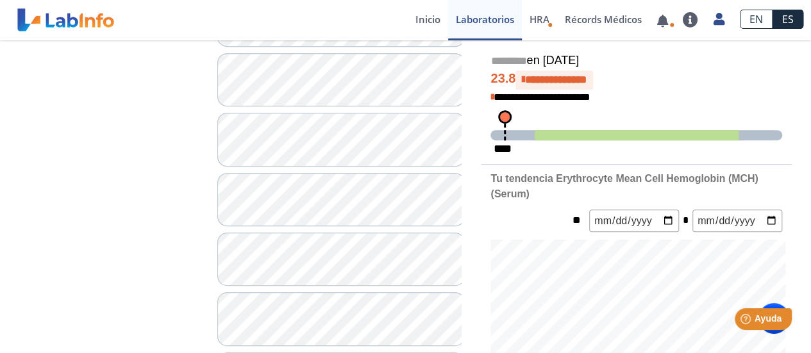
scroll to position [385, 0]
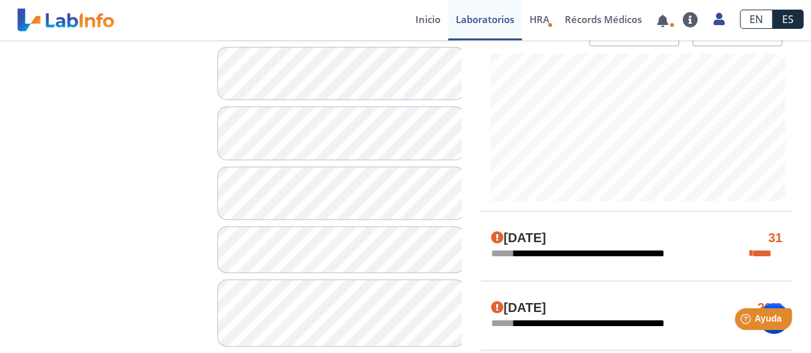
scroll to position [513, 0]
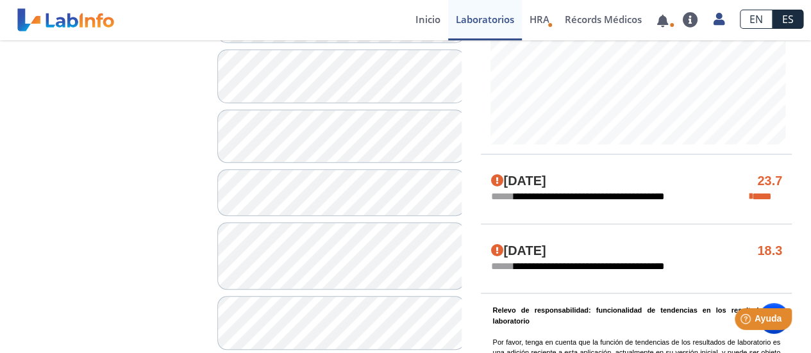
scroll to position [577, 0]
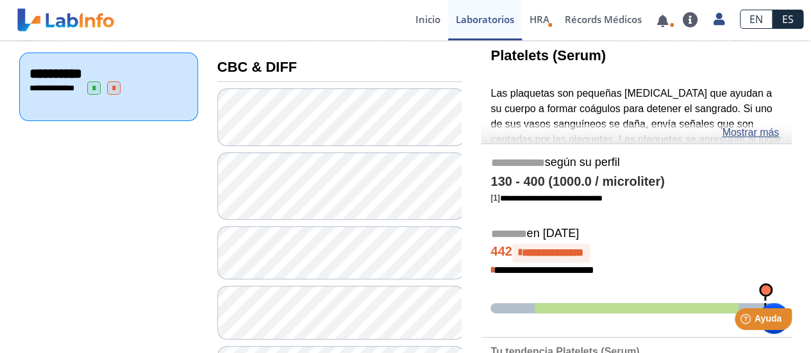
scroll to position [128, 0]
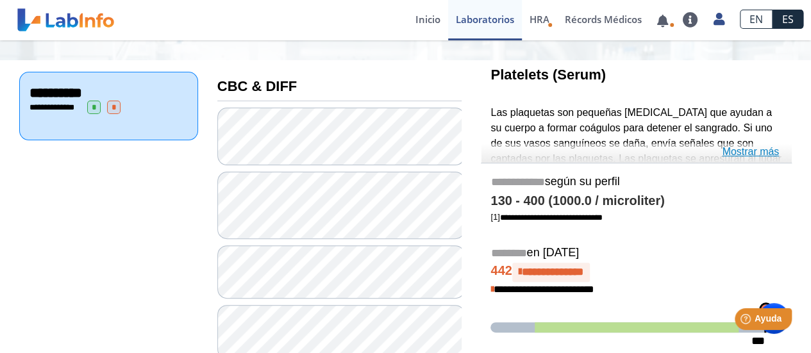
click at [725, 151] on link "Mostrar más" at bounding box center [750, 151] width 57 height 15
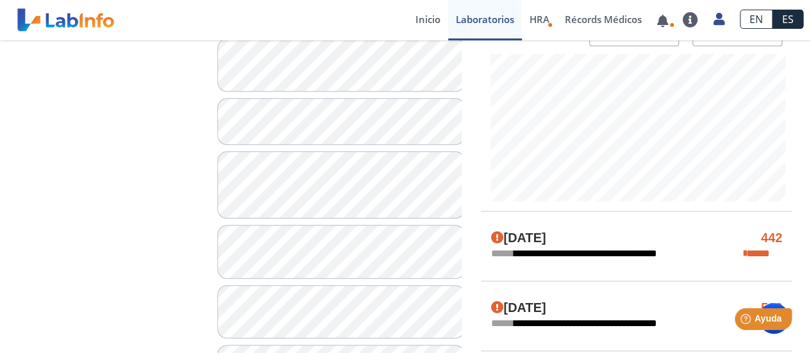
scroll to position [705, 0]
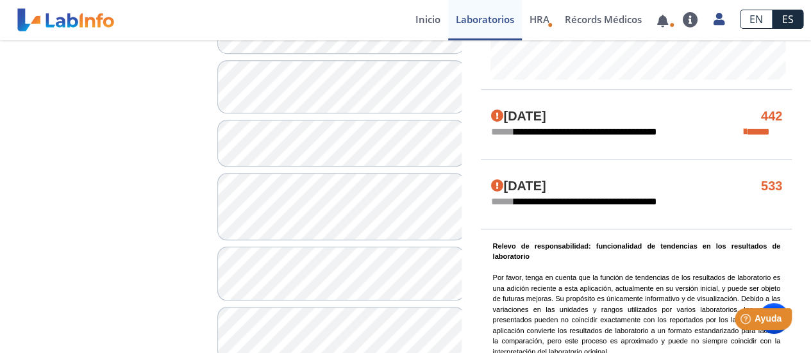
scroll to position [641, 0]
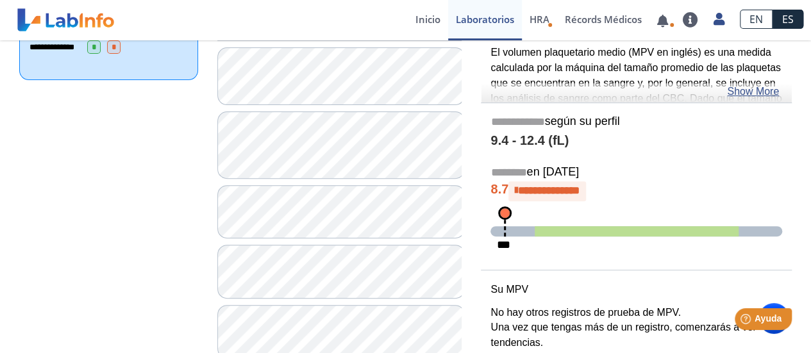
scroll to position [64, 0]
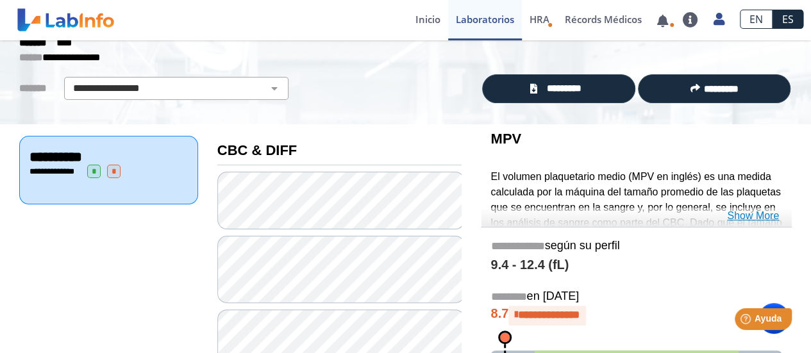
click at [750, 213] on link "Show More" at bounding box center [753, 215] width 52 height 15
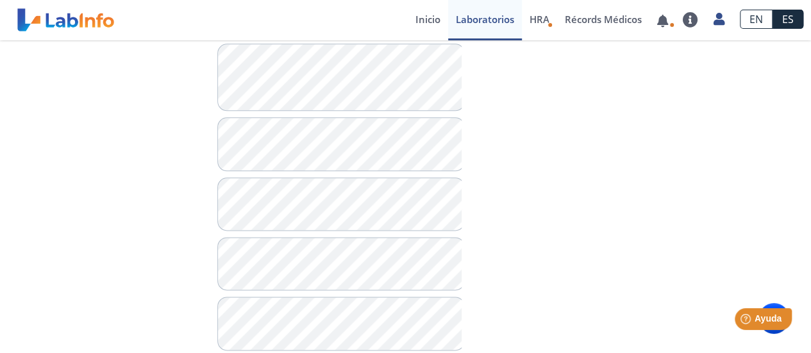
scroll to position [770, 0]
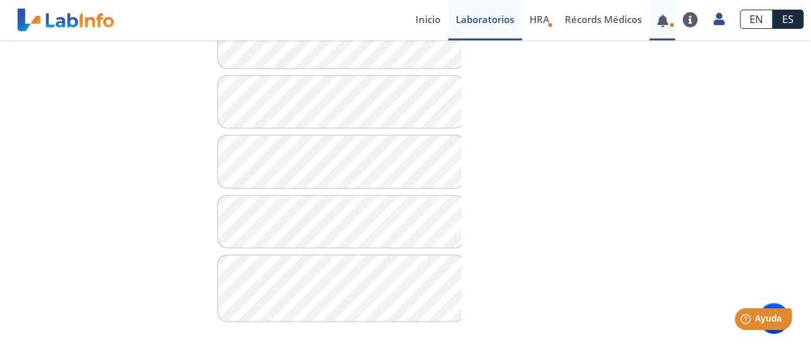
click at [652, 21] on link at bounding box center [663, 21] width 26 height 10
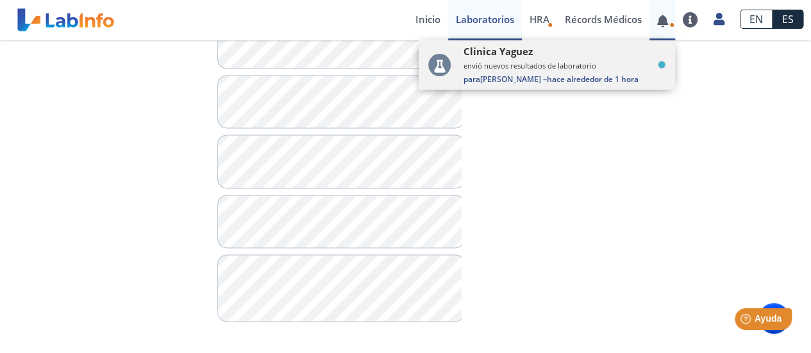
click at [536, 66] on small "envió nuevos resultados de laboratorio" at bounding box center [565, 66] width 202 height 10
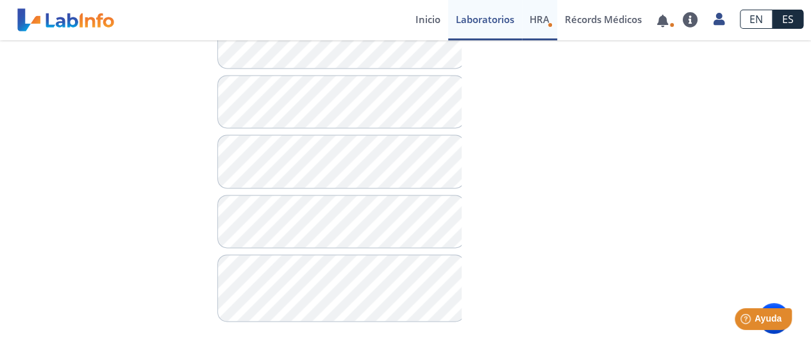
click at [543, 13] on link "HRA Evaluación de Riesgos de Salud" at bounding box center [539, 20] width 35 height 40
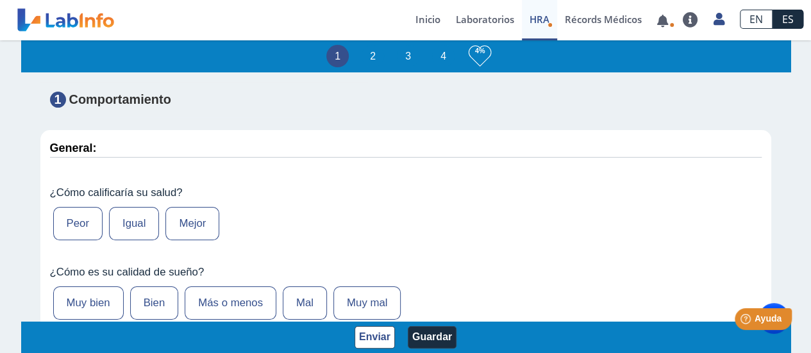
scroll to position [128, 0]
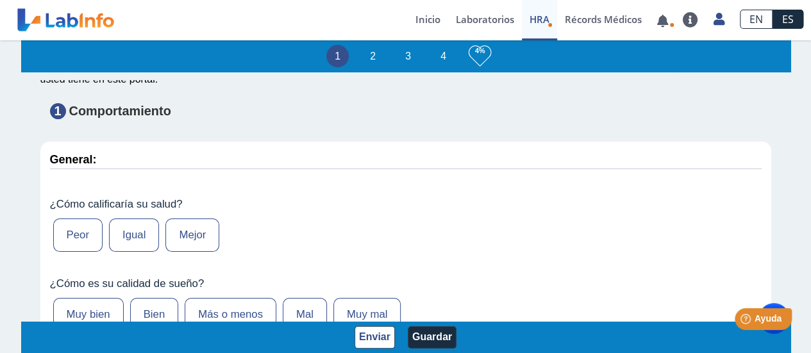
click at [225, 11] on div "Clinica [PERSON_NAME] envió nuevos resultados de laboratorio Para [PERSON_NAME]…" at bounding box center [257, 20] width 276 height 38
